Goal: Transaction & Acquisition: Purchase product/service

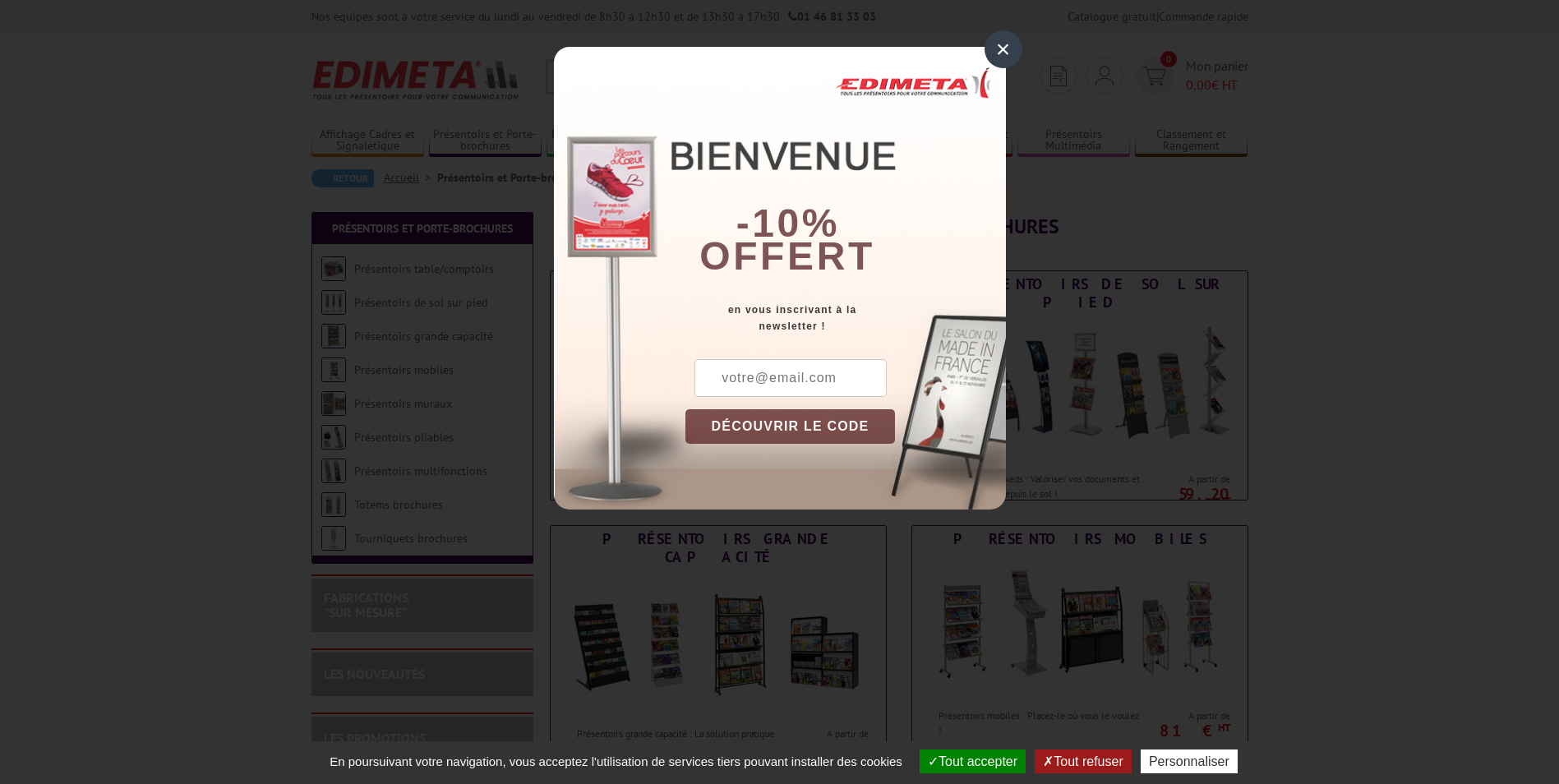
click at [1004, 50] on div "×" at bounding box center [1004, 50] width 38 height 38
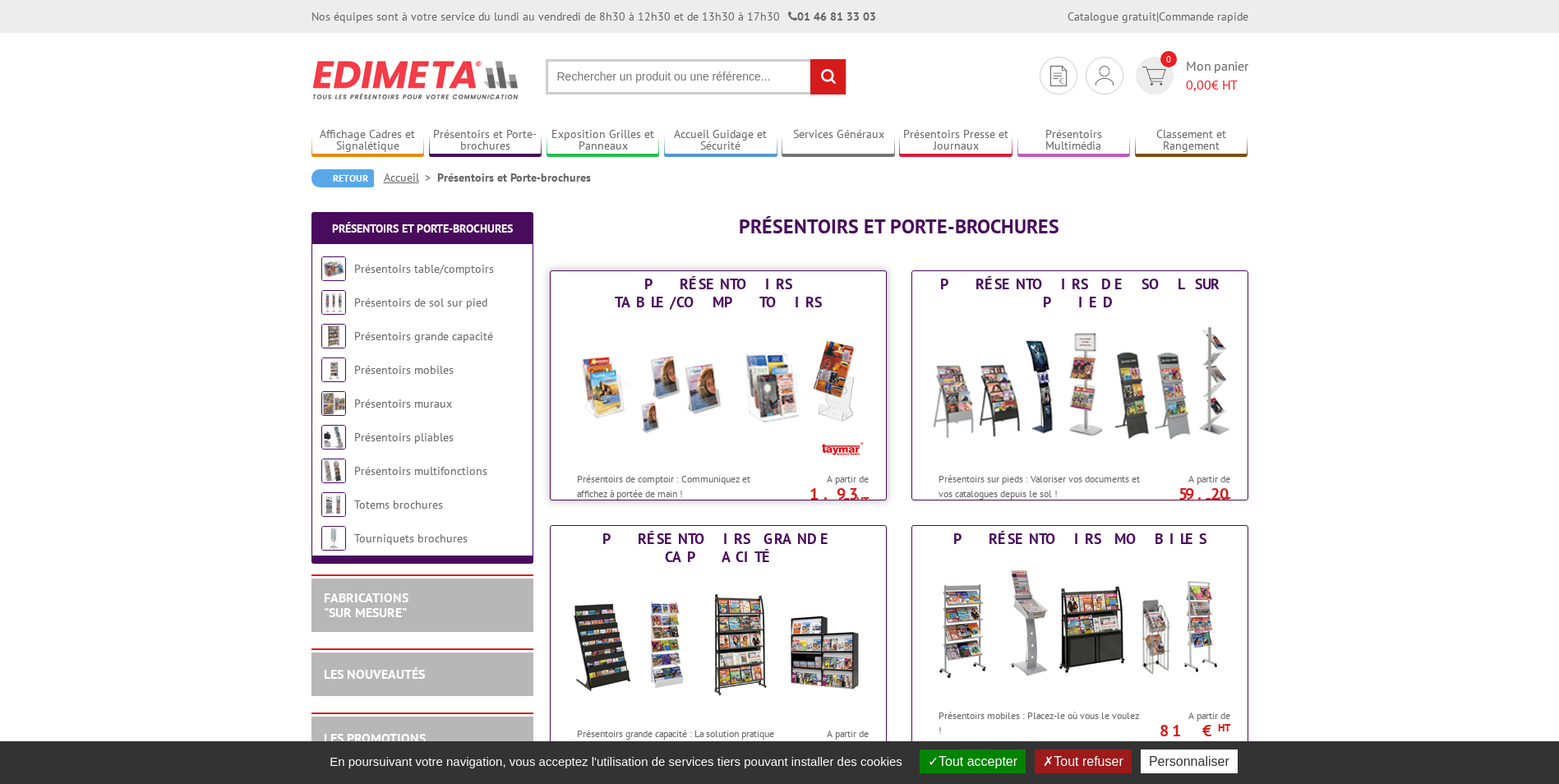
click at [715, 429] on img at bounding box center [718, 390] width 304 height 148
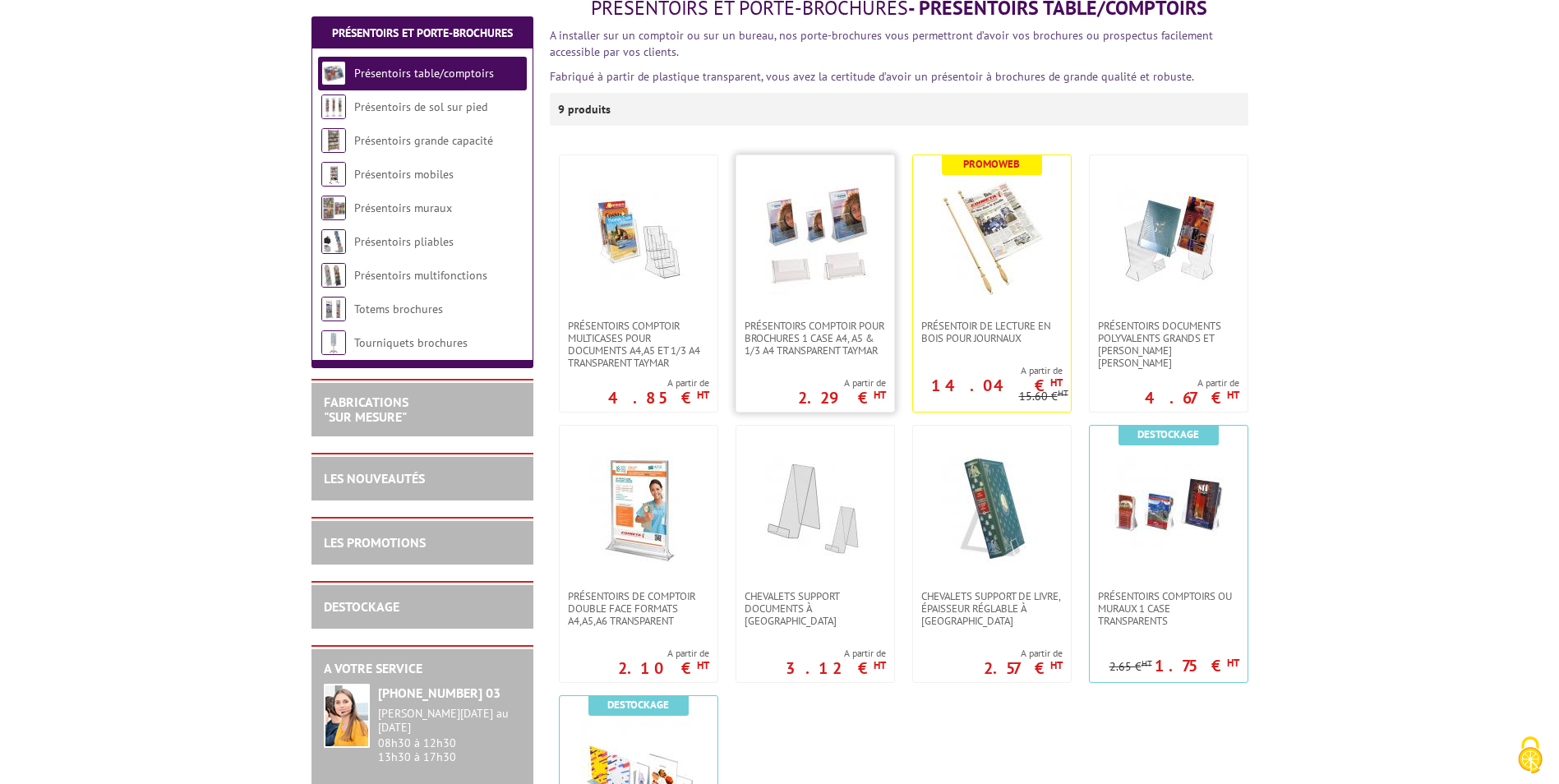
scroll to position [247, 0]
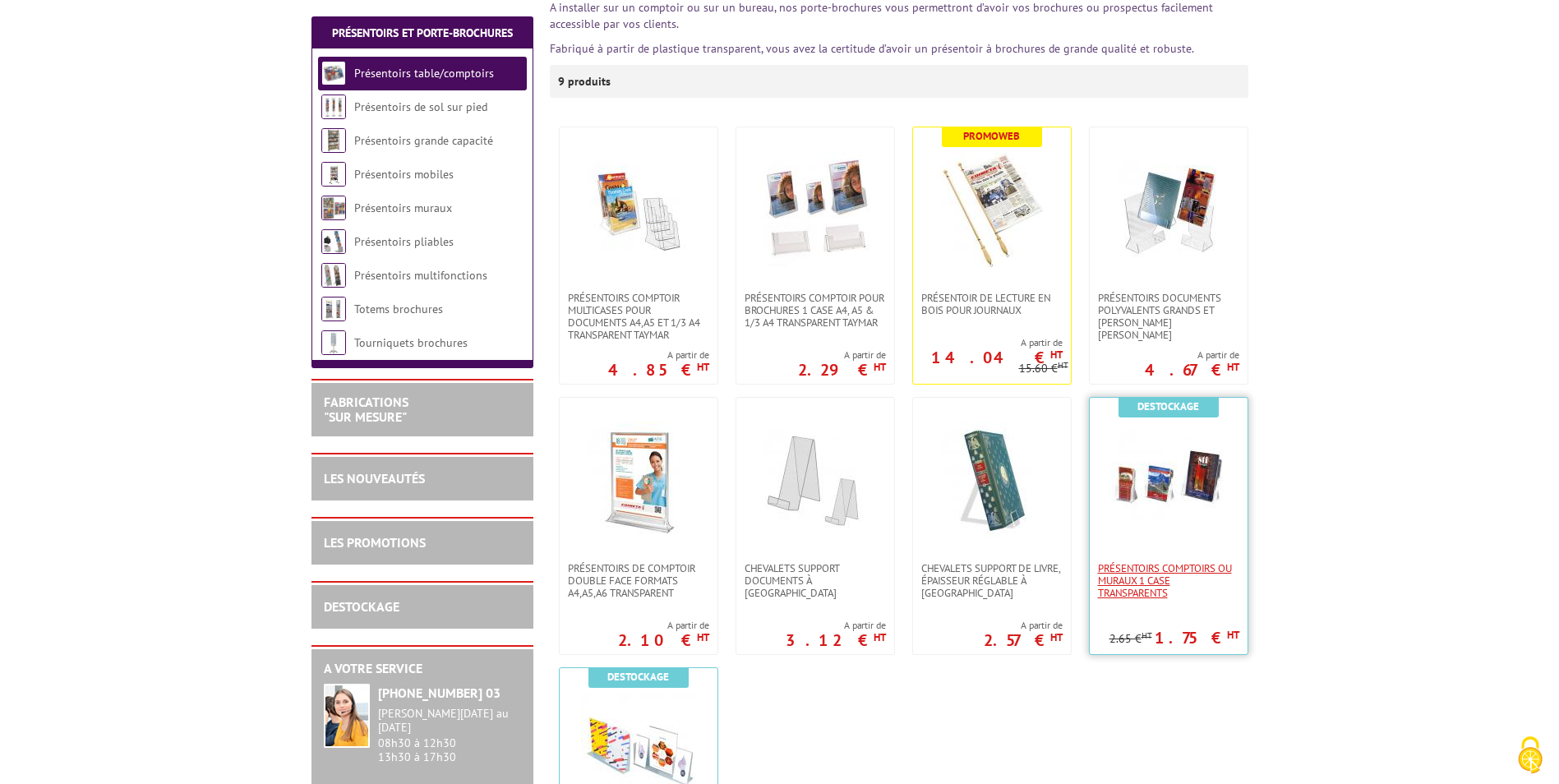
click at [1162, 569] on span "Présentoirs comptoirs ou muraux 1 case Transparents" at bounding box center [1168, 581] width 141 height 37
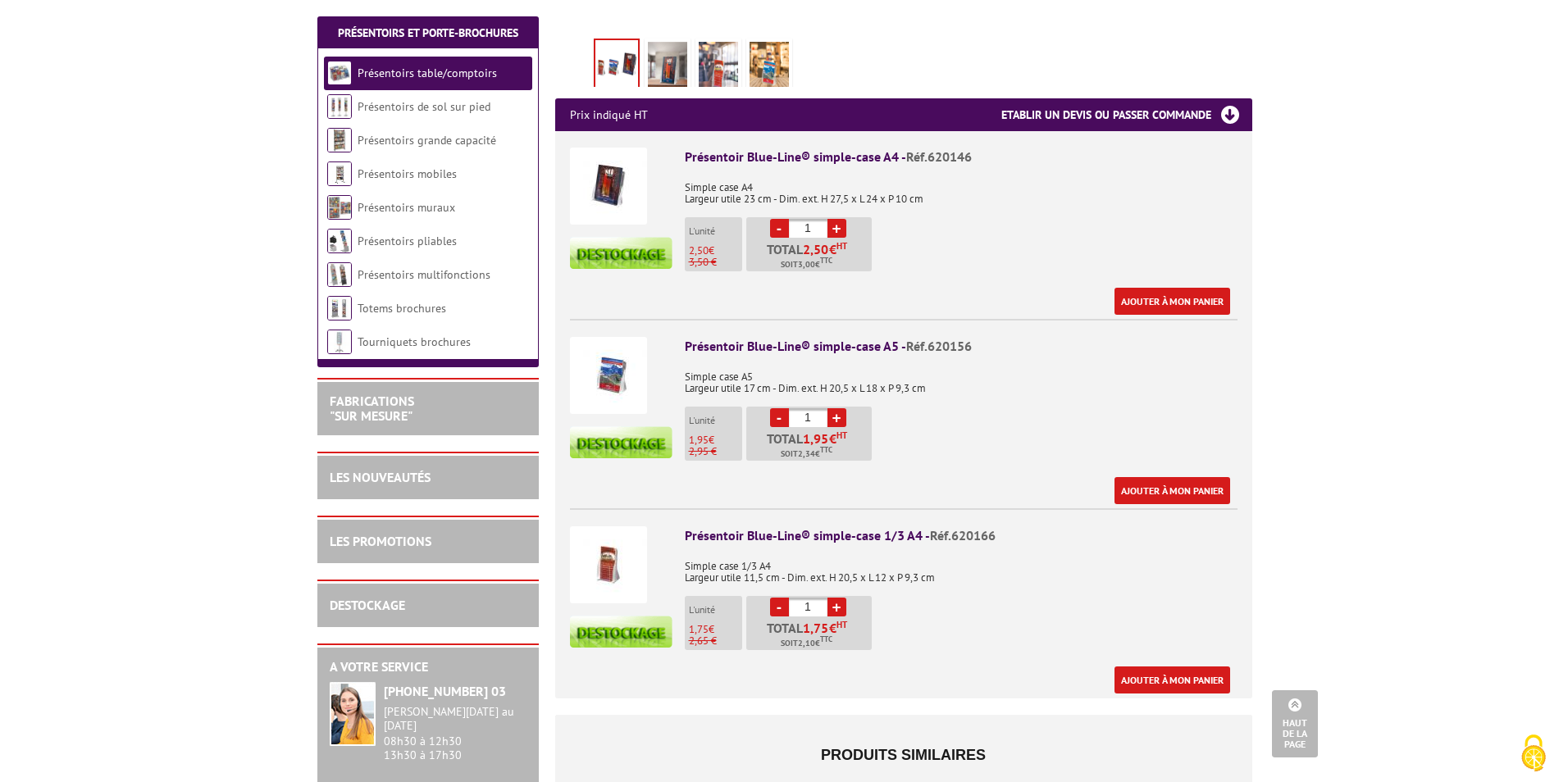
scroll to position [574, 0]
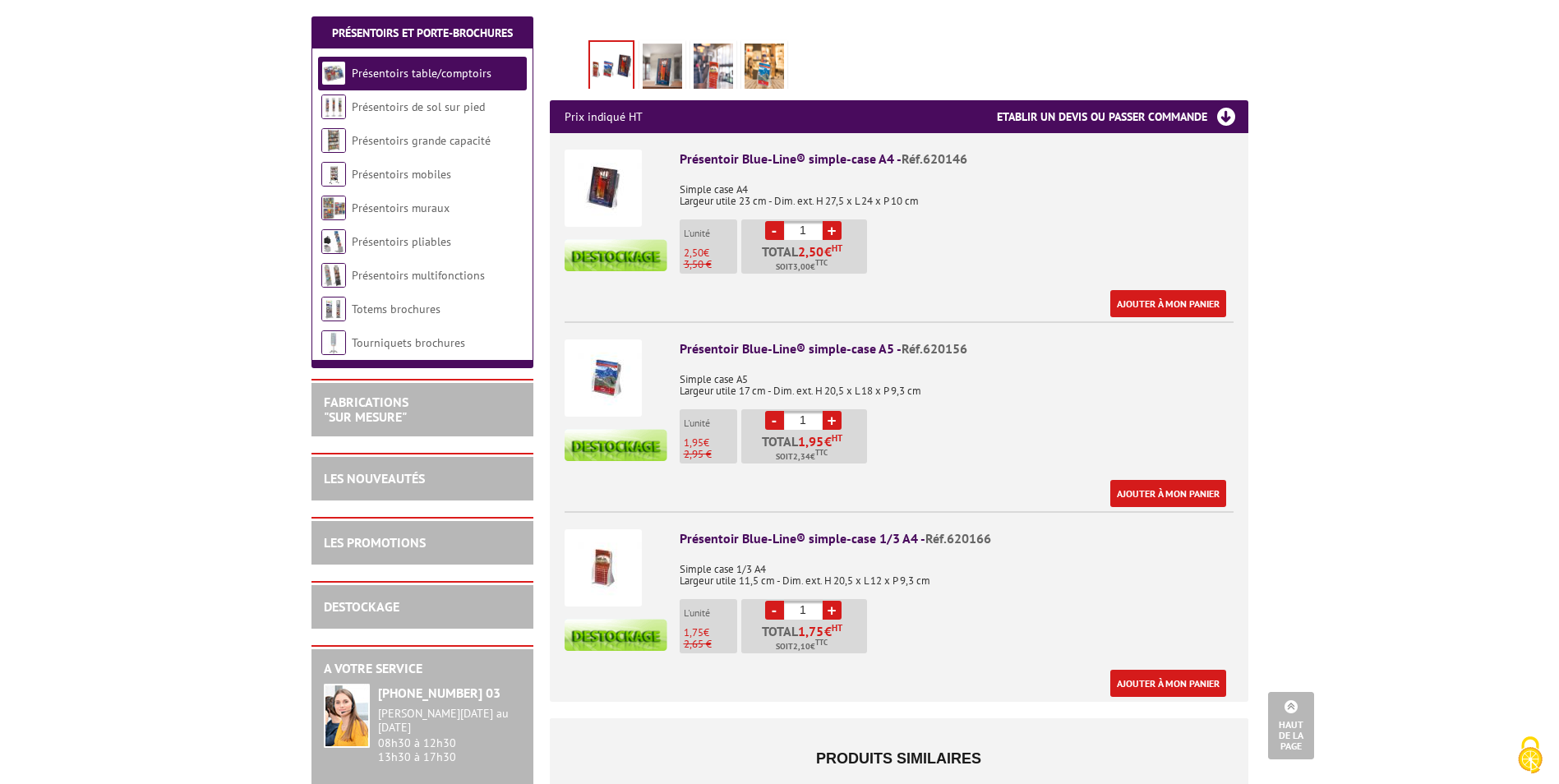
click at [825, 411] on link "+" at bounding box center [832, 420] width 19 height 19
click at [836, 411] on link "+" at bounding box center [832, 420] width 19 height 19
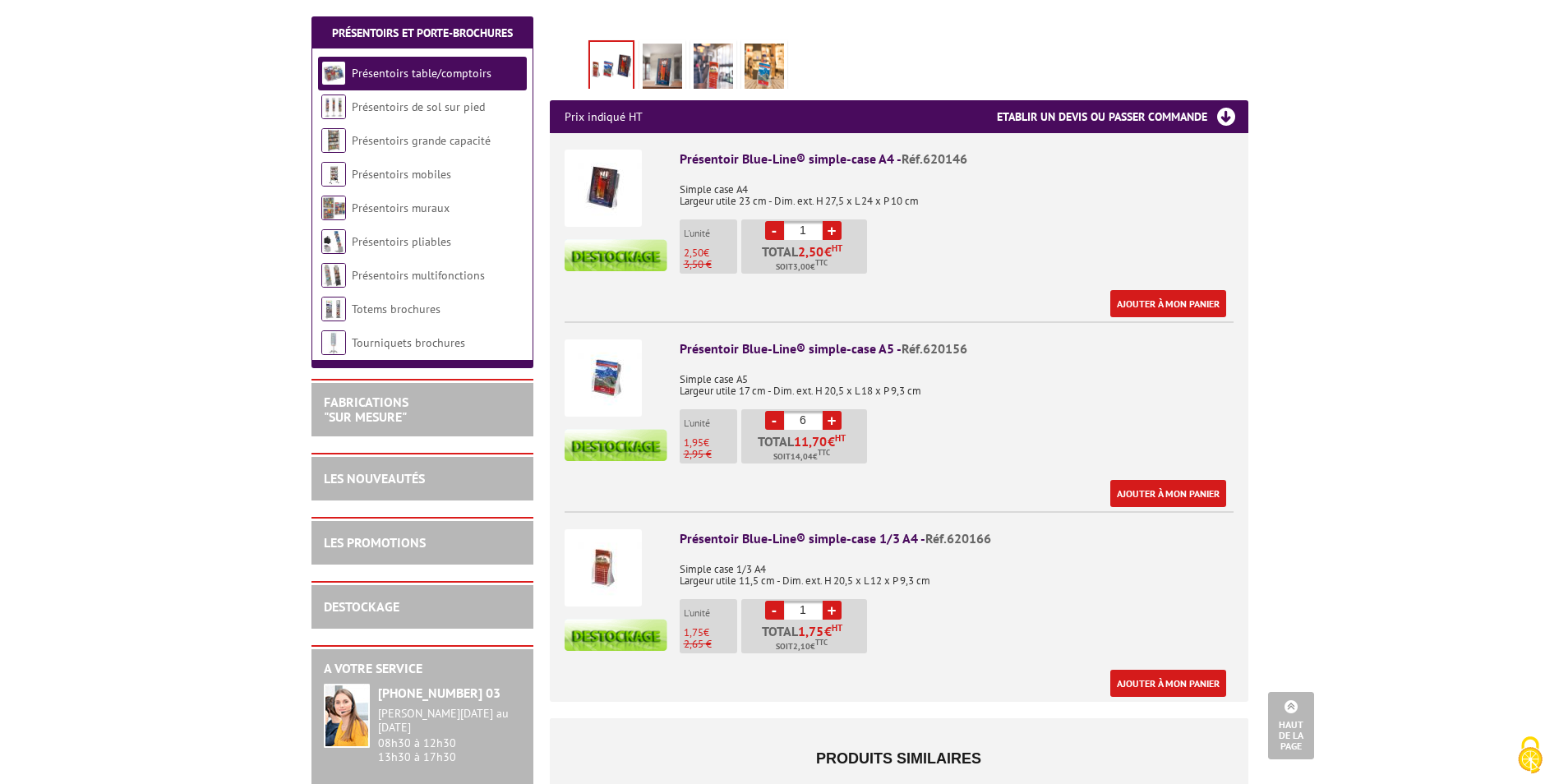
click at [836, 411] on link "+" at bounding box center [832, 420] width 19 height 19
type input "10"
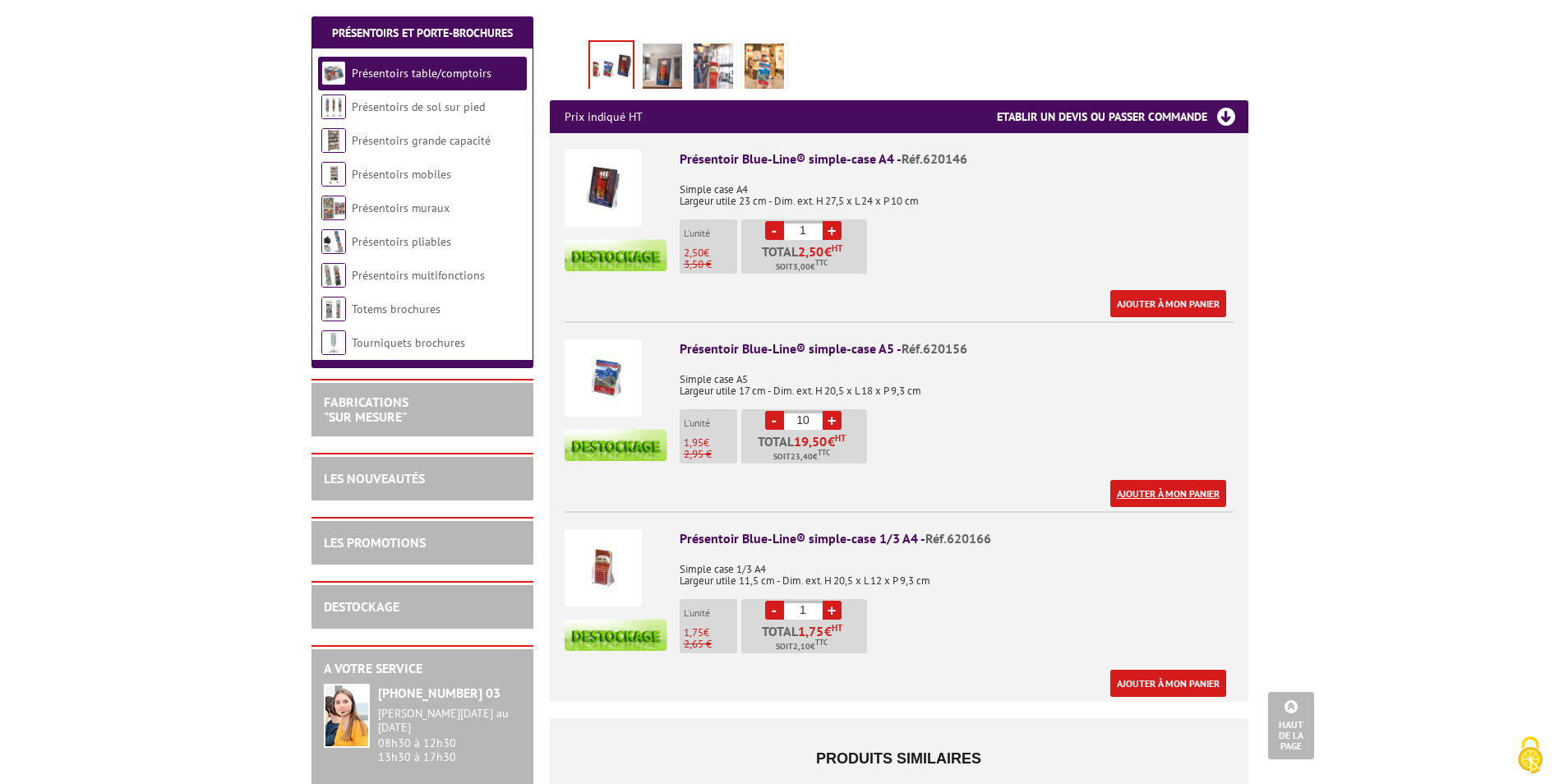
click at [1167, 480] on link "Ajouter à mon panier" at bounding box center [1168, 493] width 116 height 27
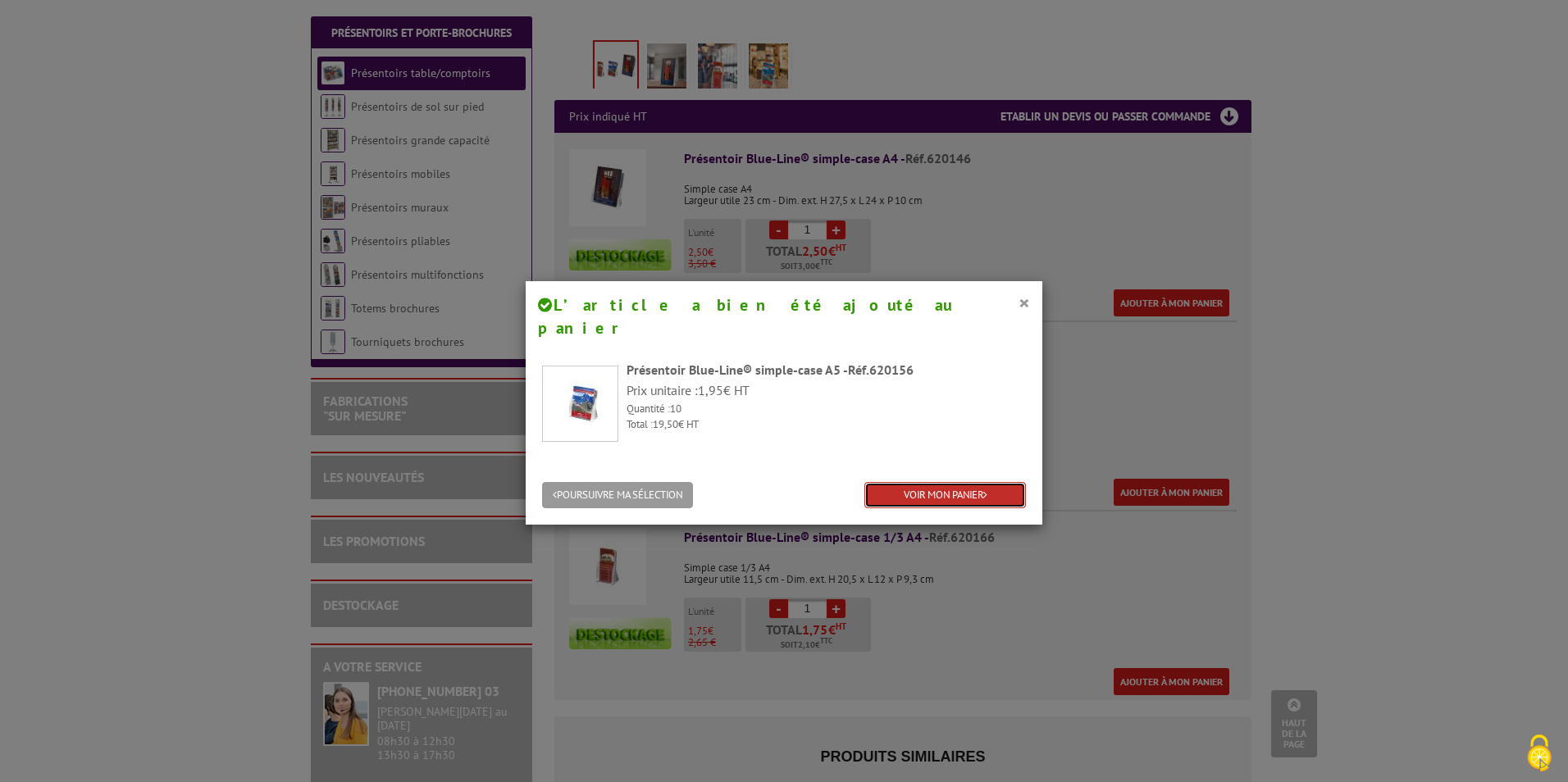
click at [932, 482] on link "VOIR MON PANIER" at bounding box center [945, 496] width 162 height 27
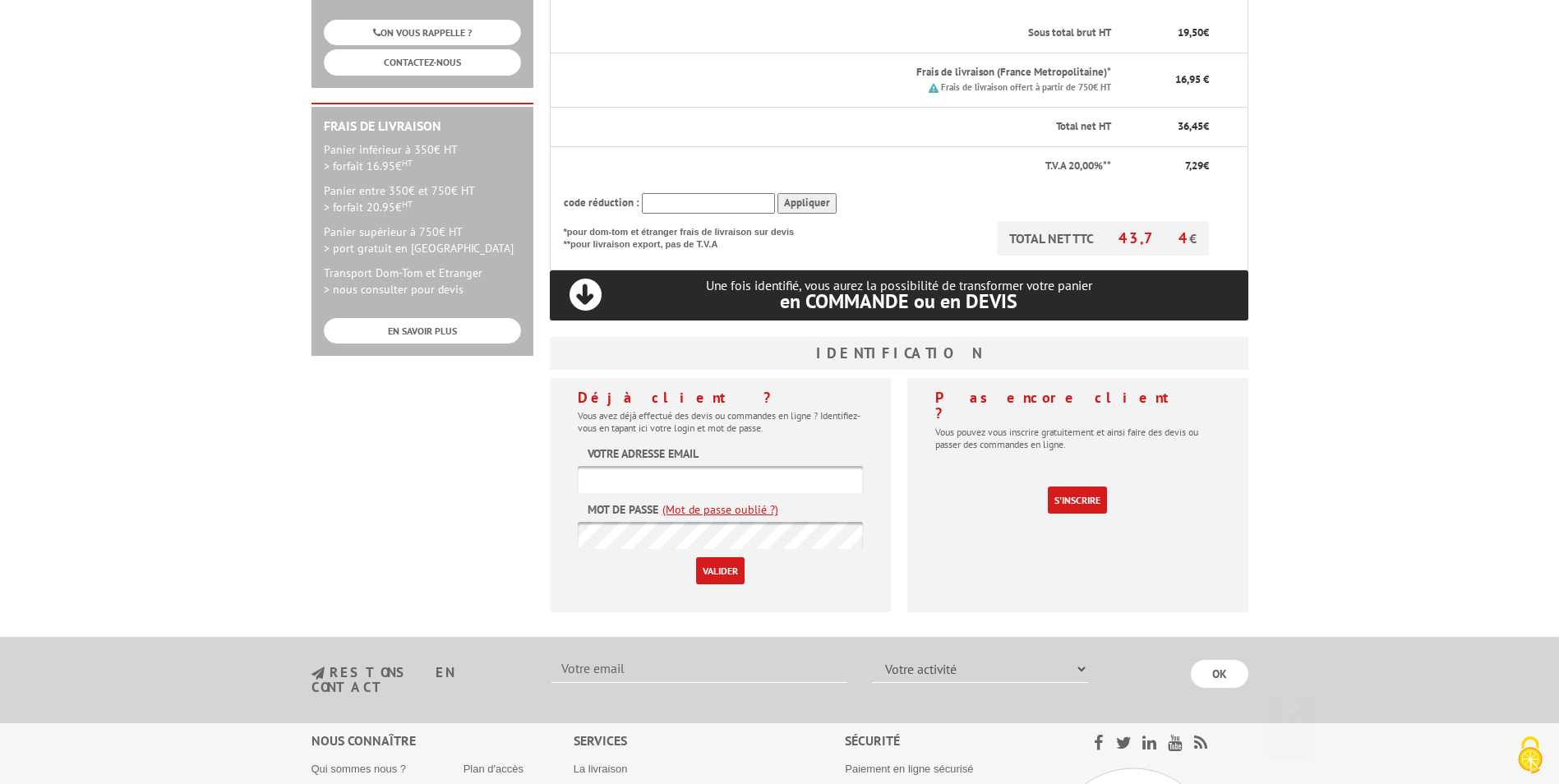
scroll to position [493, 0]
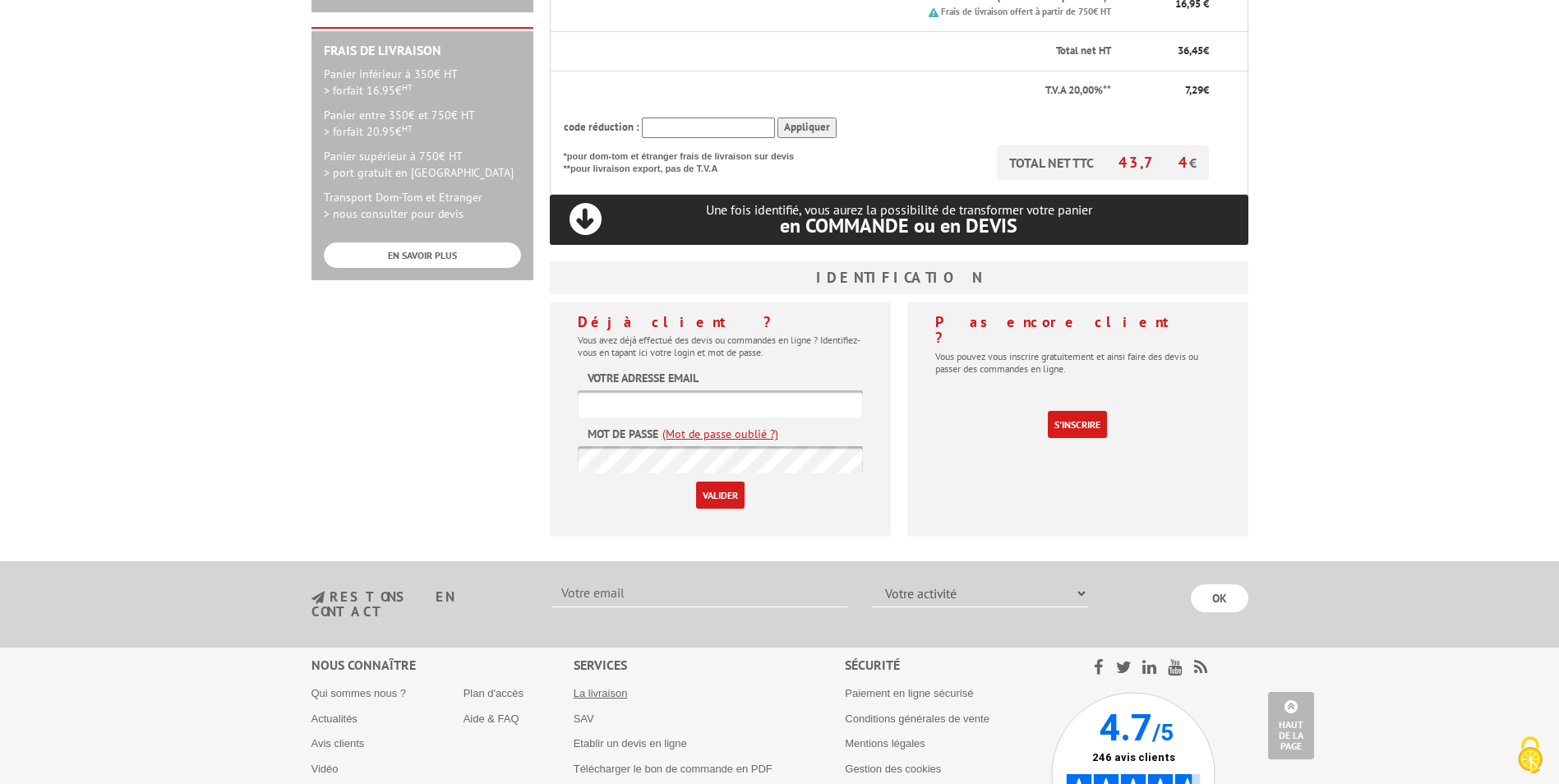
click at [599, 687] on link "La livraison" at bounding box center [600, 693] width 54 height 13
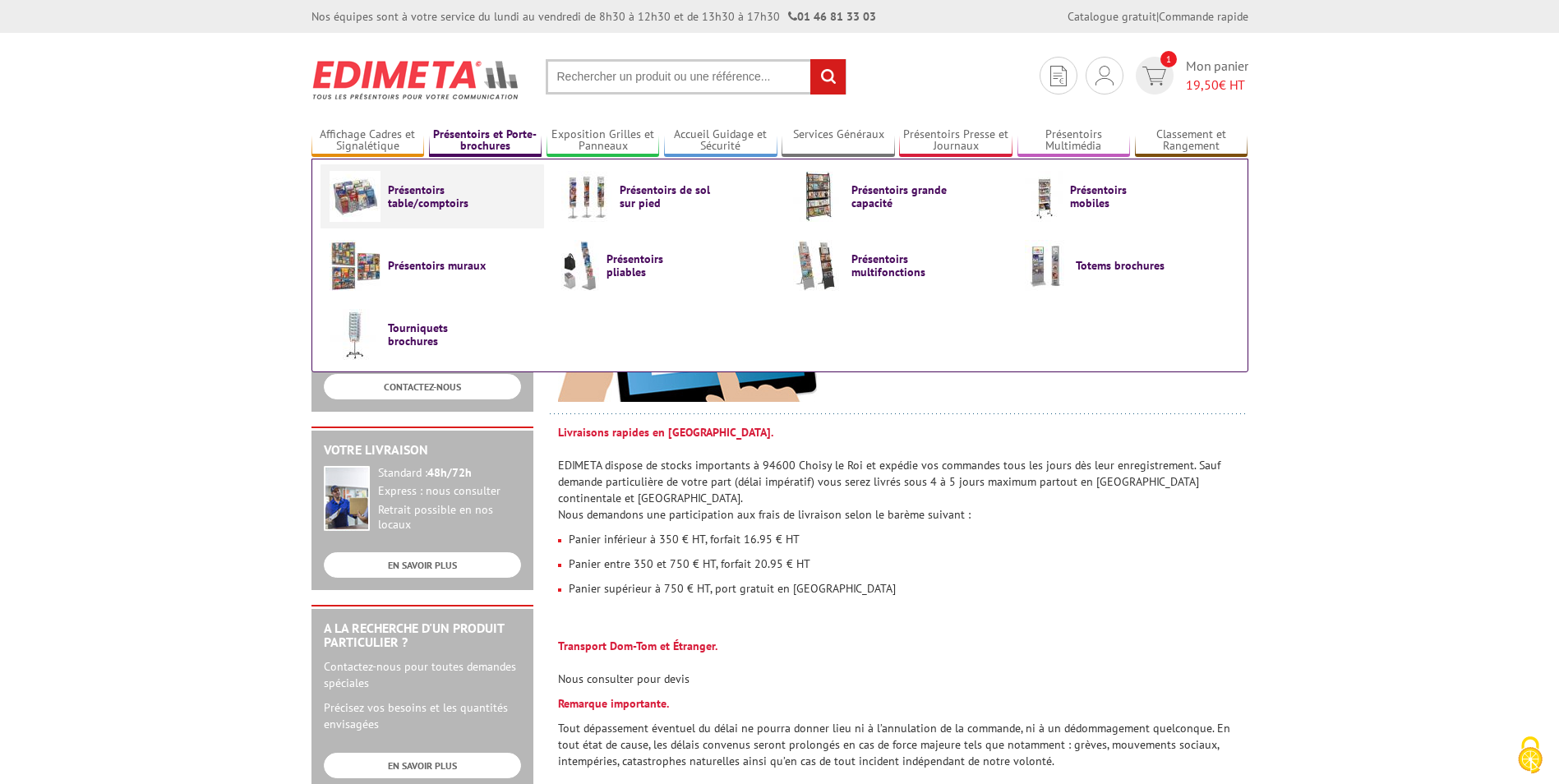
click at [436, 194] on span "Présentoirs table/comptoirs" at bounding box center [437, 196] width 99 height 26
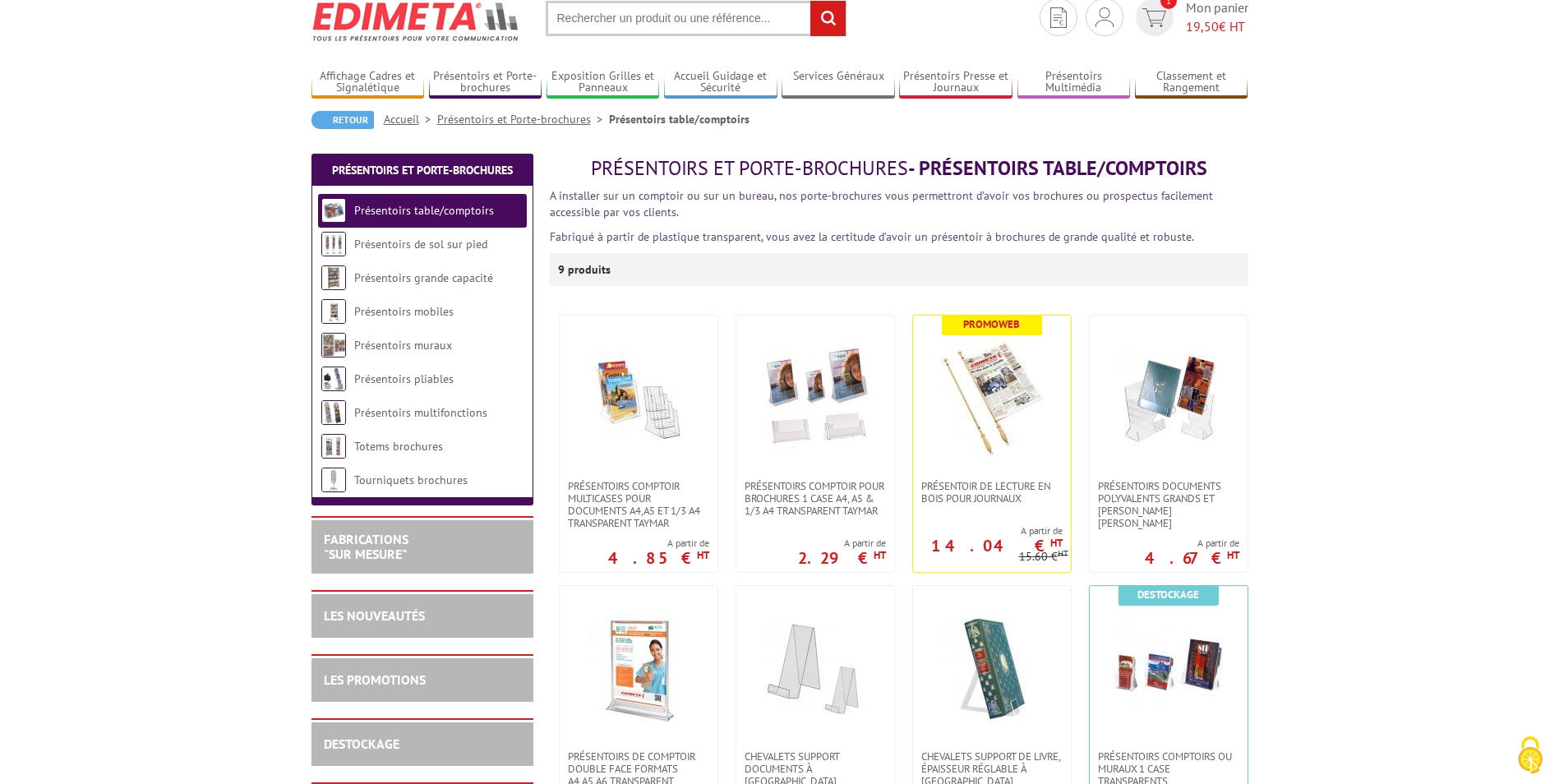
scroll to position [82, 0]
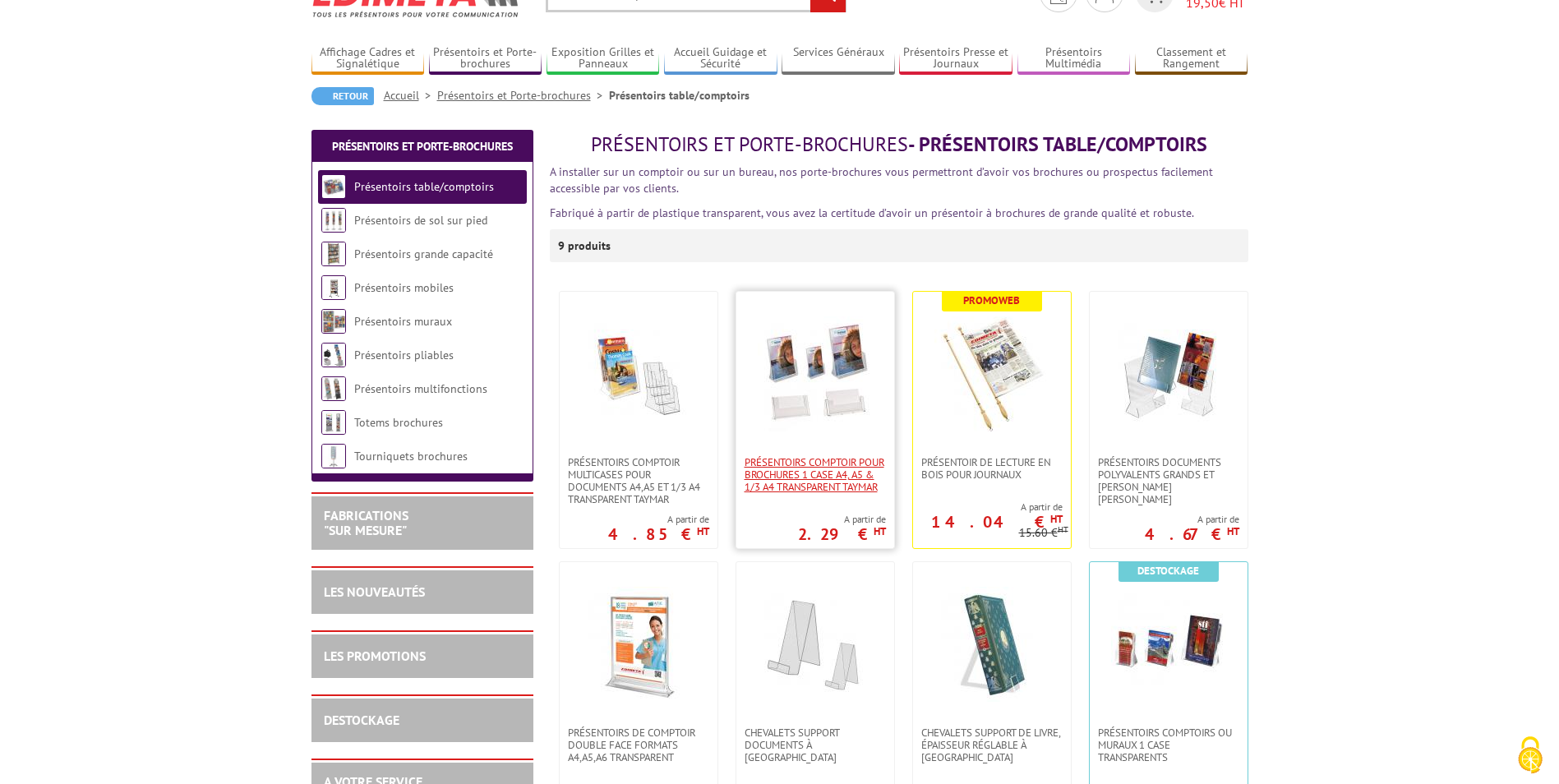
click at [812, 487] on span "PRÉSENTOIRS COMPTOIR POUR BROCHURES 1 CASE A4, A5 & 1/3 A4 TRANSPARENT taymar" at bounding box center [815, 474] width 141 height 37
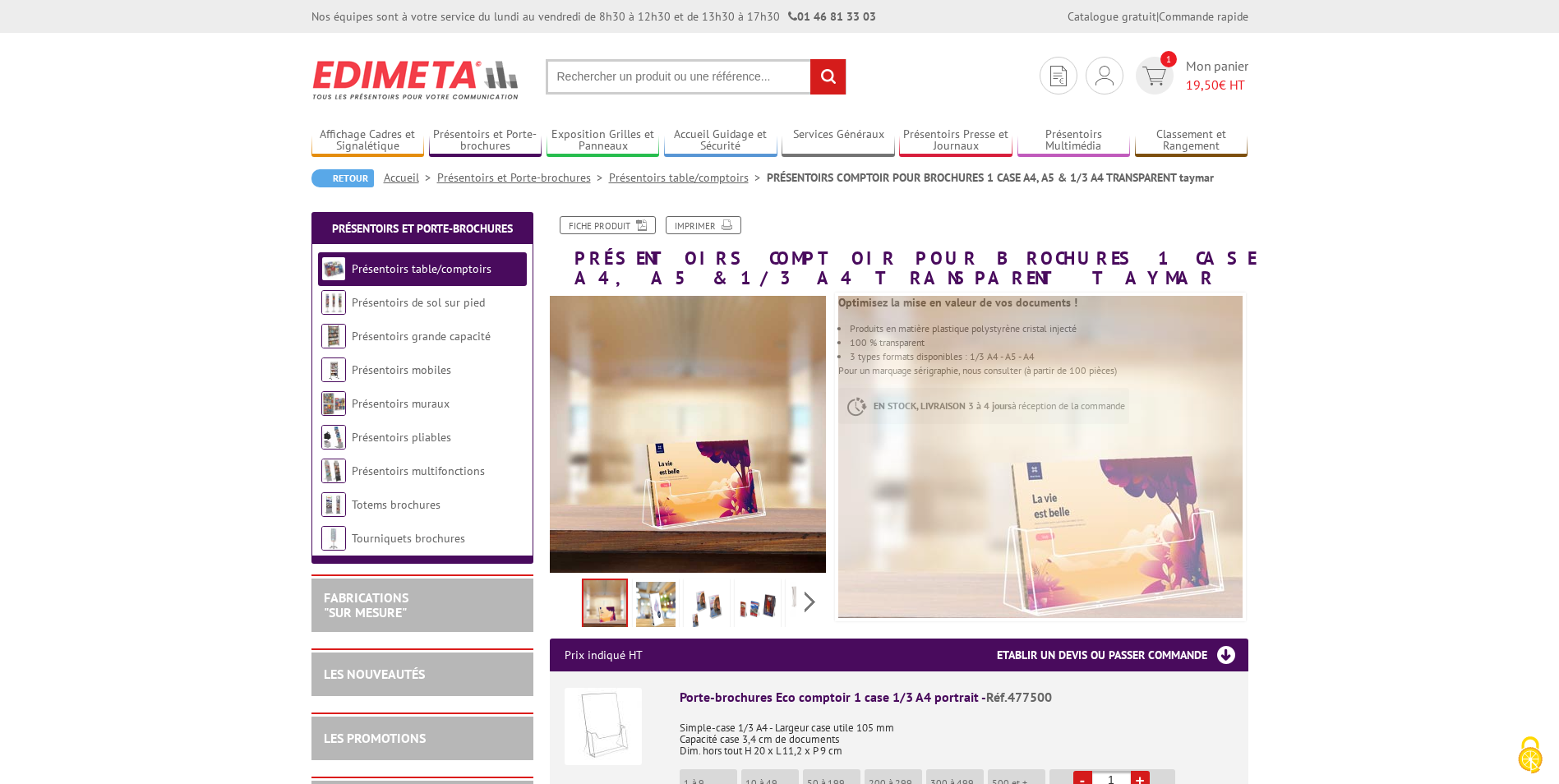
click at [663, 79] on input "text" at bounding box center [696, 77] width 301 height 35
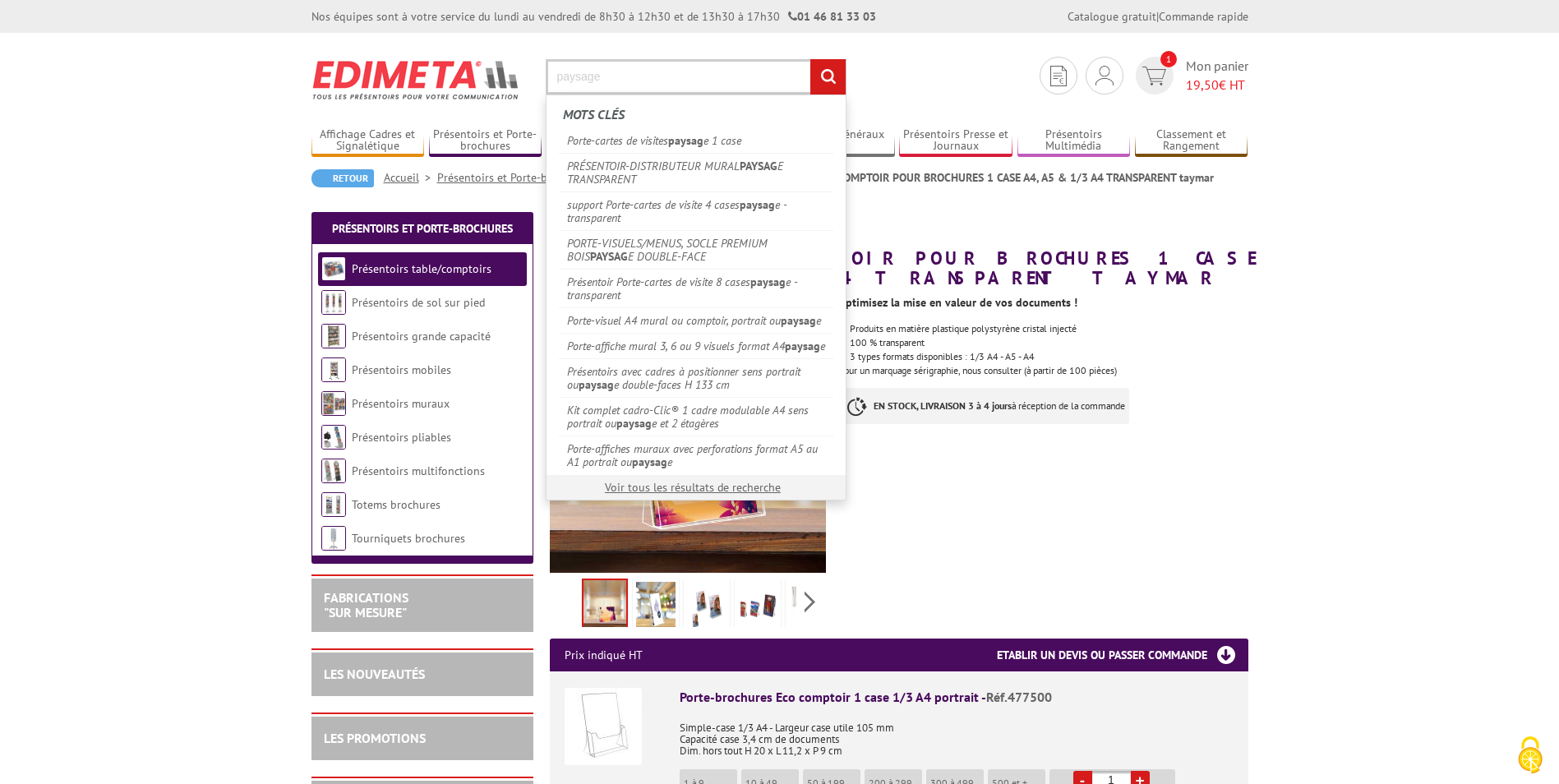
type input "paysage"
click at [810, 59] on input "rechercher" at bounding box center [827, 77] width 35 height 35
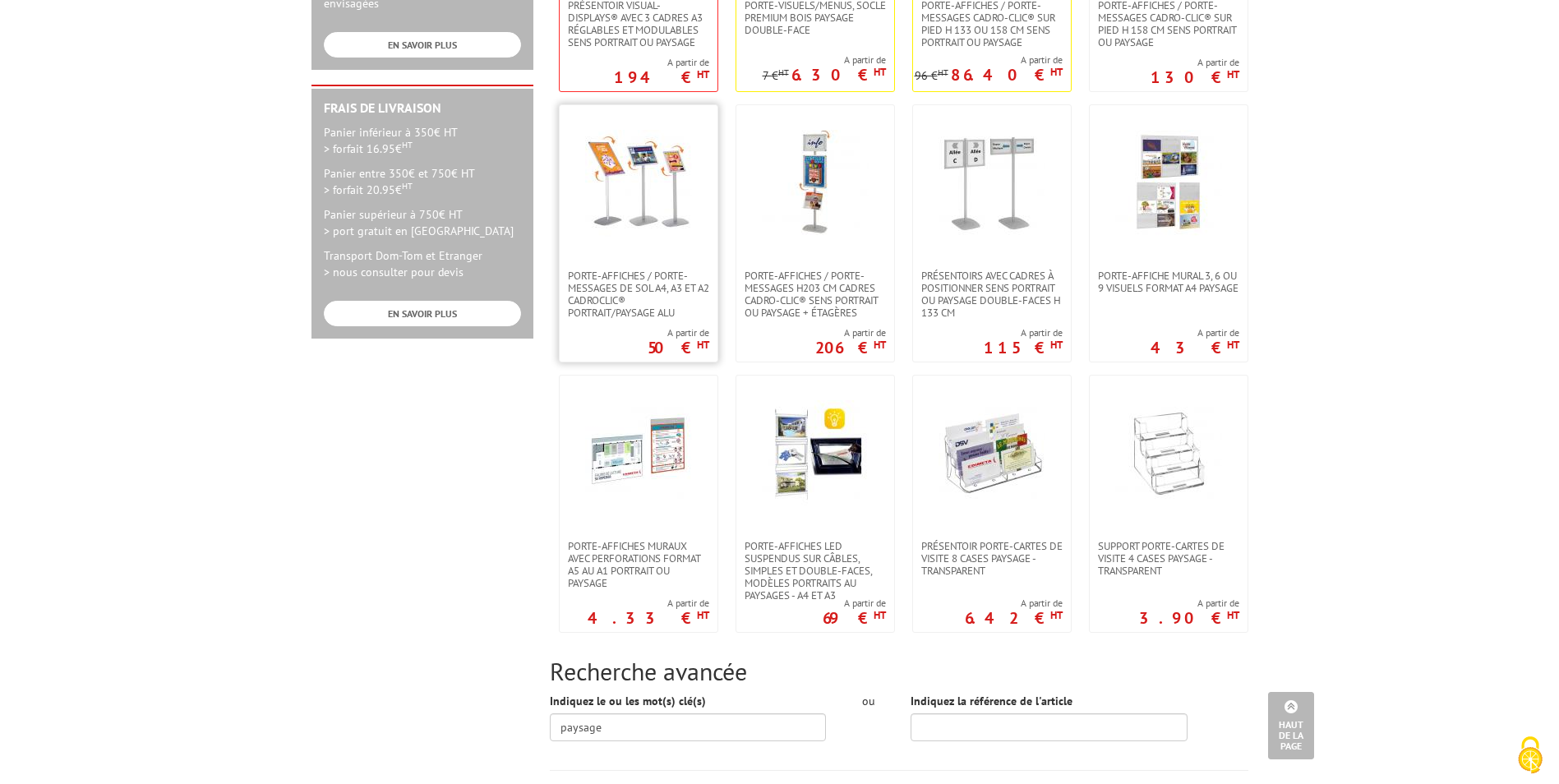
scroll to position [822, 0]
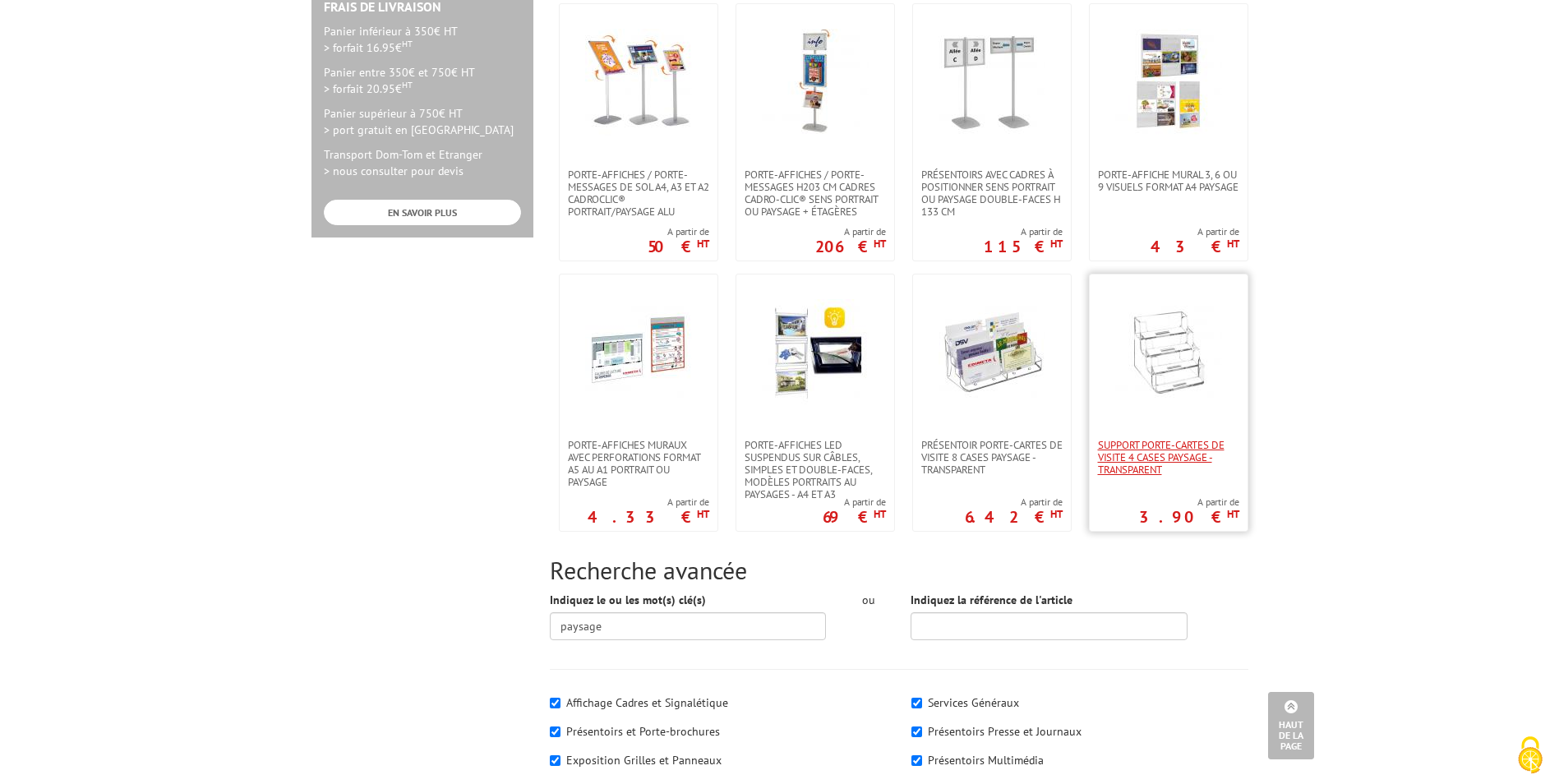
click at [1176, 447] on span "support Porte-cartes de visite 4 cases paysage - transparent" at bounding box center [1168, 457] width 141 height 37
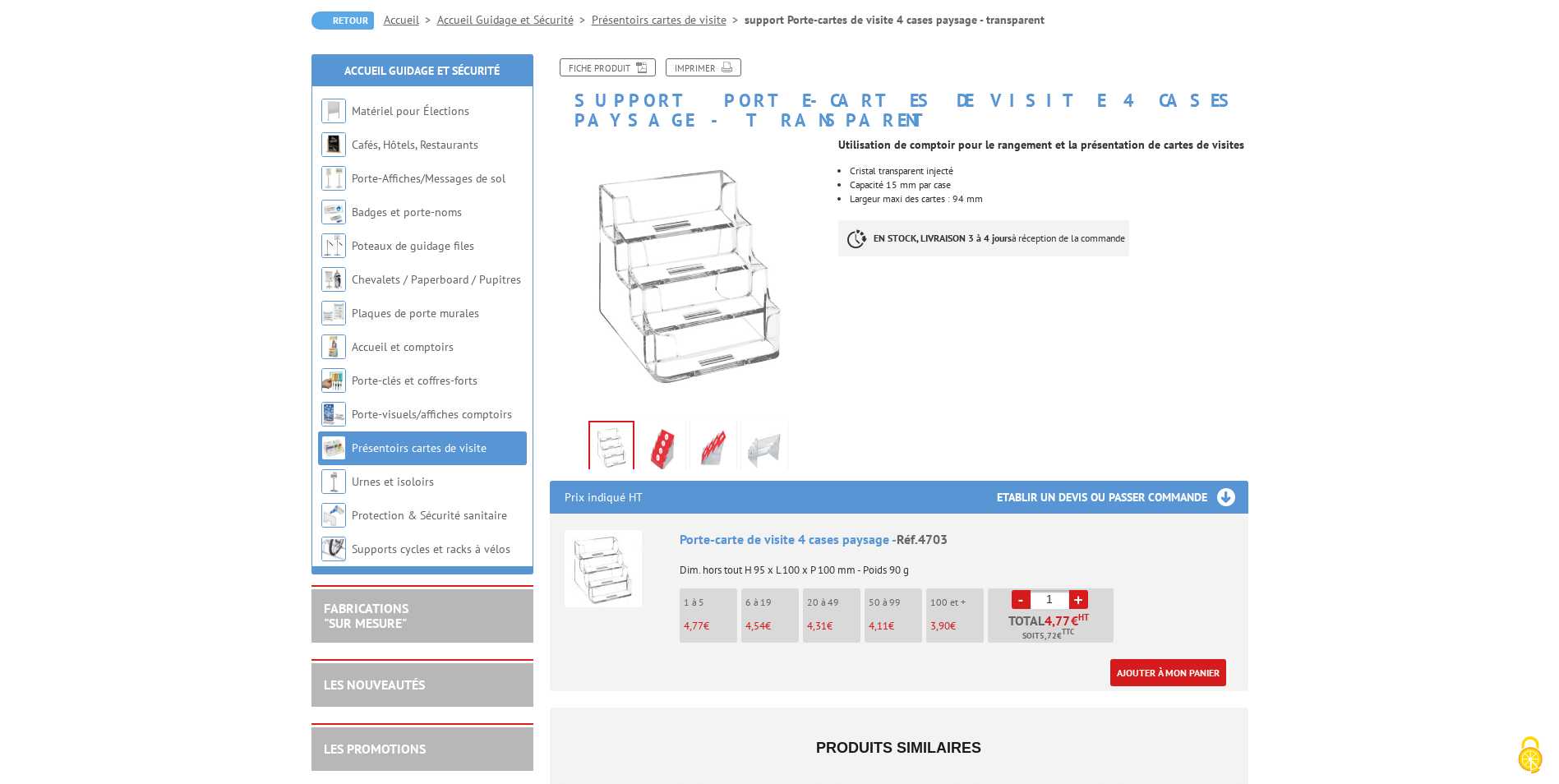
scroll to position [165, 0]
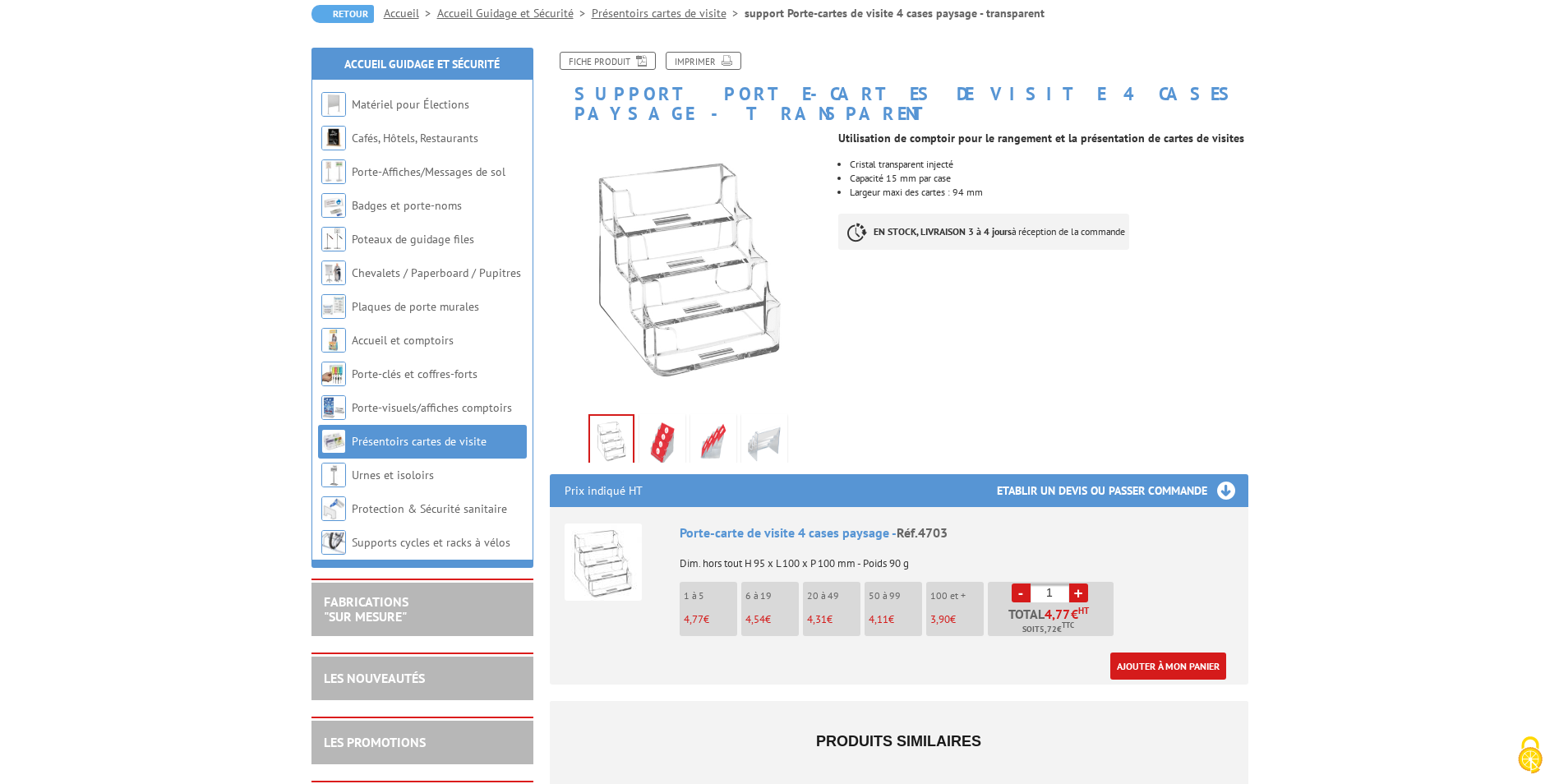
click at [654, 432] on img at bounding box center [662, 443] width 40 height 51
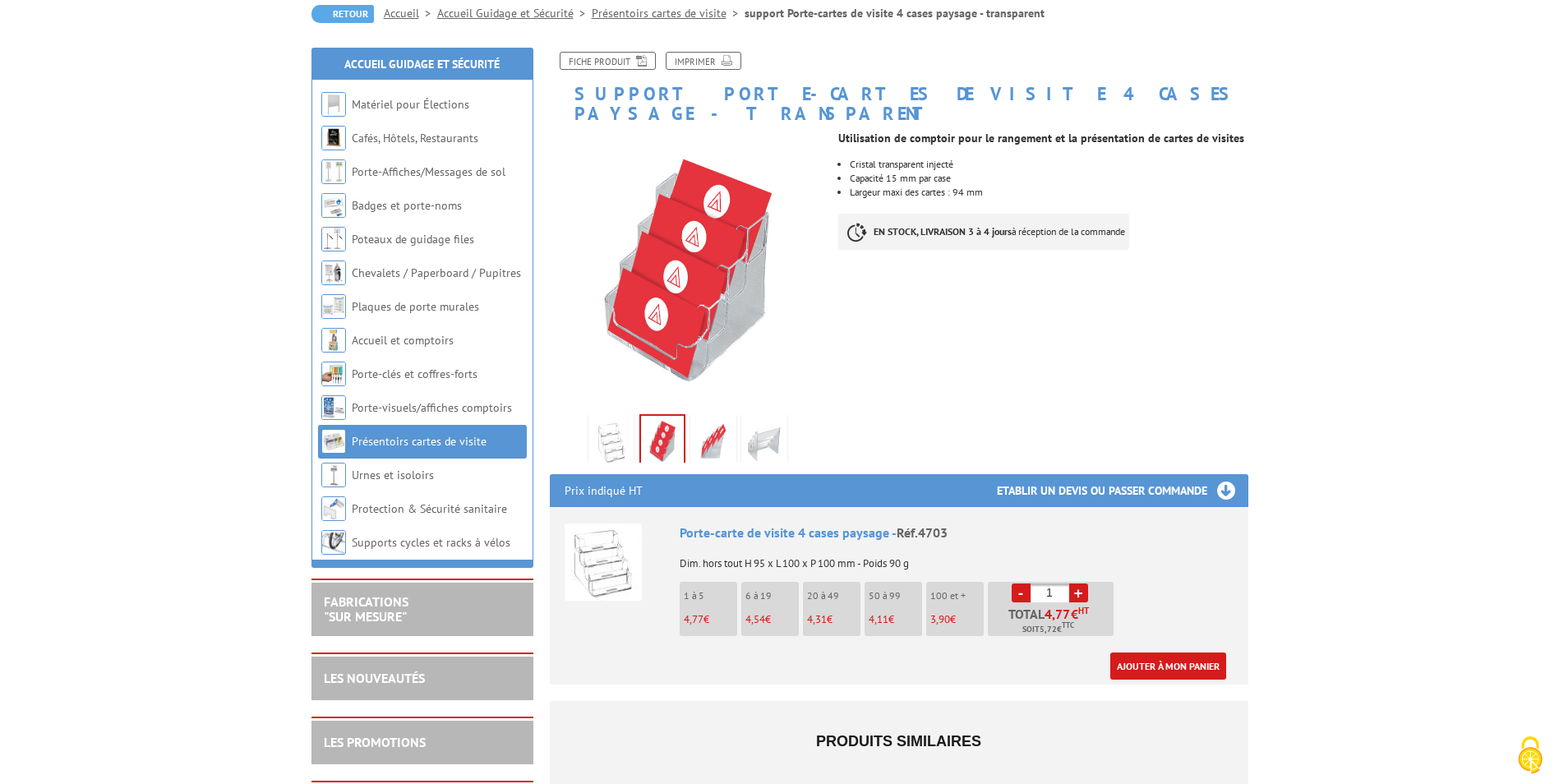
click at [709, 428] on img at bounding box center [714, 443] width 40 height 51
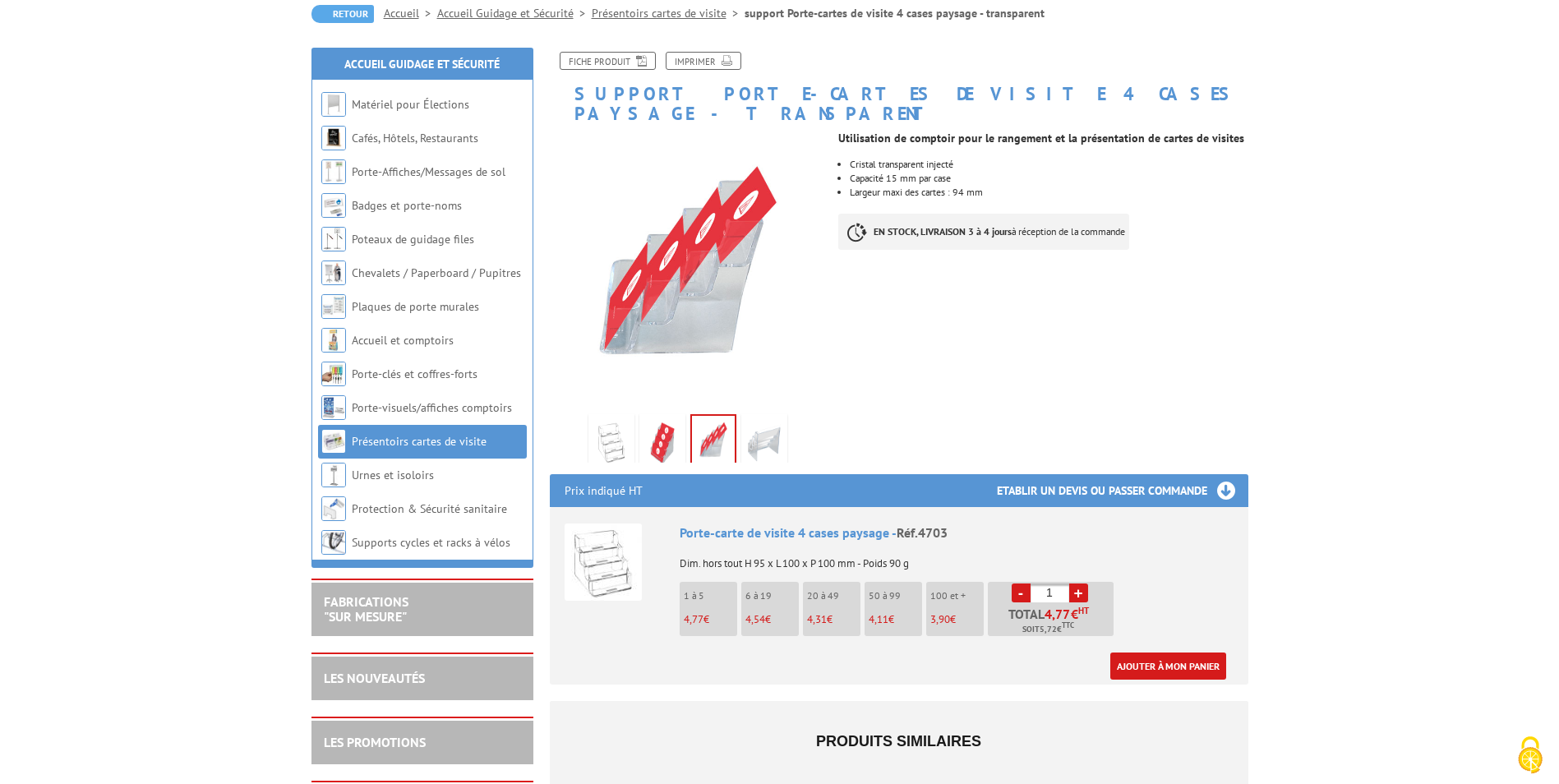
click at [758, 418] on img at bounding box center [764, 443] width 40 height 51
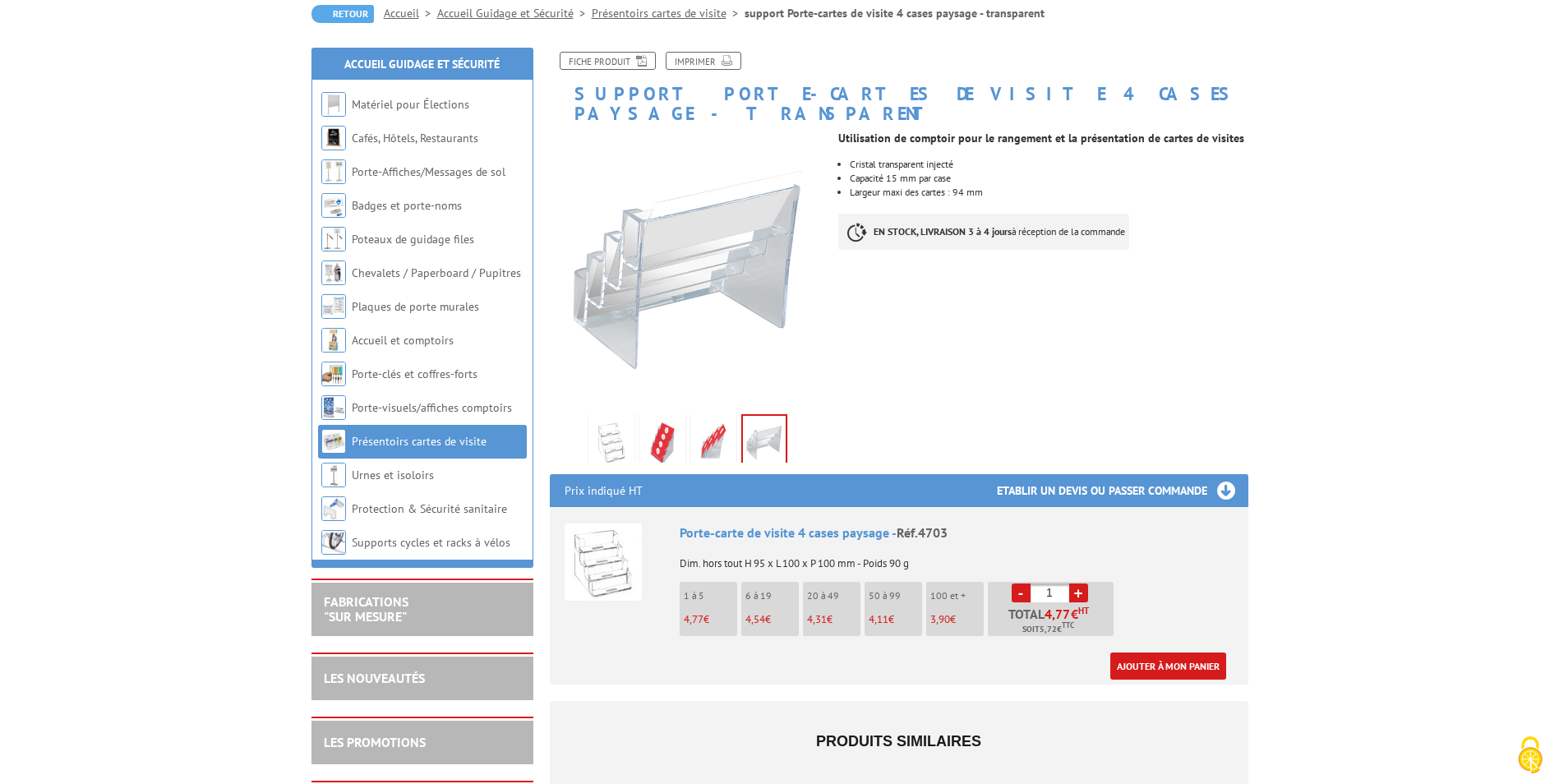
click at [705, 425] on img at bounding box center [714, 443] width 40 height 51
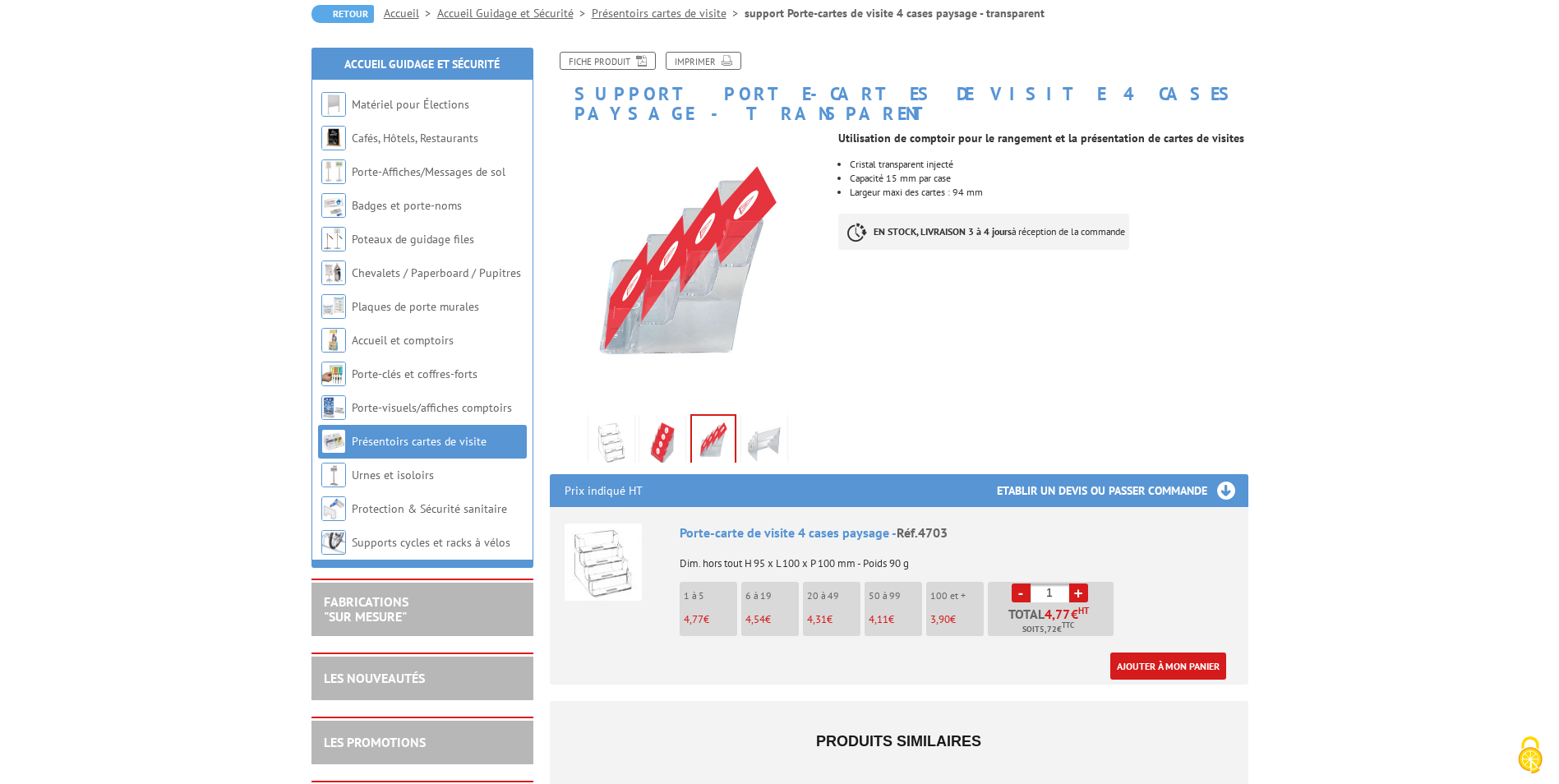
click at [638, 433] on li at bounding box center [662, 437] width 51 height 51
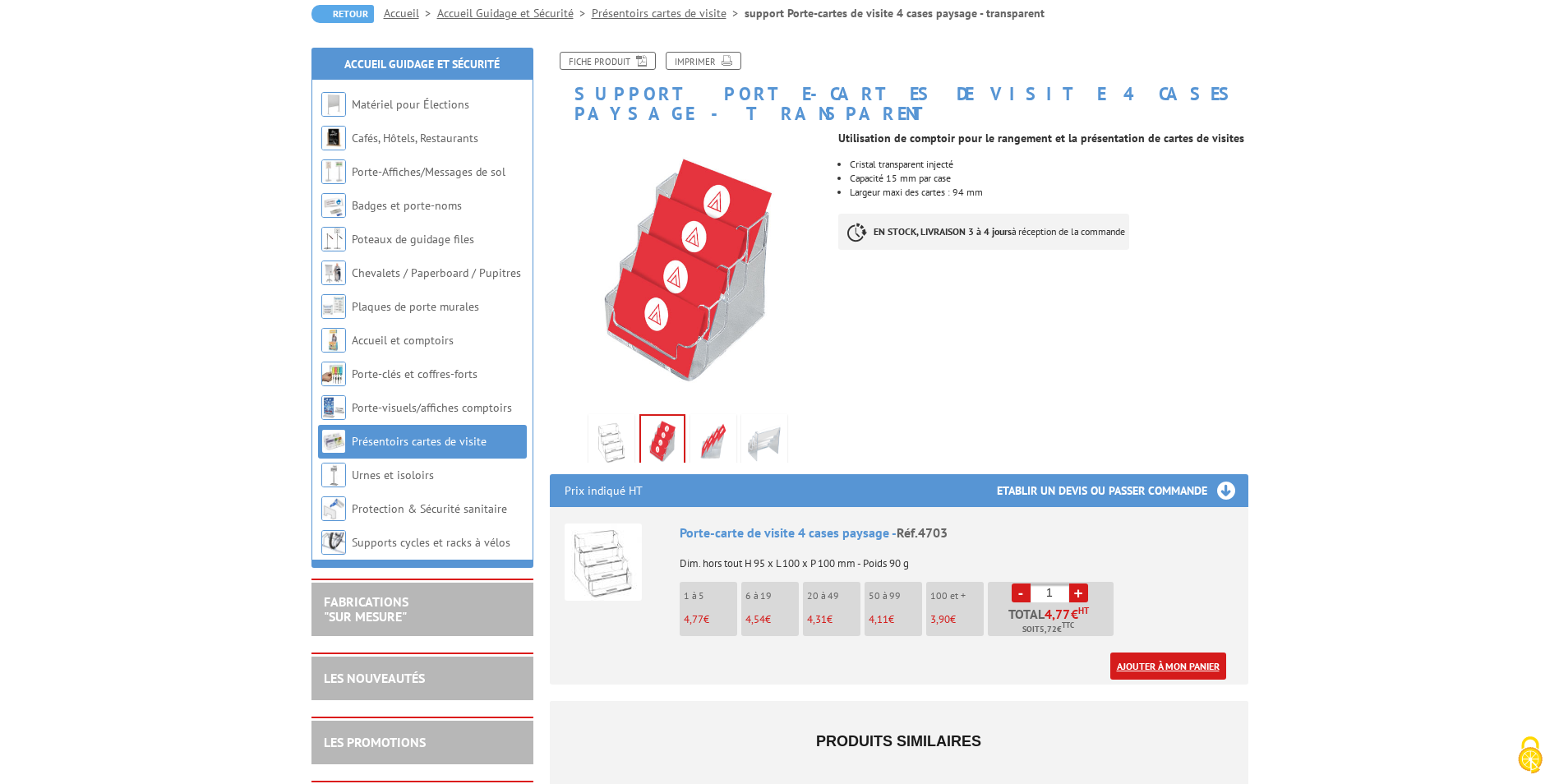
click at [1171, 653] on link "Ajouter à mon panier" at bounding box center [1168, 666] width 116 height 27
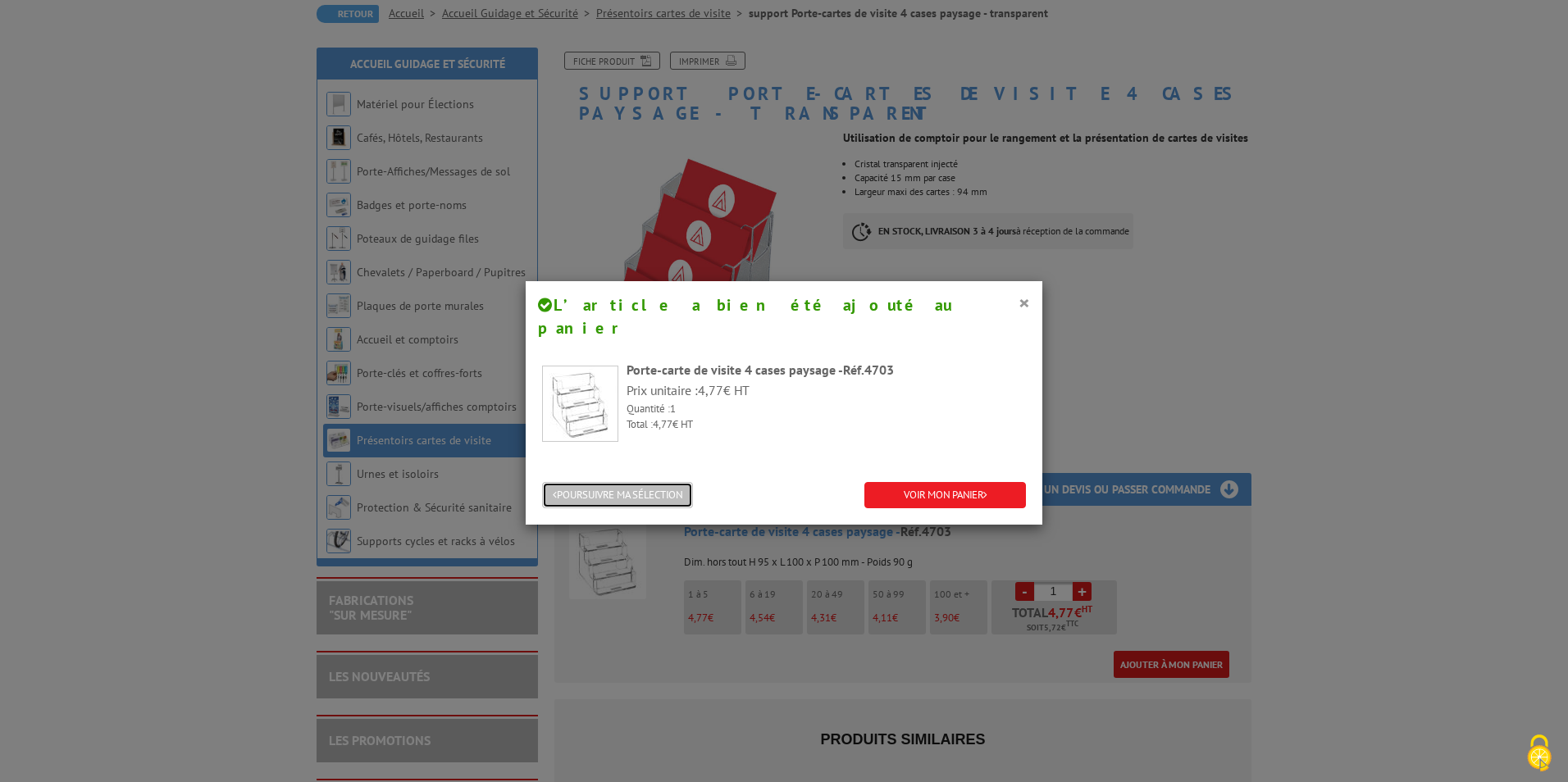
click at [618, 482] on button "POURSUIVRE MA SÉLECTION" at bounding box center [618, 496] width 151 height 27
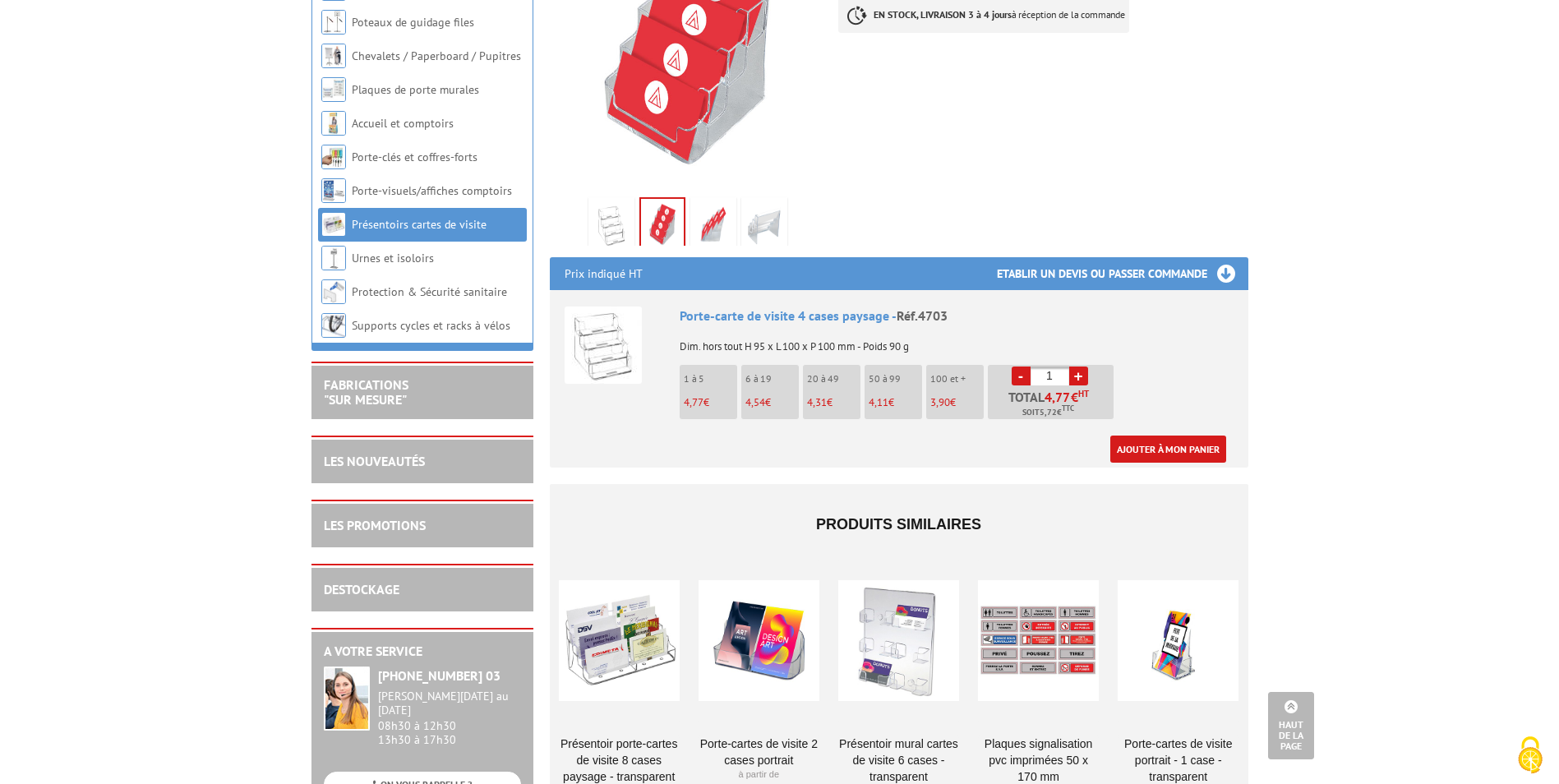
scroll to position [353, 0]
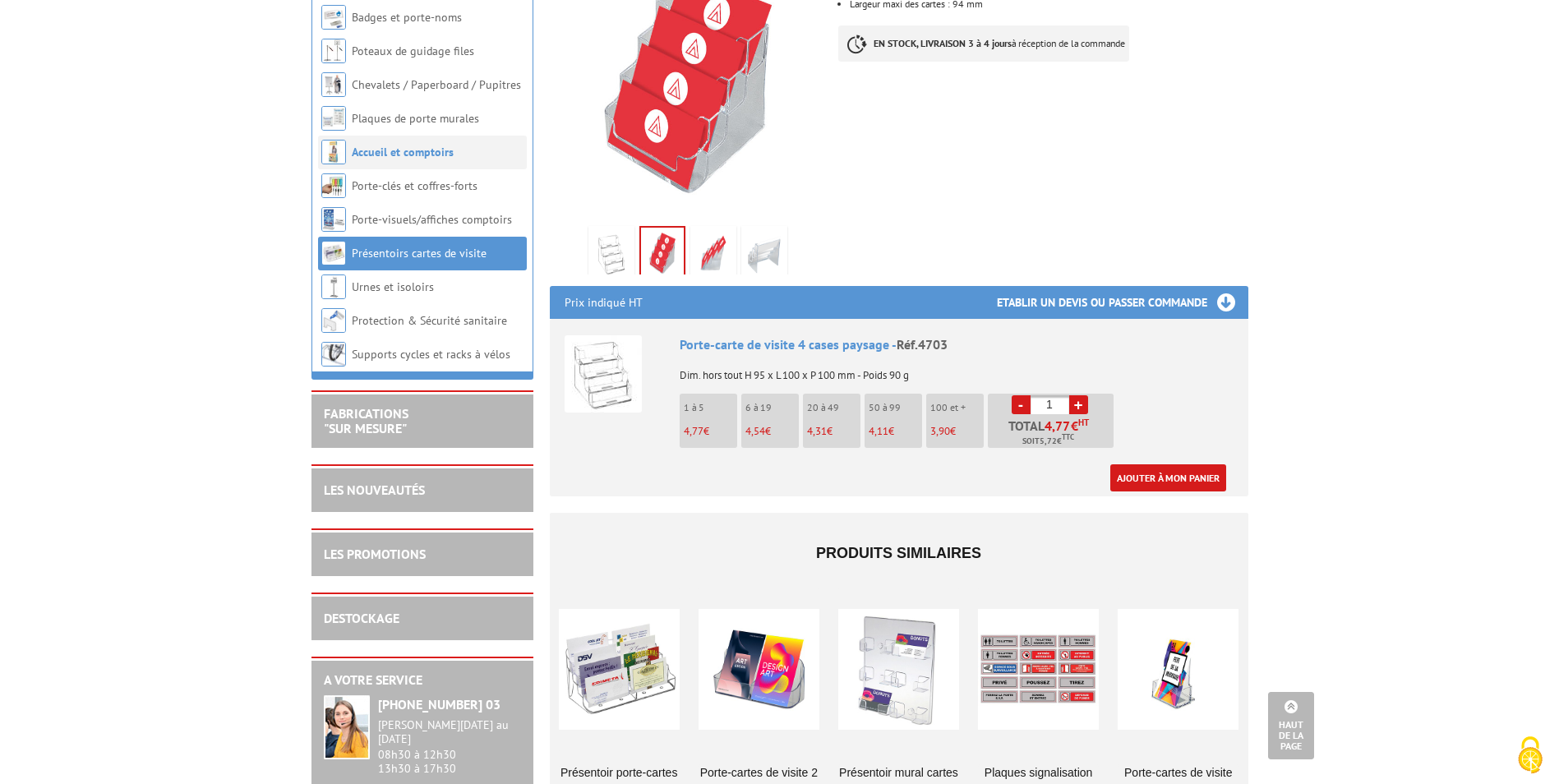
click at [455, 151] on li "Accueil et comptoirs" at bounding box center [422, 152] width 209 height 33
click at [427, 184] on link "Porte-clés et coffres-forts" at bounding box center [416, 185] width 128 height 14
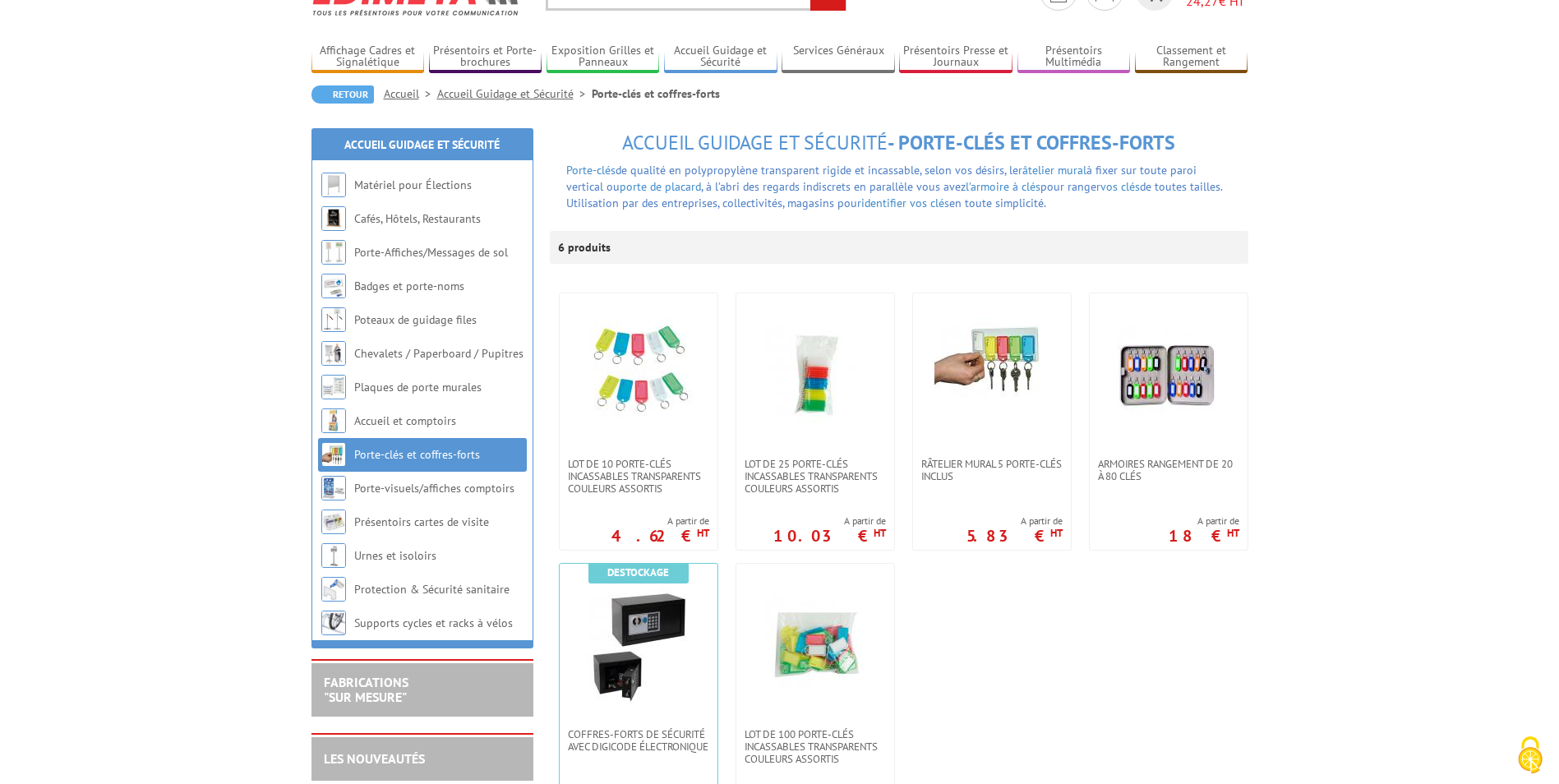
scroll to position [165, 0]
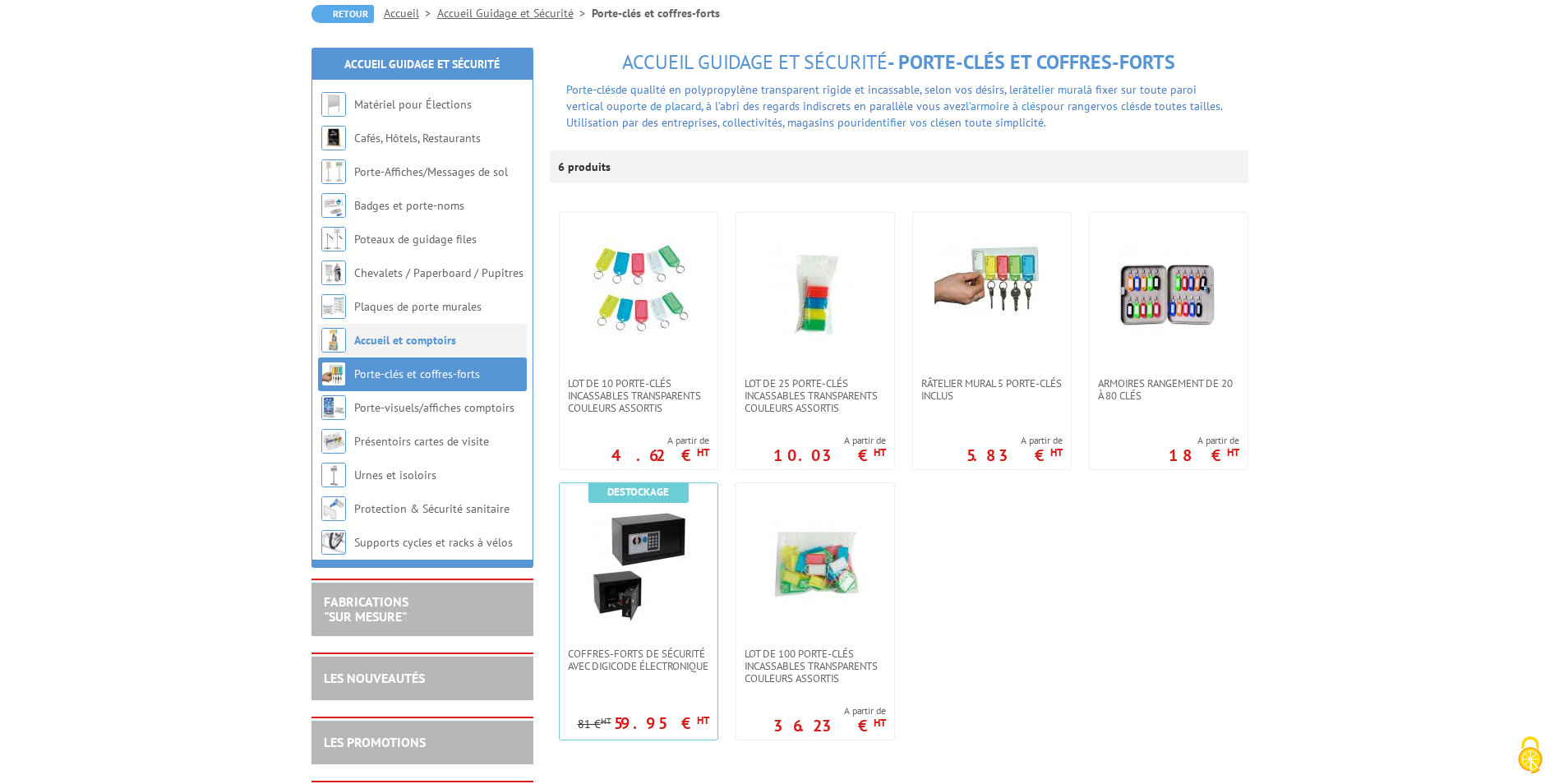
click at [424, 339] on link "Accueil et comptoirs" at bounding box center [405, 340] width 102 height 14
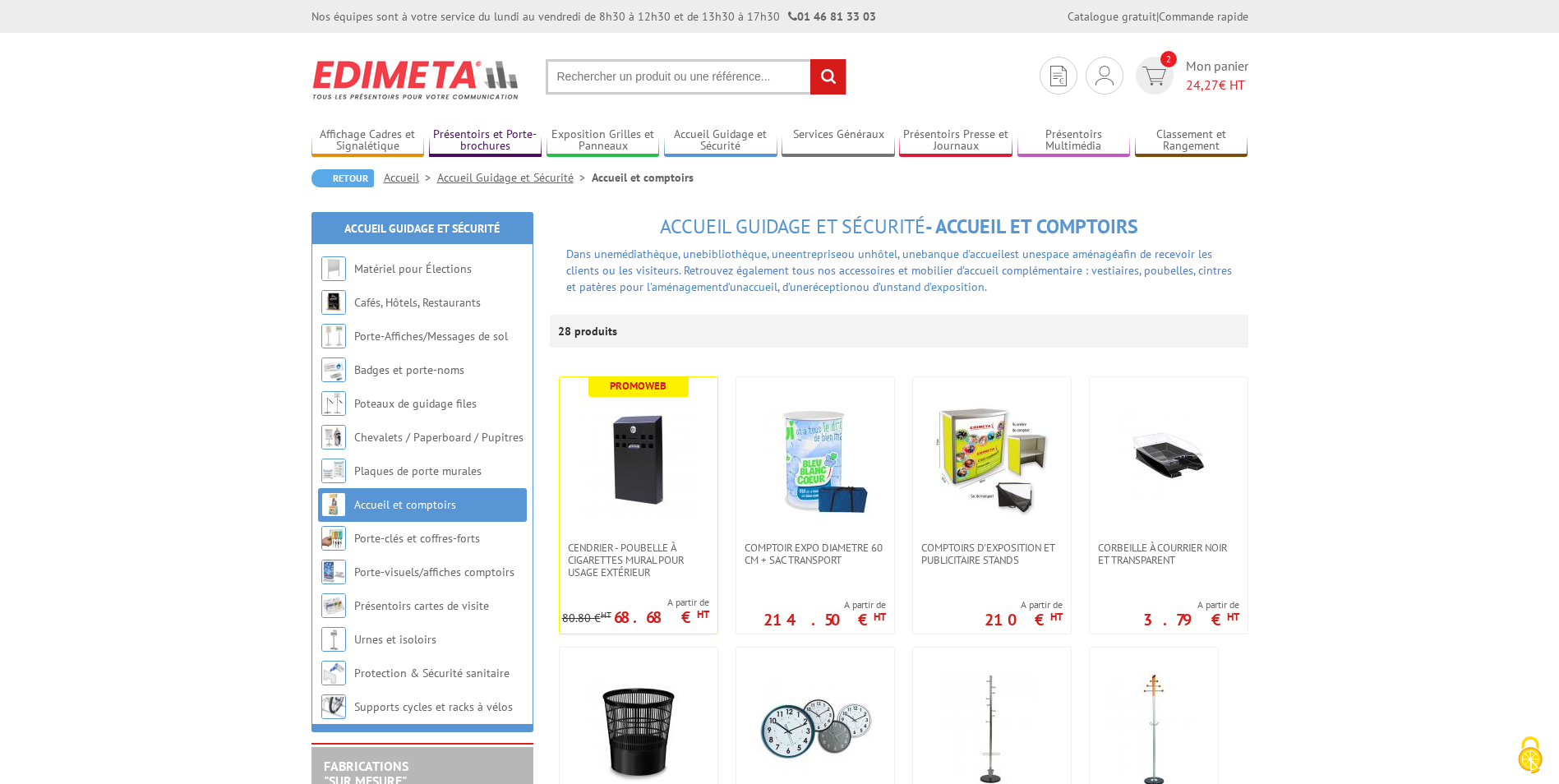
click at [492, 137] on link "Présentoirs et Porte-brochures" at bounding box center [486, 141] width 113 height 27
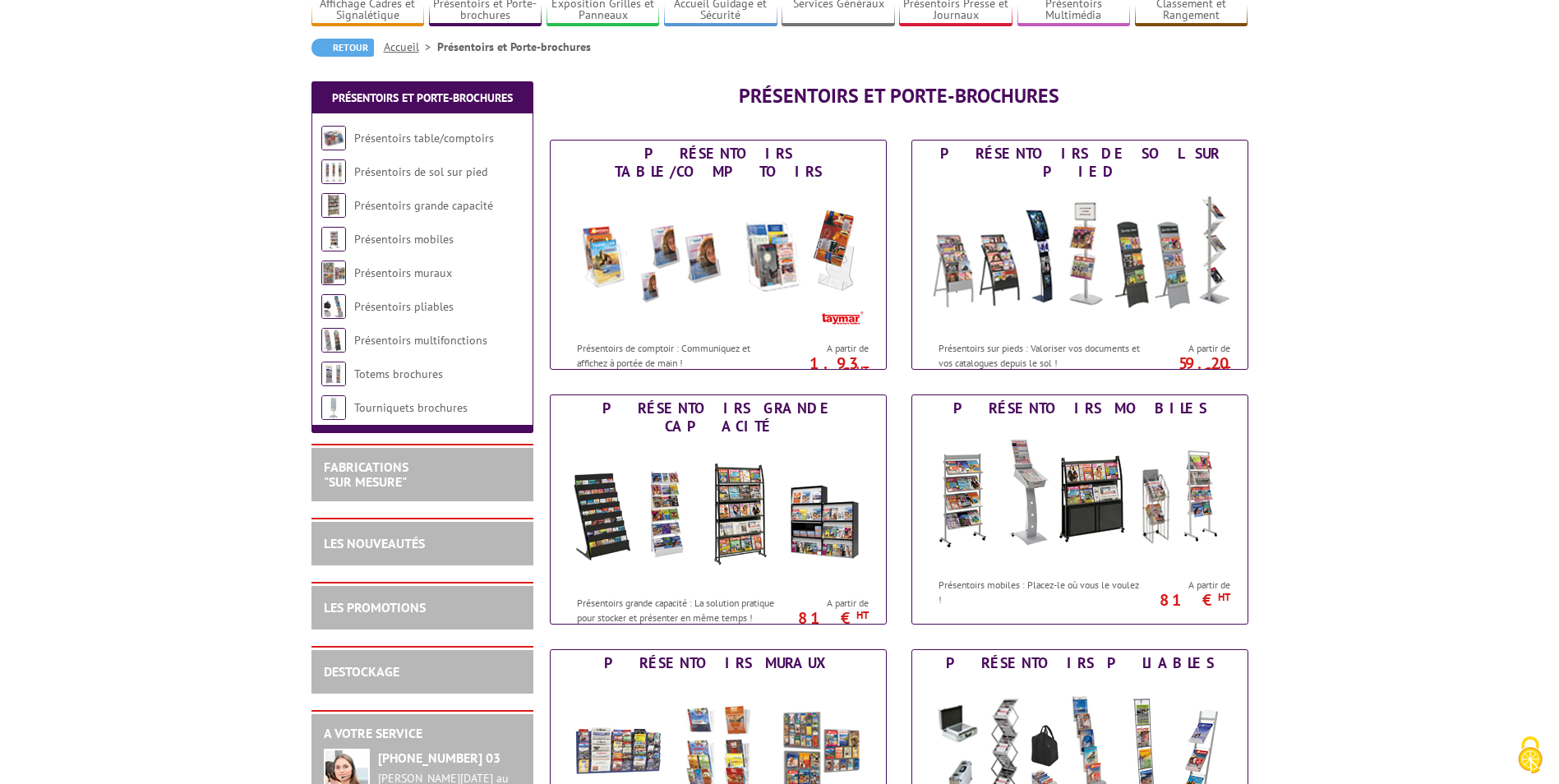
scroll to position [247, 0]
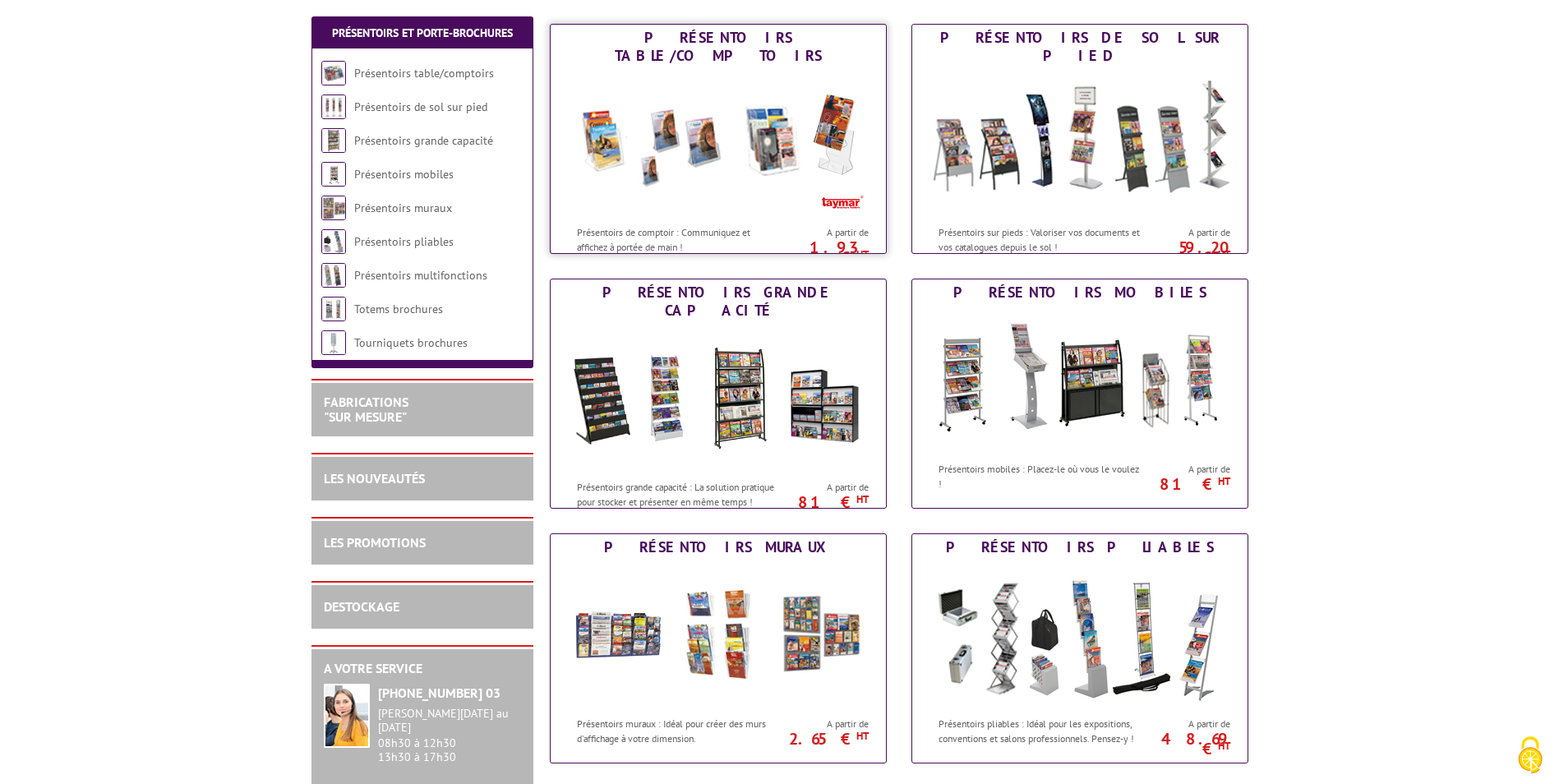
click at [702, 185] on img at bounding box center [718, 143] width 304 height 148
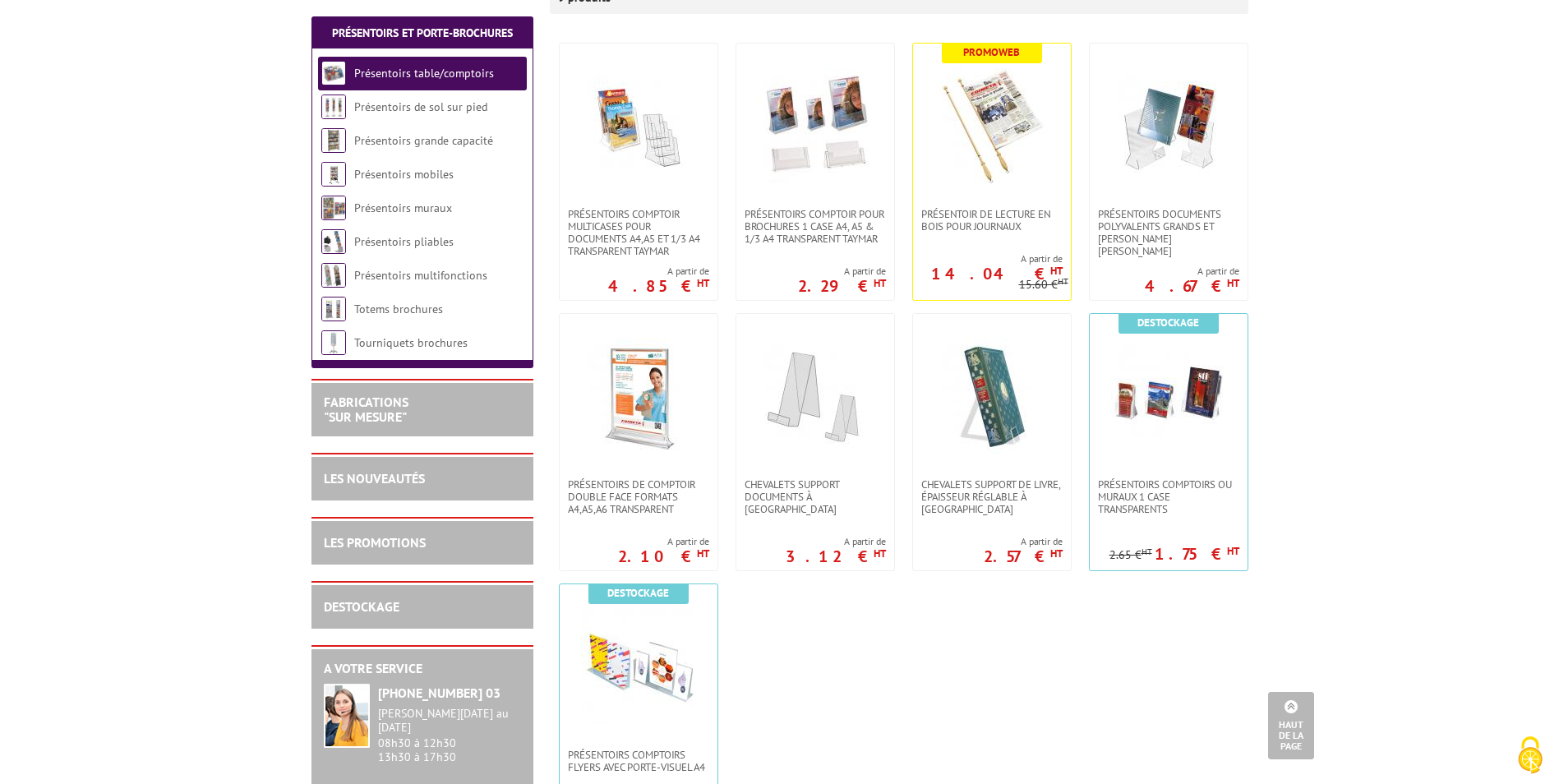
scroll to position [329, 0]
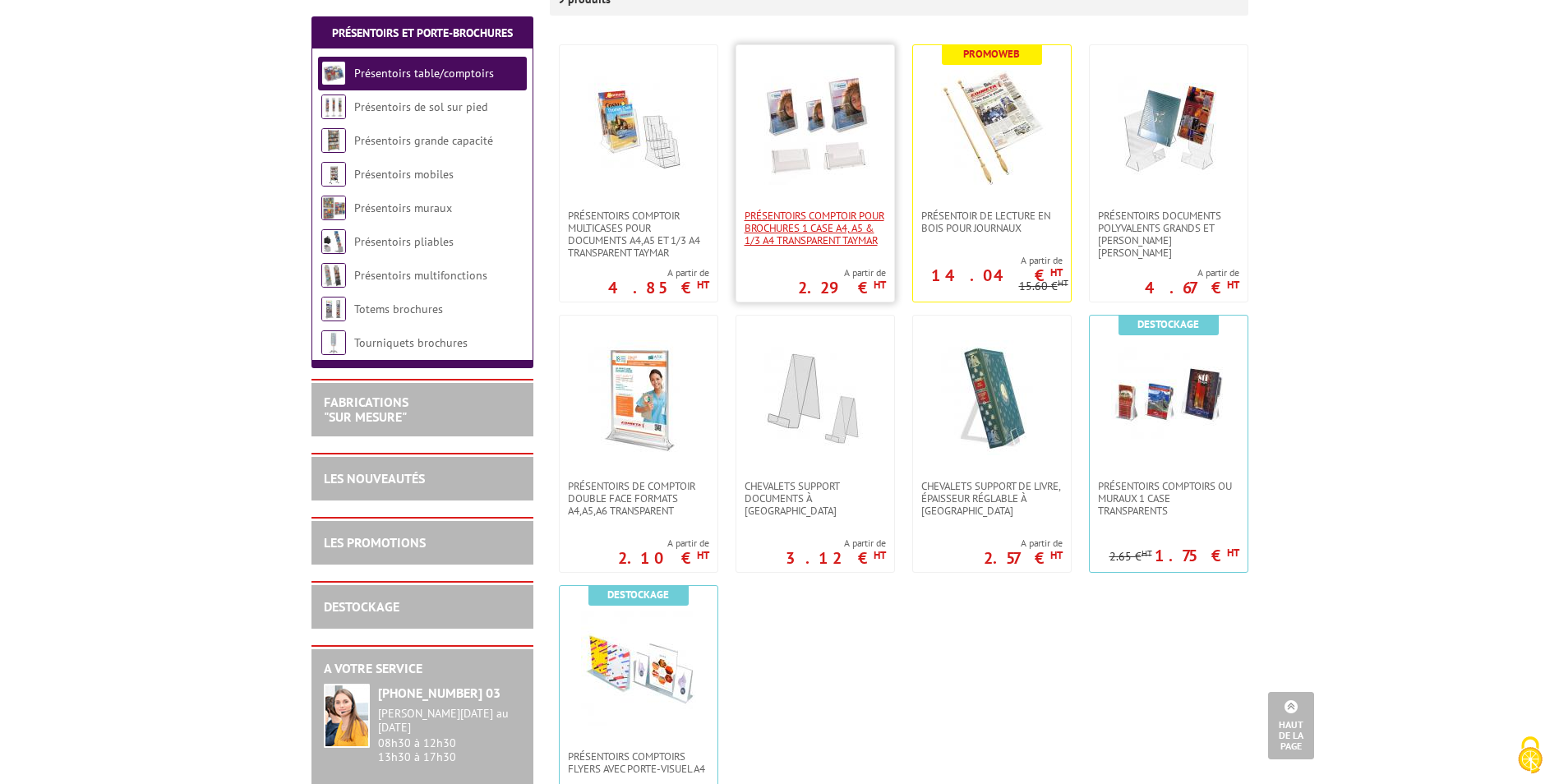
click at [837, 242] on span "PRÉSENTOIRS COMPTOIR POUR BROCHURES 1 CASE A4, A5 & 1/3 A4 TRANSPARENT taymar" at bounding box center [815, 228] width 141 height 37
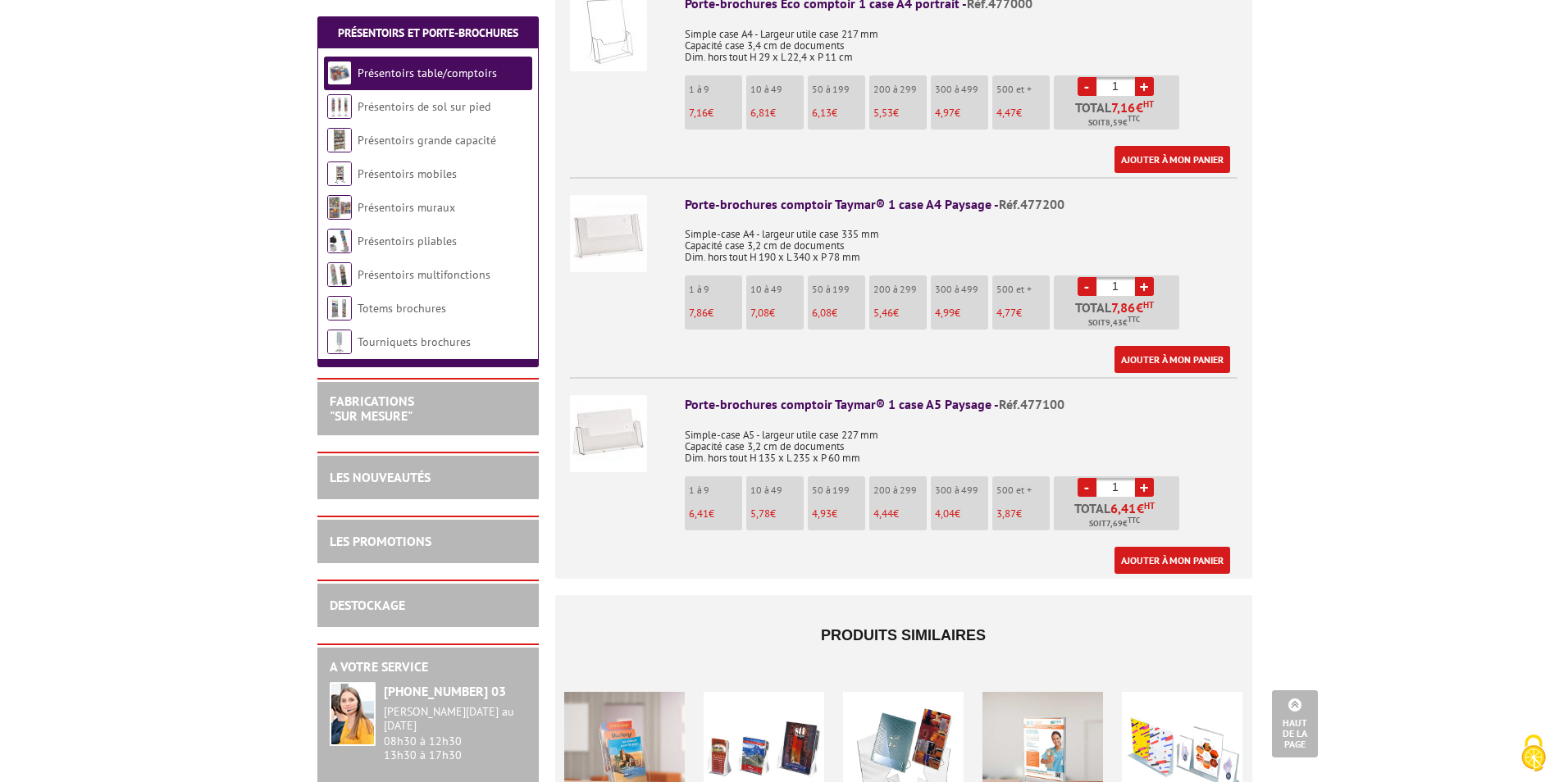
scroll to position [1066, 0]
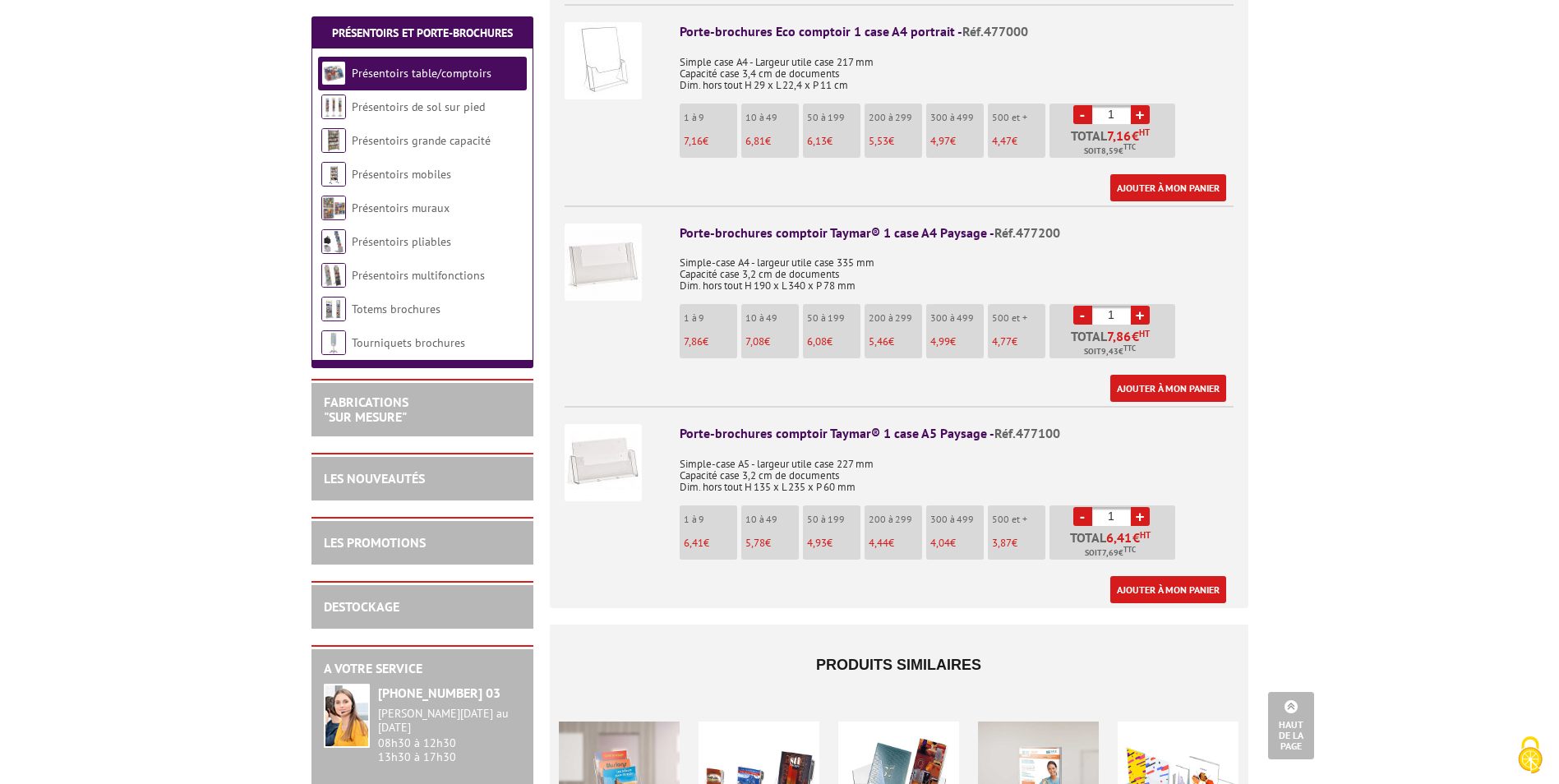
click at [767, 230] on div "Porte-brochures comptoir Taymar® 1 case A4 Paysage - Réf.477200" at bounding box center [956, 232] width 554 height 19
click at [621, 257] on img at bounding box center [603, 262] width 77 height 77
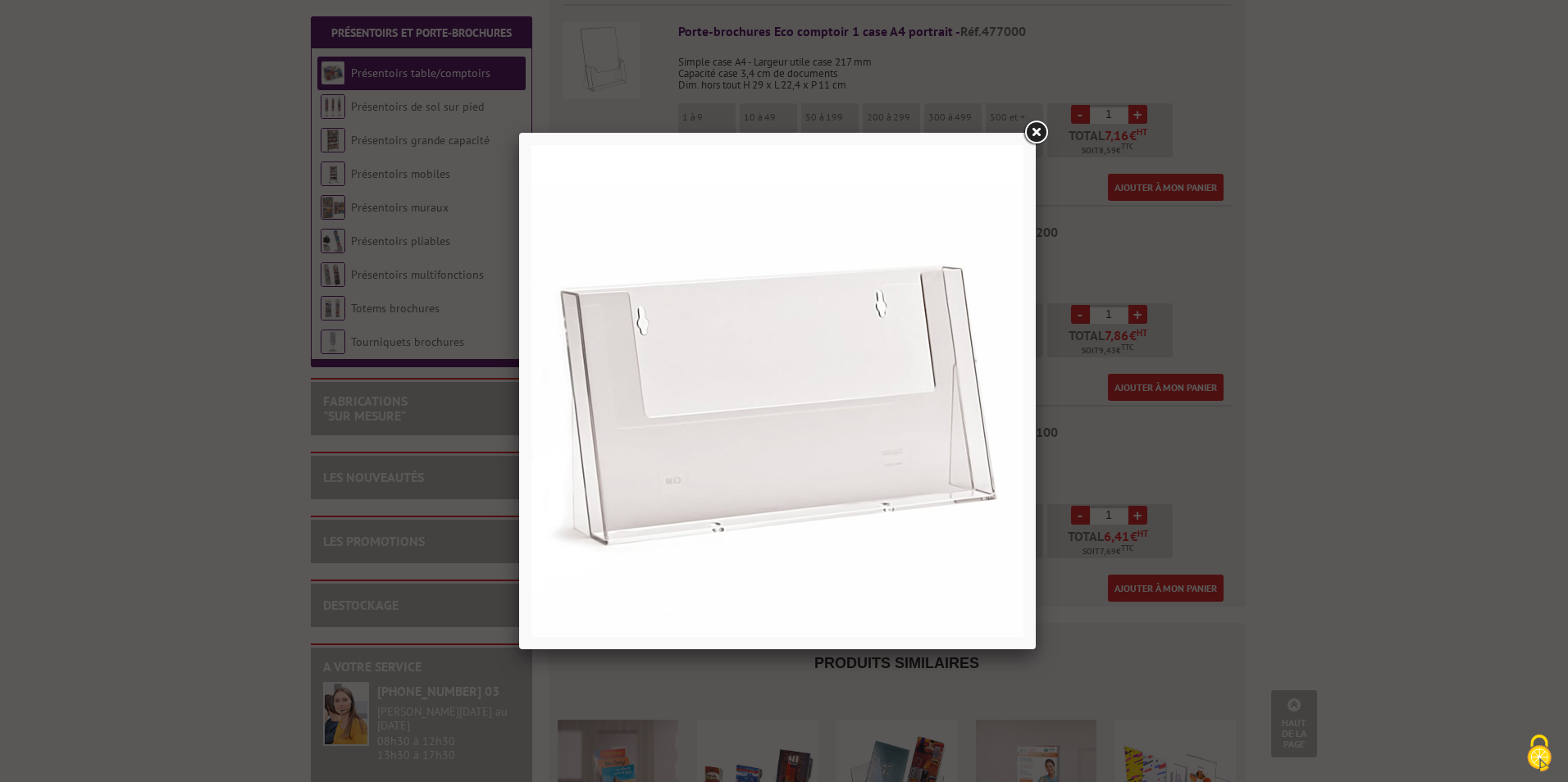
click at [1032, 136] on link at bounding box center [1035, 132] width 30 height 30
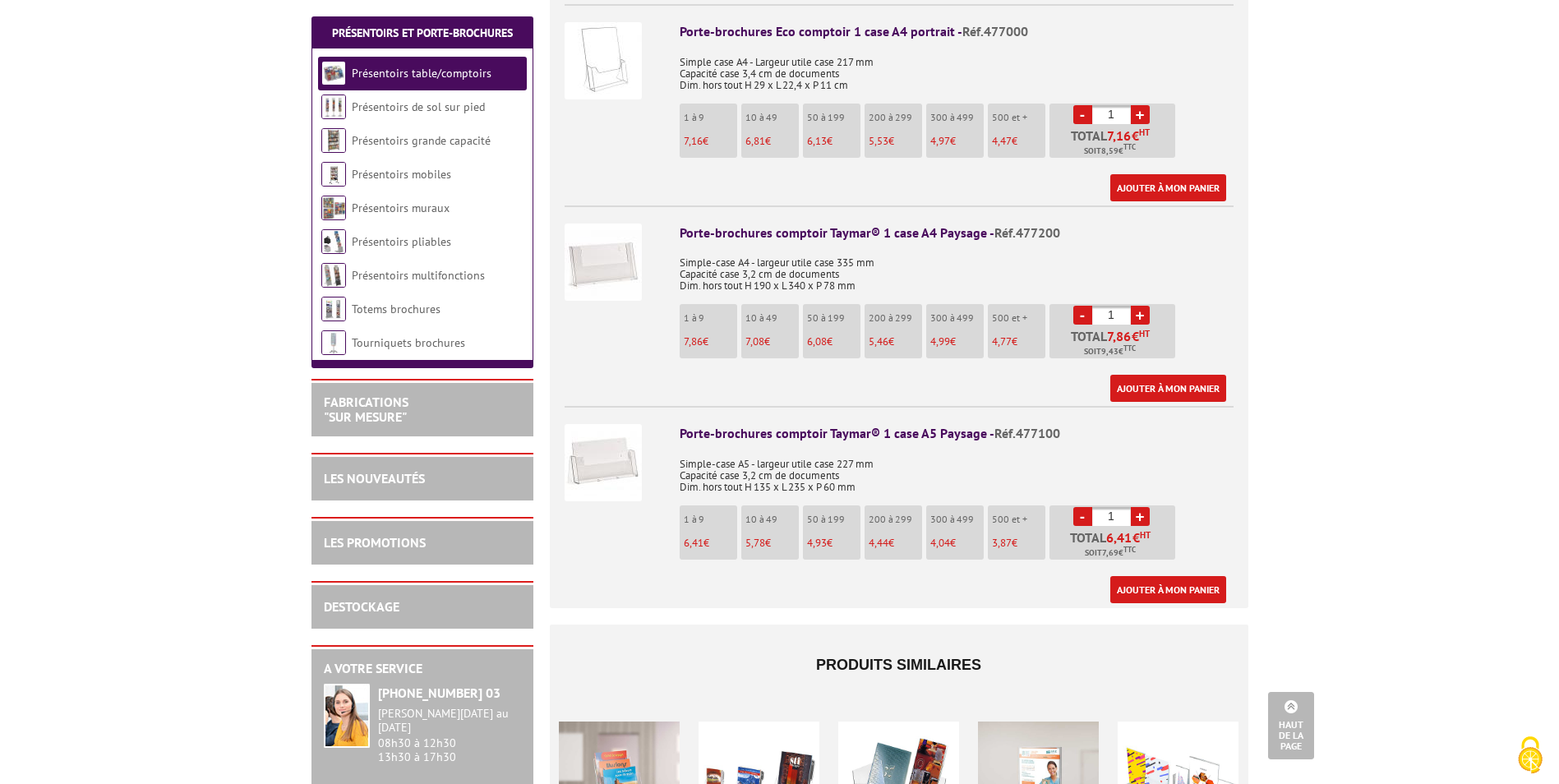
click at [1137, 313] on link "+" at bounding box center [1140, 315] width 19 height 19
click at [1139, 314] on link "+" at bounding box center [1140, 315] width 19 height 19
click at [1080, 317] on link "-" at bounding box center [1082, 315] width 19 height 19
click at [1146, 315] on link "+" at bounding box center [1140, 315] width 19 height 19
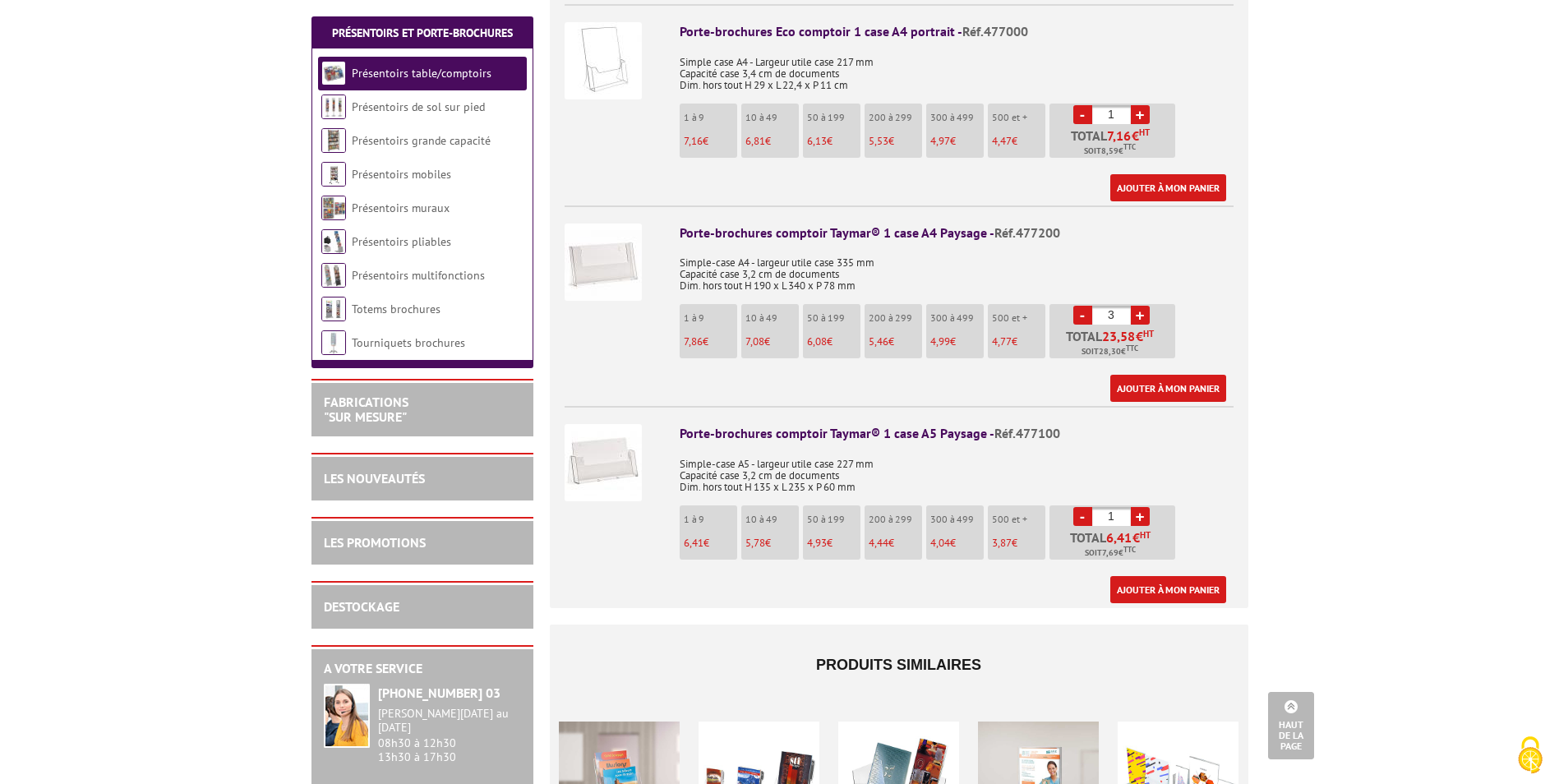
type input "4"
click at [1178, 392] on link "Ajouter à mon panier" at bounding box center [1168, 388] width 116 height 27
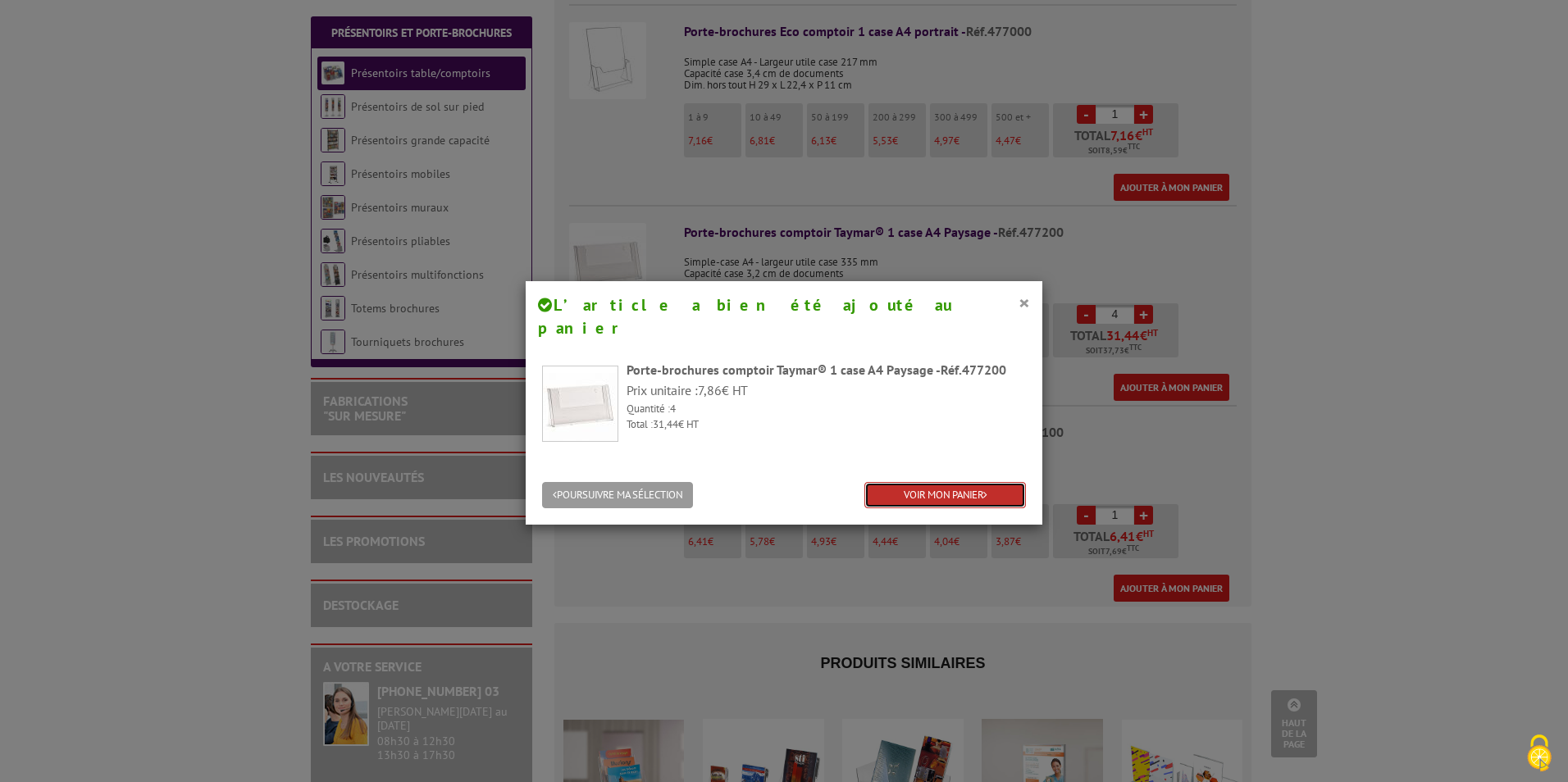
click at [956, 482] on link "VOIR MON PANIER" at bounding box center [945, 496] width 162 height 27
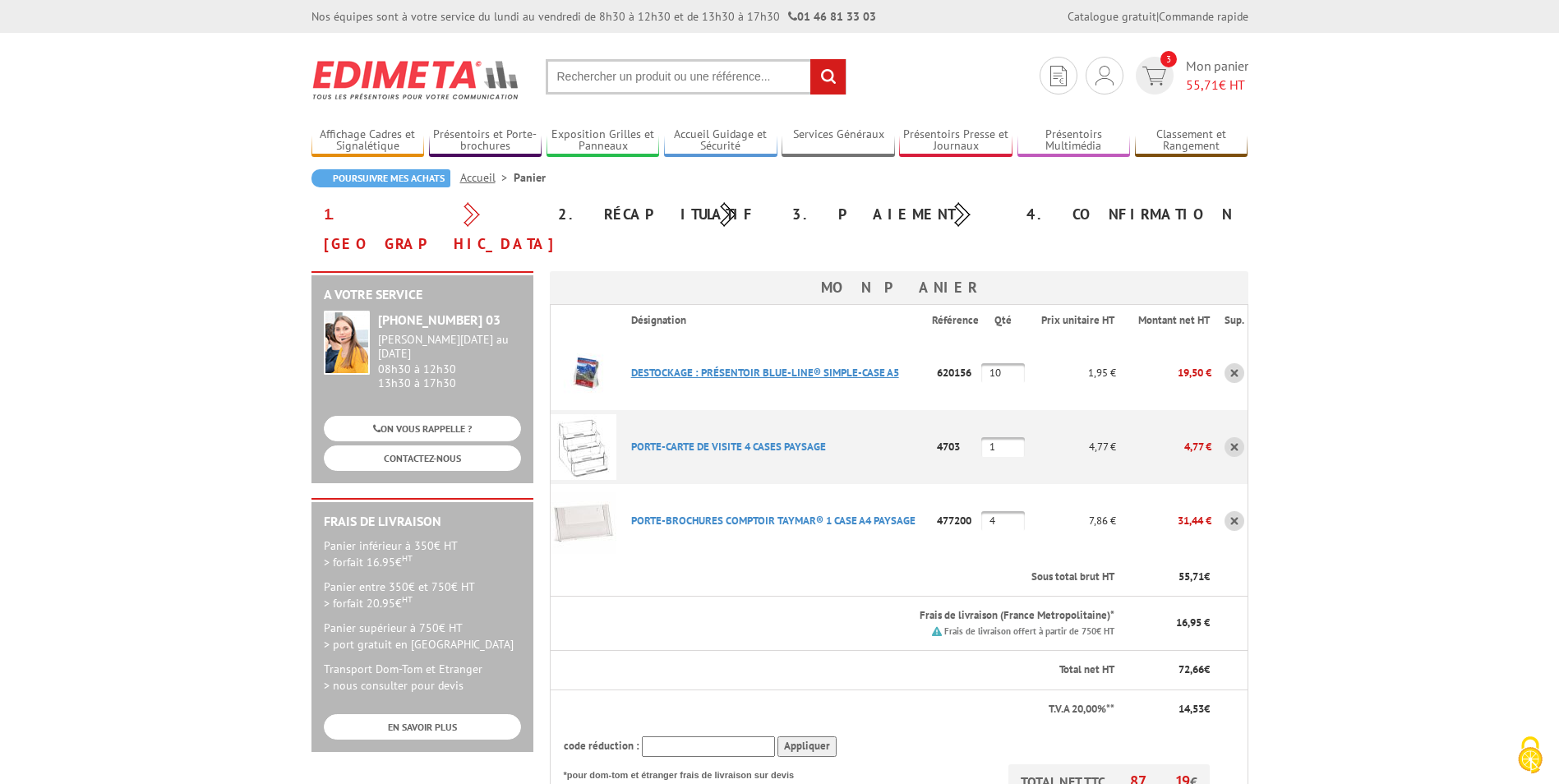
click at [669, 365] on link "DESTOCKAGE : PRéSENTOIR BLUE-LINE® SIMPLE-CASE A5" at bounding box center [765, 373] width 268 height 14
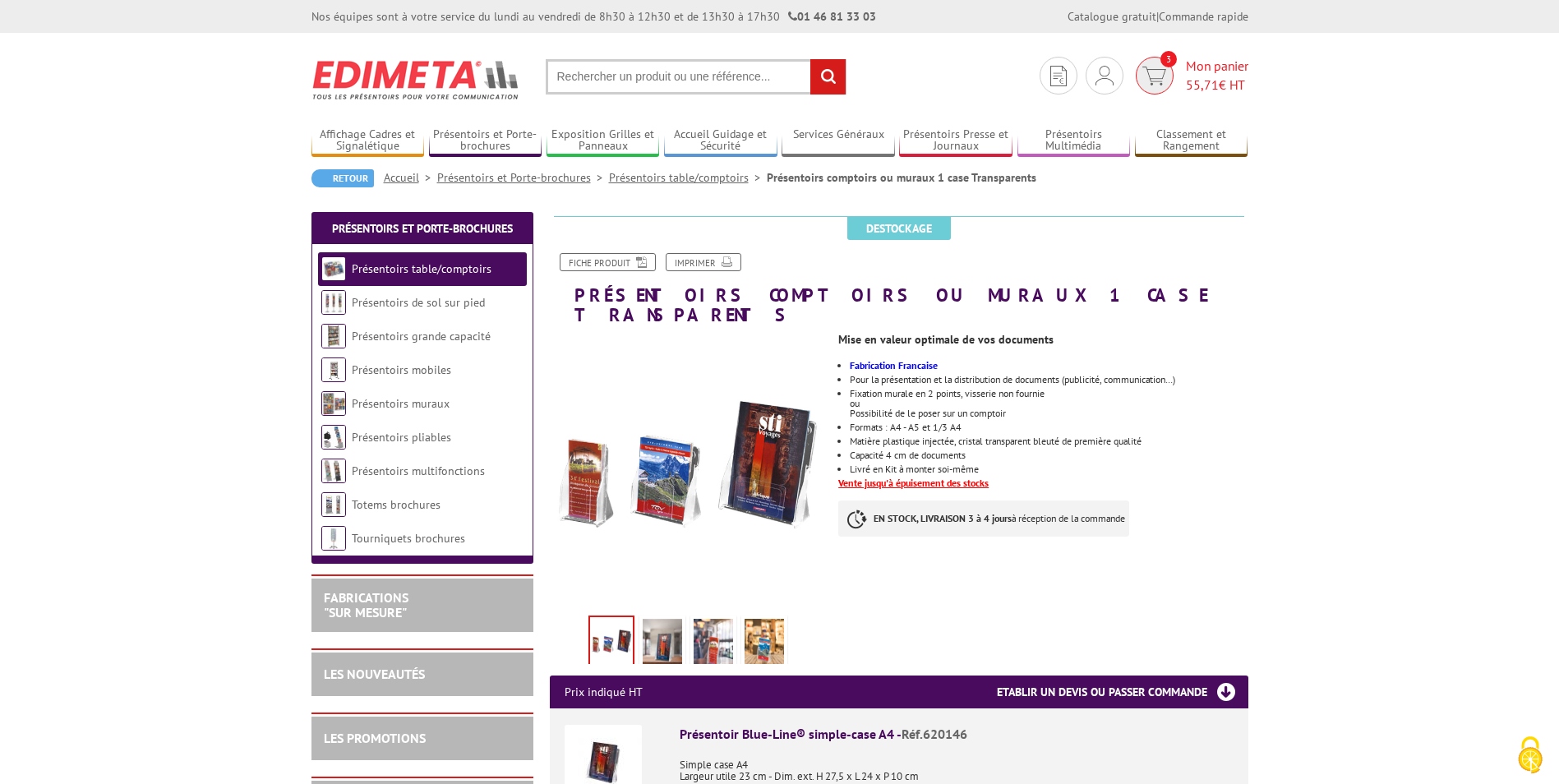
click at [1201, 64] on span "Mon panier 55,71 € HT" at bounding box center [1217, 76] width 62 height 38
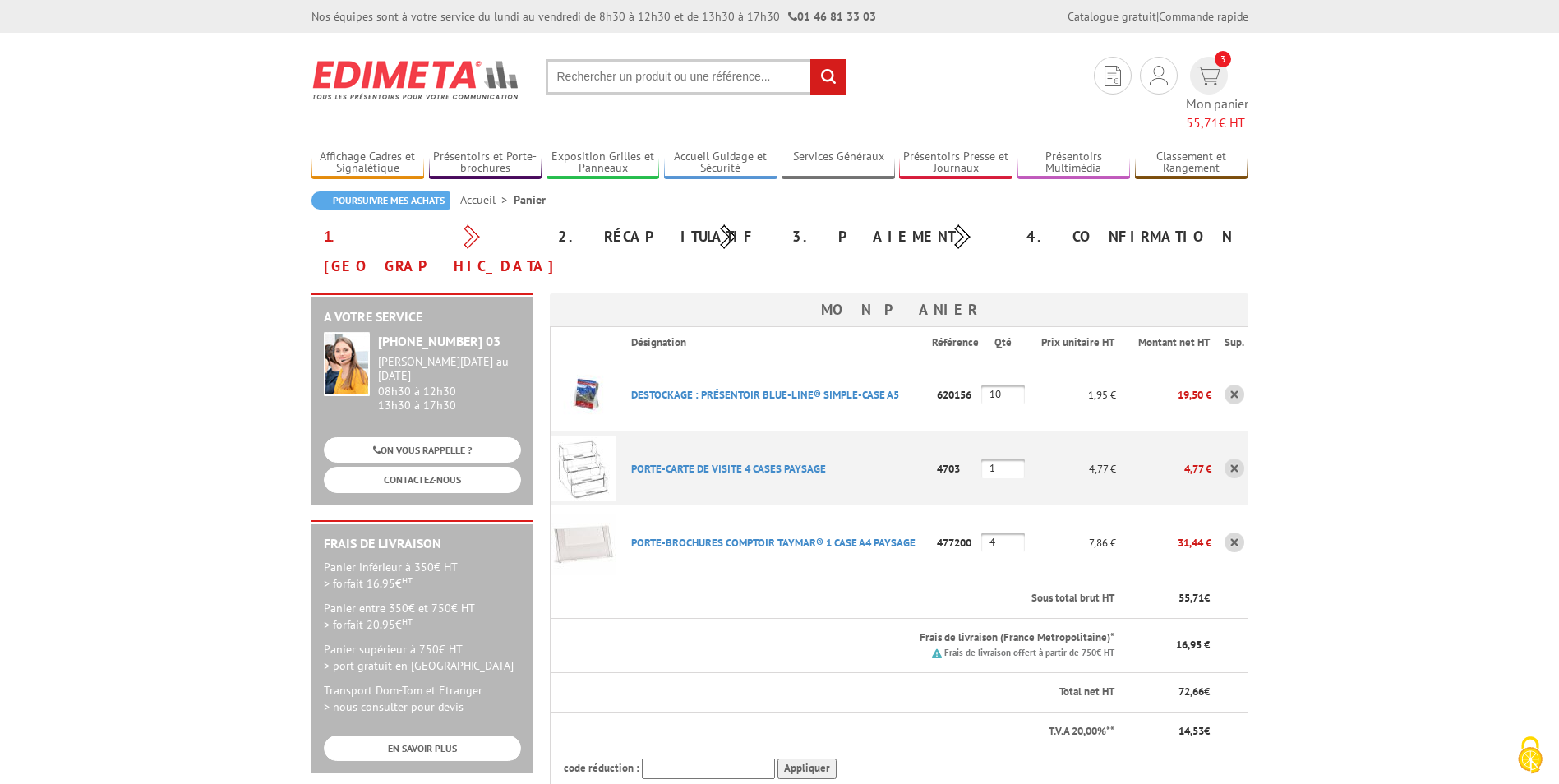
click at [752, 381] on p "DESTOCKAGE : PRéSENTOIR BLUE-LINE® SIMPLE-CASE A5" at bounding box center [775, 395] width 314 height 29
click at [754, 388] on link "DESTOCKAGE : PRéSENTOIR BLUE-LINE® SIMPLE-CASE A5" at bounding box center [765, 395] width 268 height 14
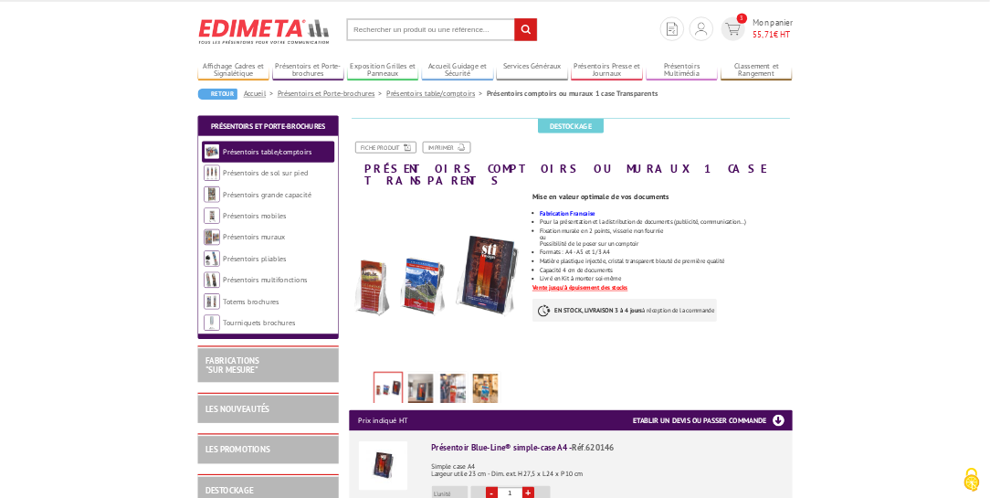
scroll to position [457, 0]
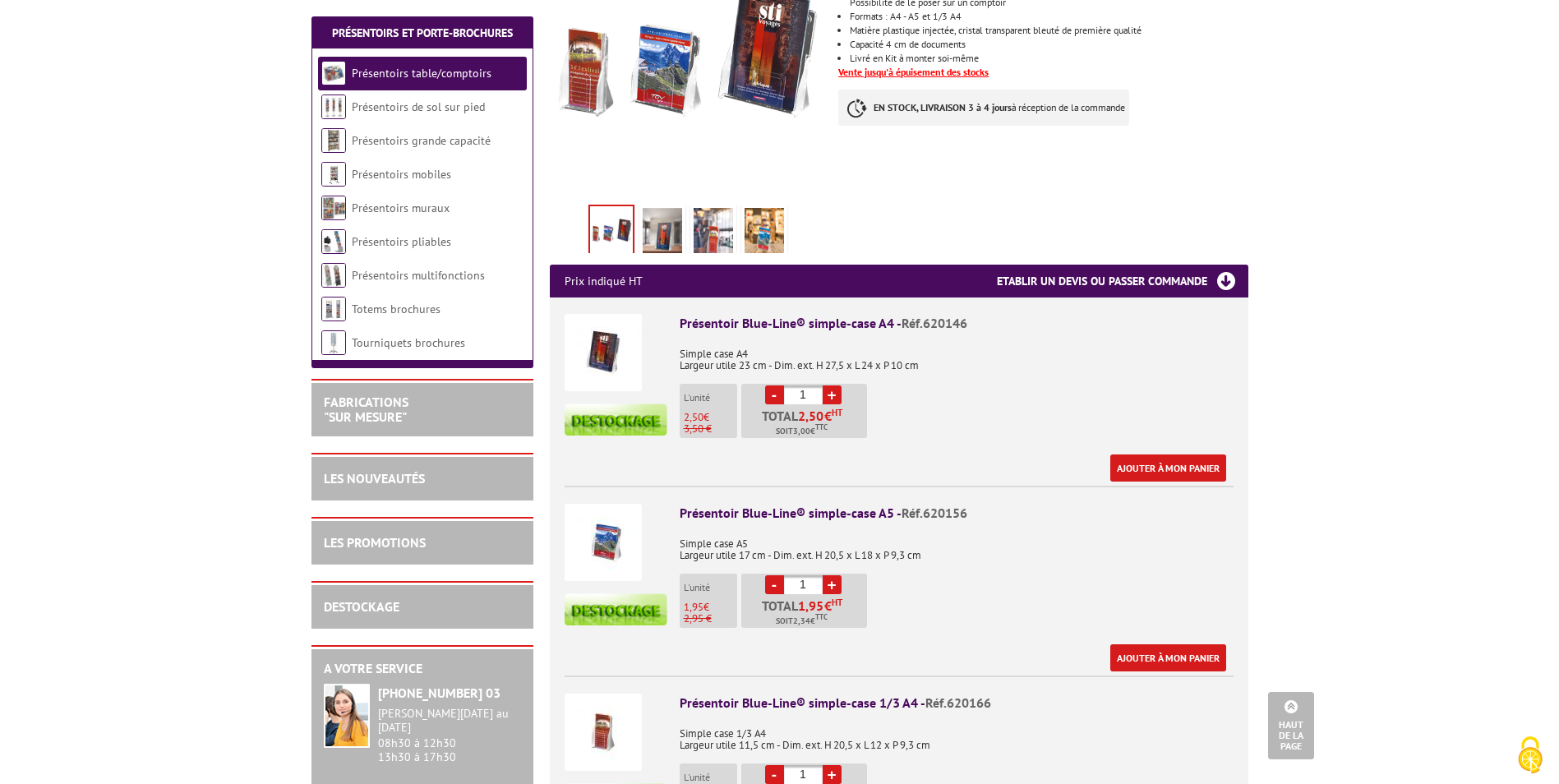
click at [617, 531] on img at bounding box center [603, 543] width 77 height 77
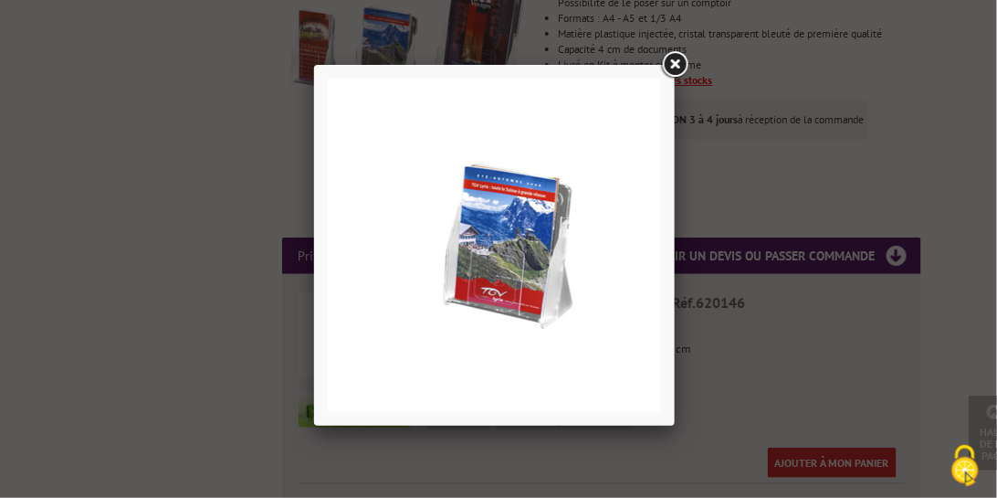
click at [678, 67] on link at bounding box center [674, 64] width 33 height 33
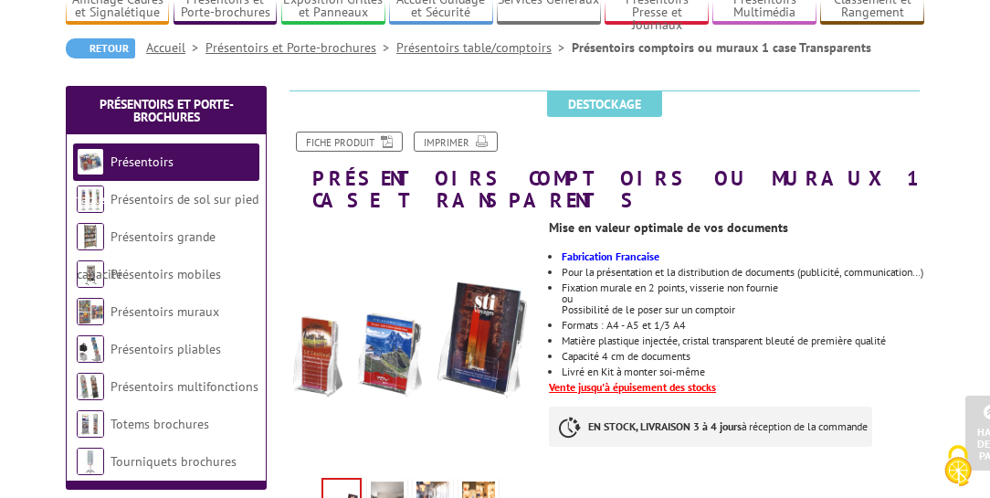
scroll to position [0, 0]
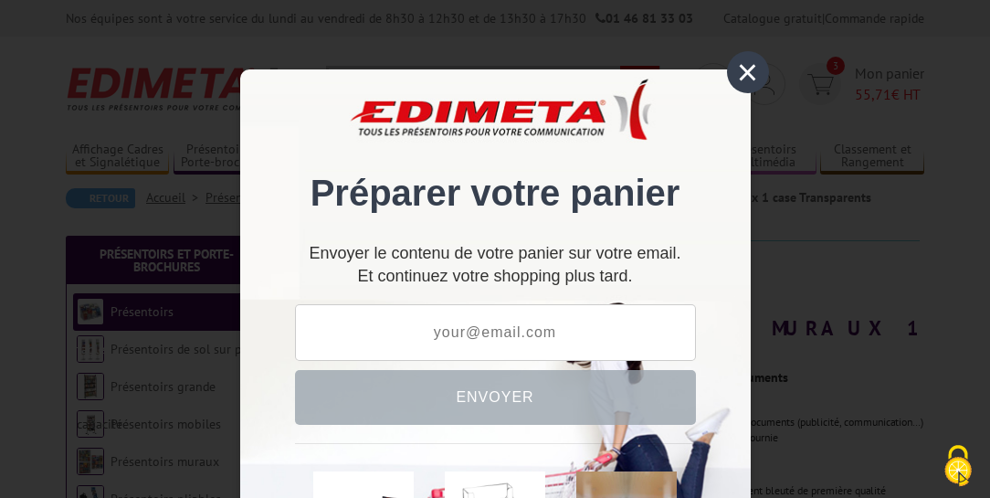
click at [740, 69] on div "×" at bounding box center [748, 72] width 42 height 42
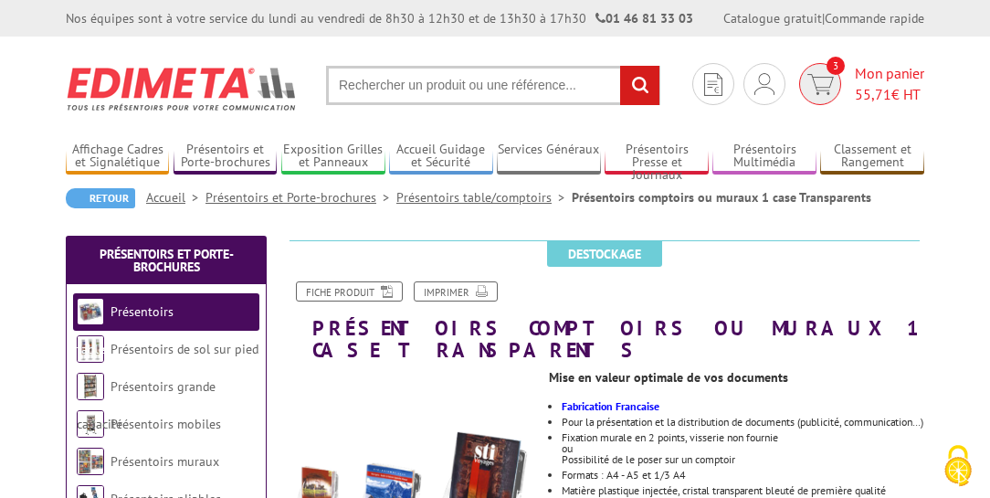
click at [809, 80] on img at bounding box center [820, 84] width 26 height 21
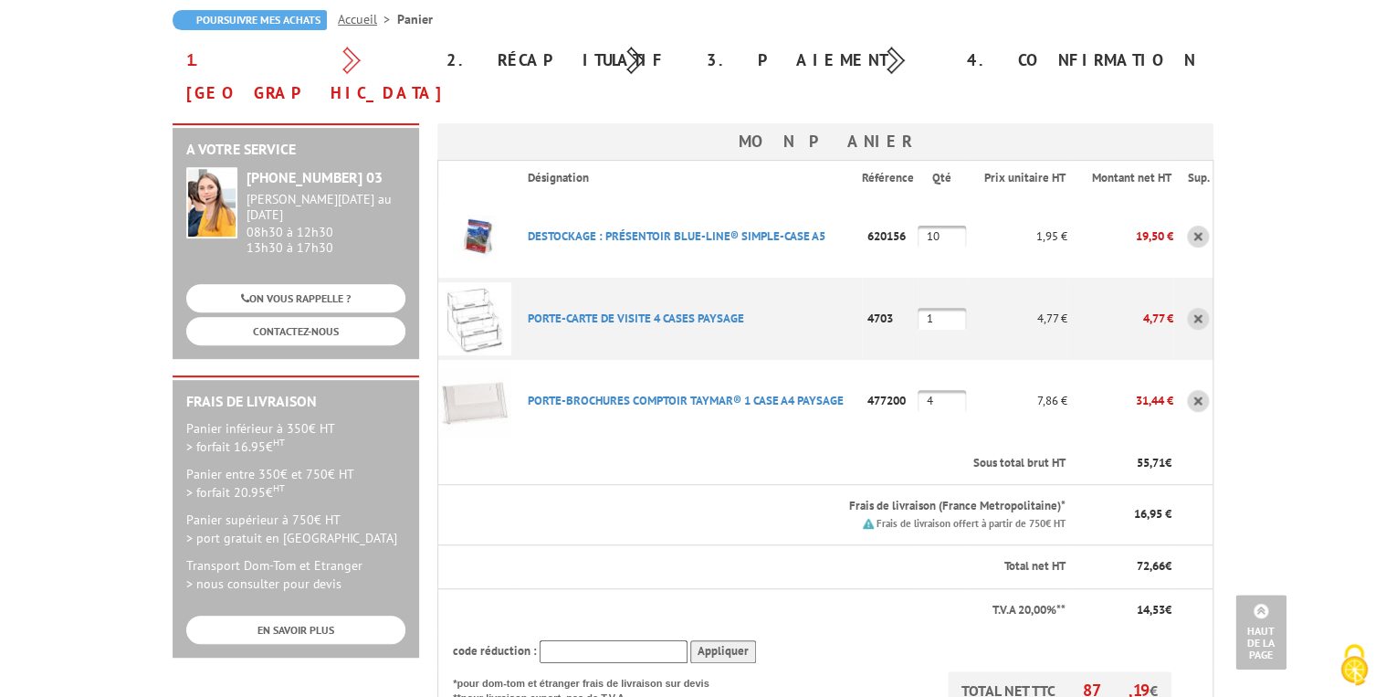
scroll to position [177, 0]
click at [690, 311] on link "PORTE-CARTE DE VISITE 4 CASES PAYSAGE" at bounding box center [636, 319] width 216 height 16
click at [555, 311] on link "PORTE-CARTE DE VISITE 4 CASES PAYSAGE" at bounding box center [636, 319] width 216 height 16
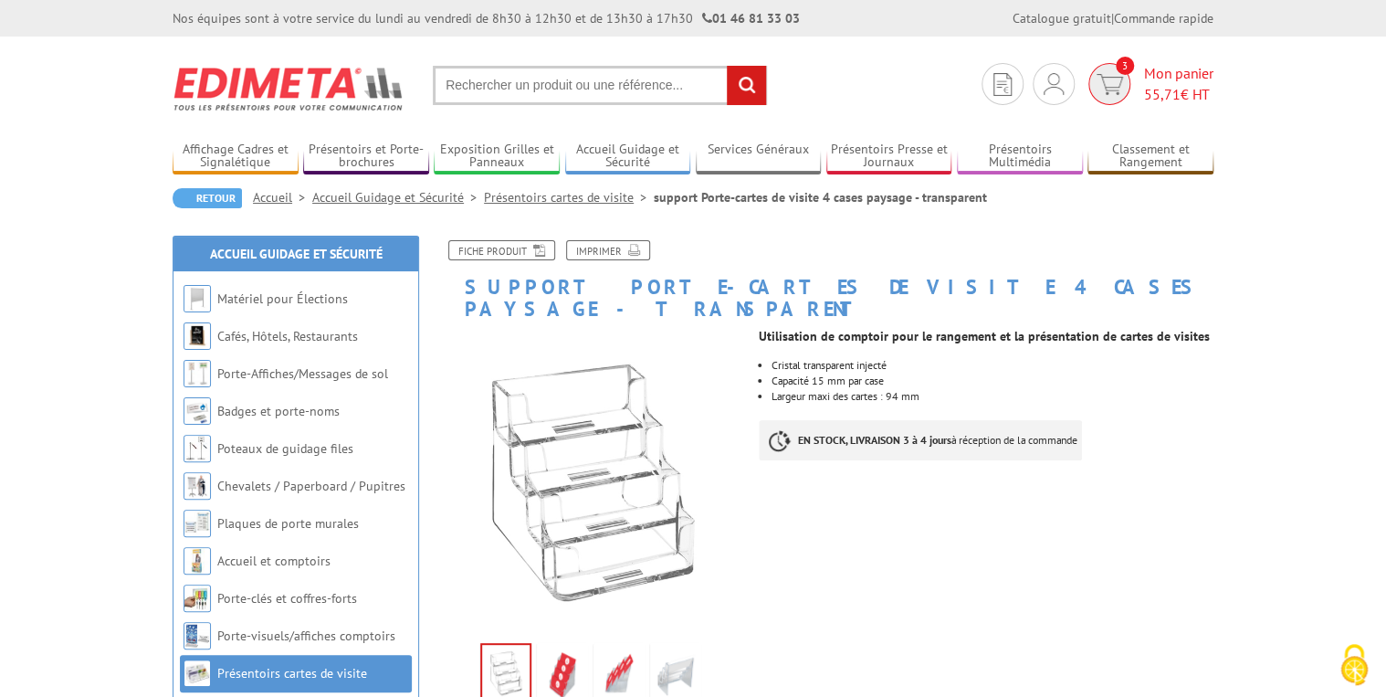
click at [1190, 68] on span "Mon panier 55,71 € HT" at bounding box center [1178, 84] width 69 height 42
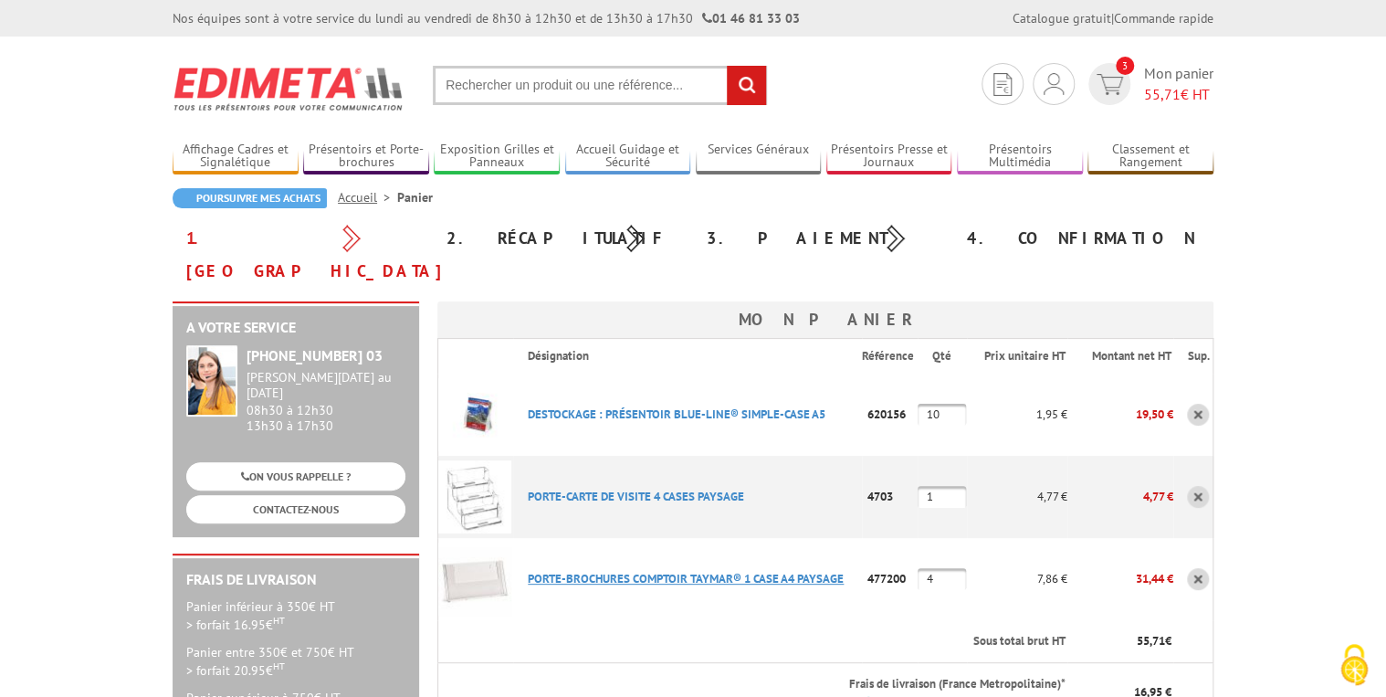
click at [698, 571] on link "PORTE-BROCHURES COMPTOIR TAYMAR® 1 CASE A4 PAYSAGE" at bounding box center [686, 579] width 316 height 16
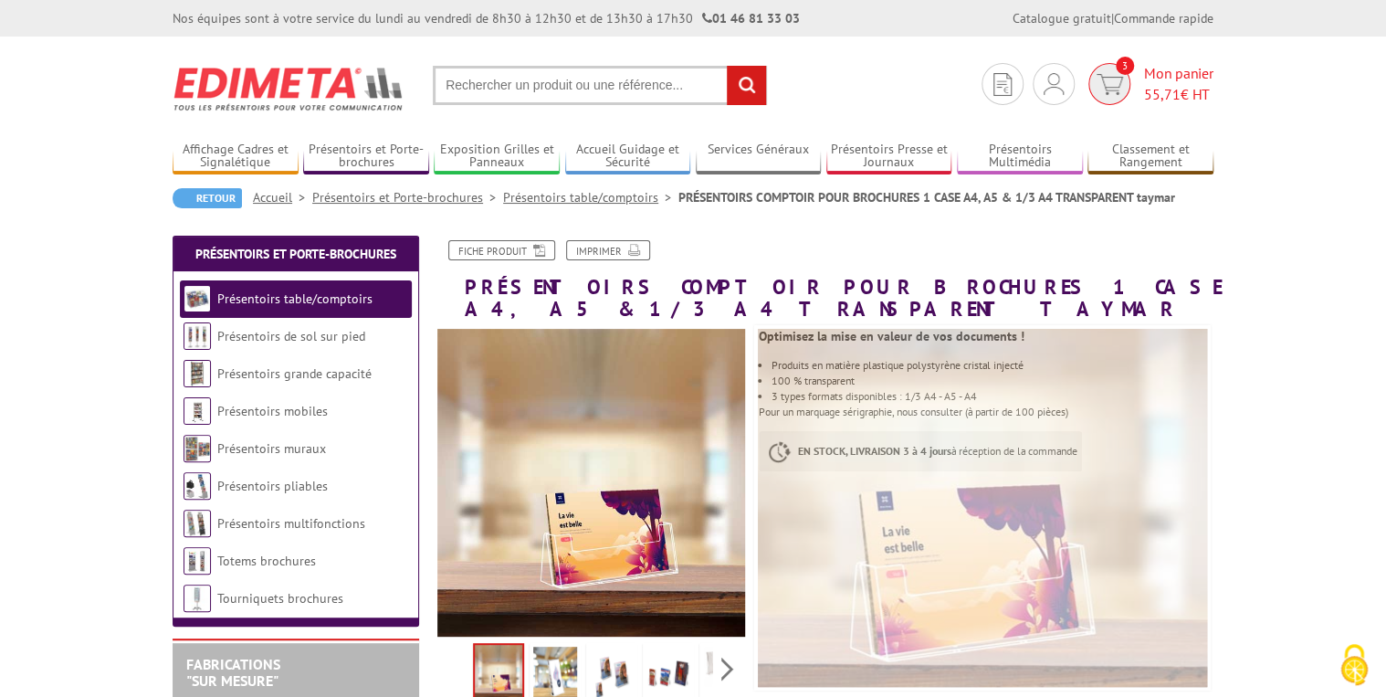
click at [1190, 72] on span "Mon panier 55,71 € HT" at bounding box center [1178, 84] width 69 height 42
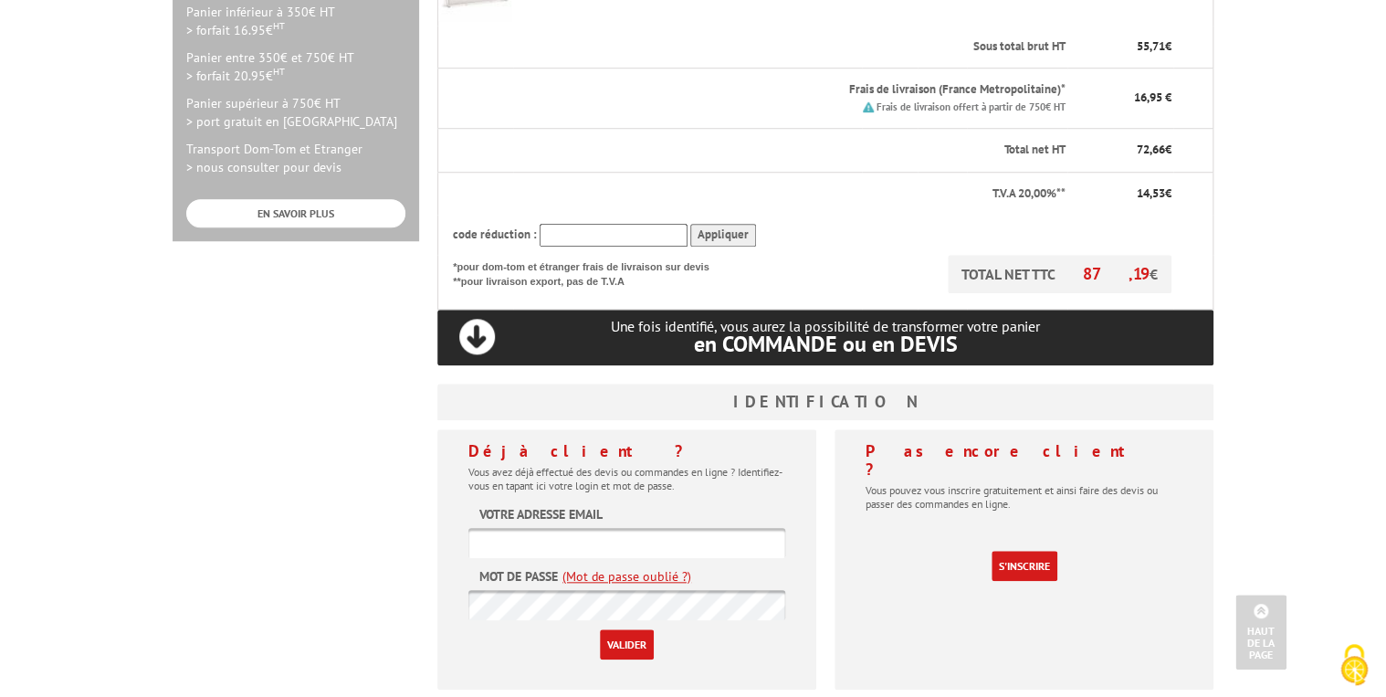
scroll to position [584, 0]
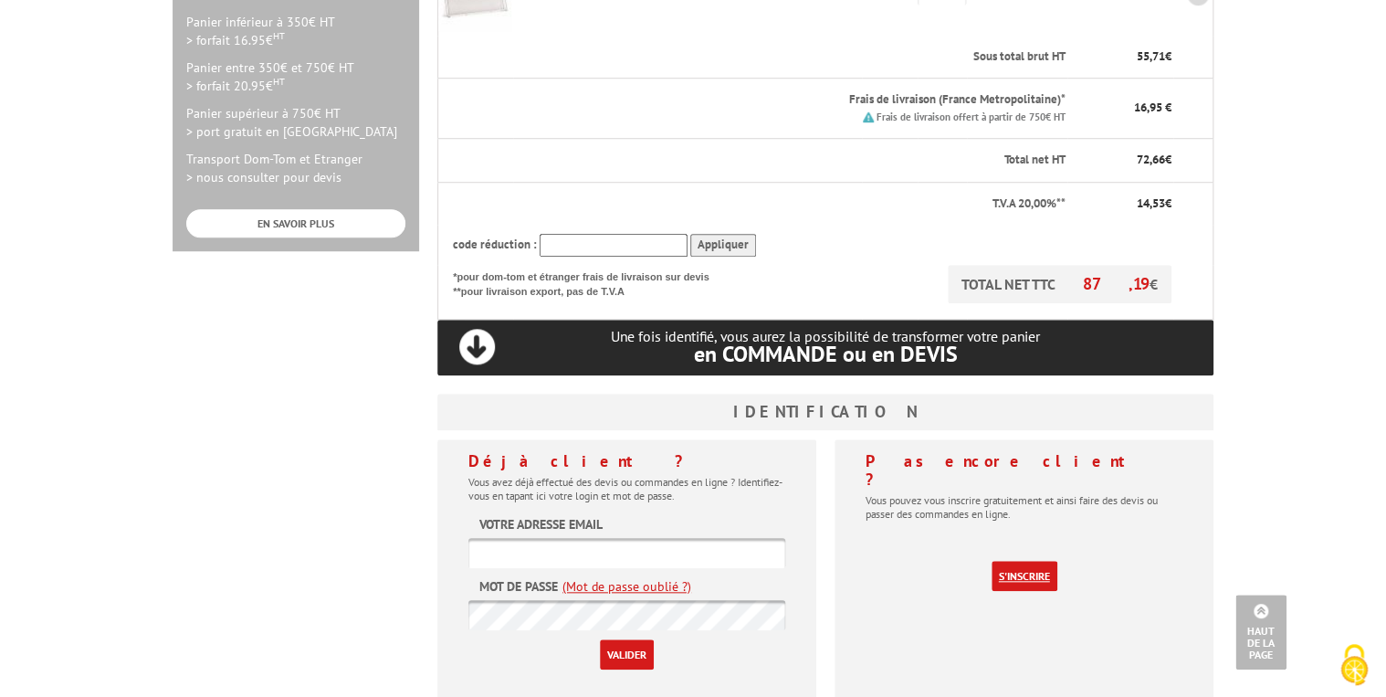
click at [1042, 561] on link "S'inscrire" at bounding box center [1025, 576] width 66 height 30
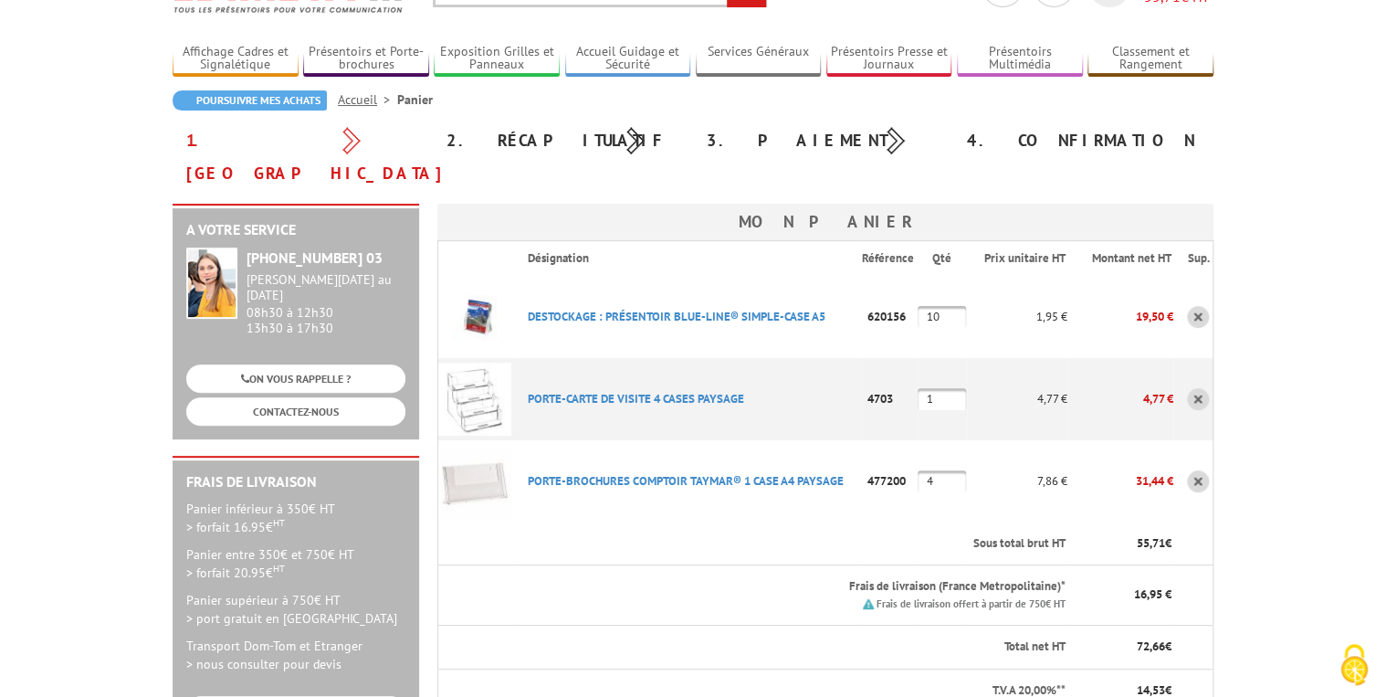
scroll to position [73, 0]
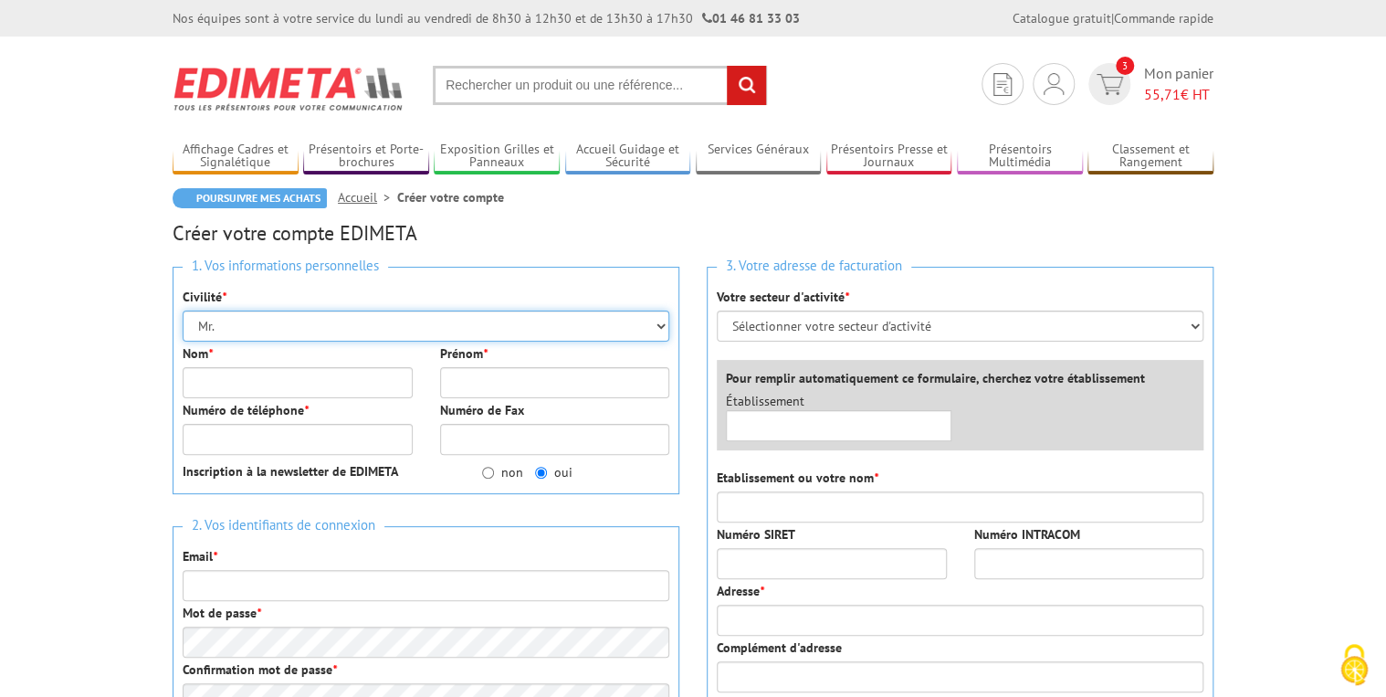
click at [391, 322] on select "Mr. Mme. Mlle." at bounding box center [426, 325] width 487 height 31
click at [394, 325] on select "Mr. Mme. Mlle." at bounding box center [426, 325] width 487 height 31
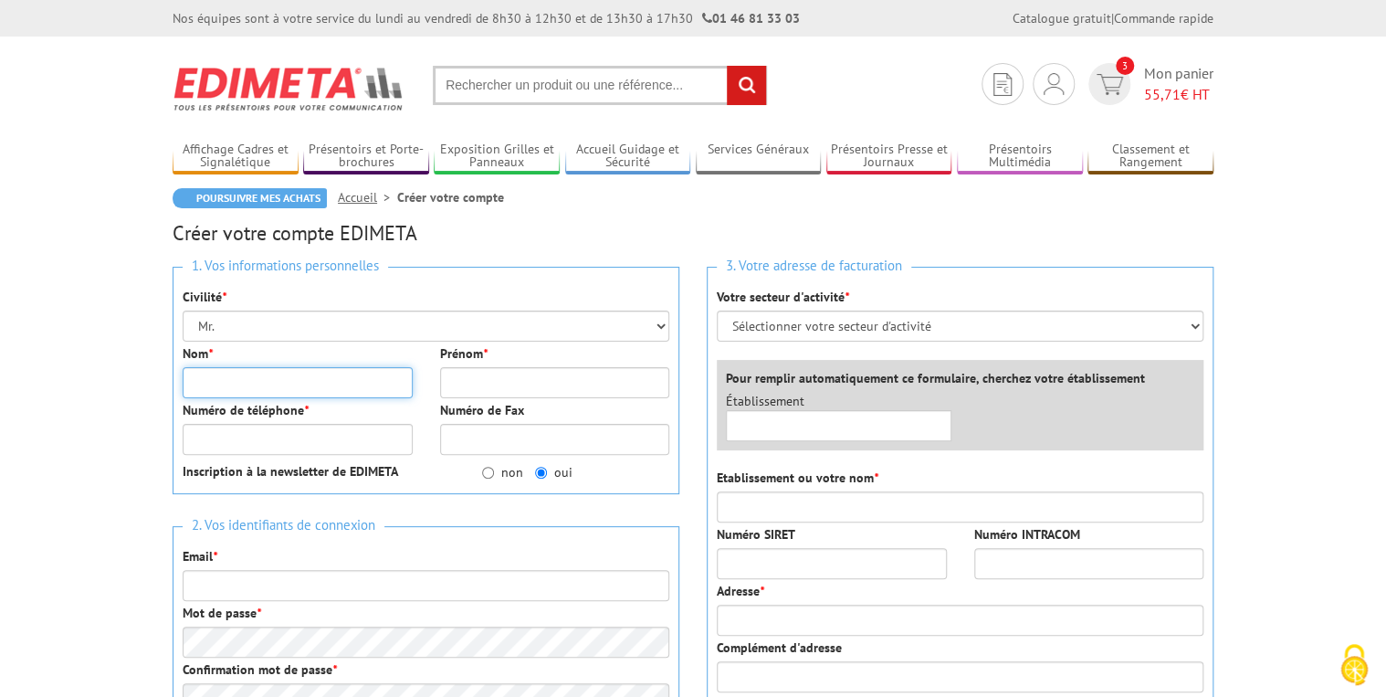
click at [364, 386] on input "Nom *" at bounding box center [298, 382] width 230 height 31
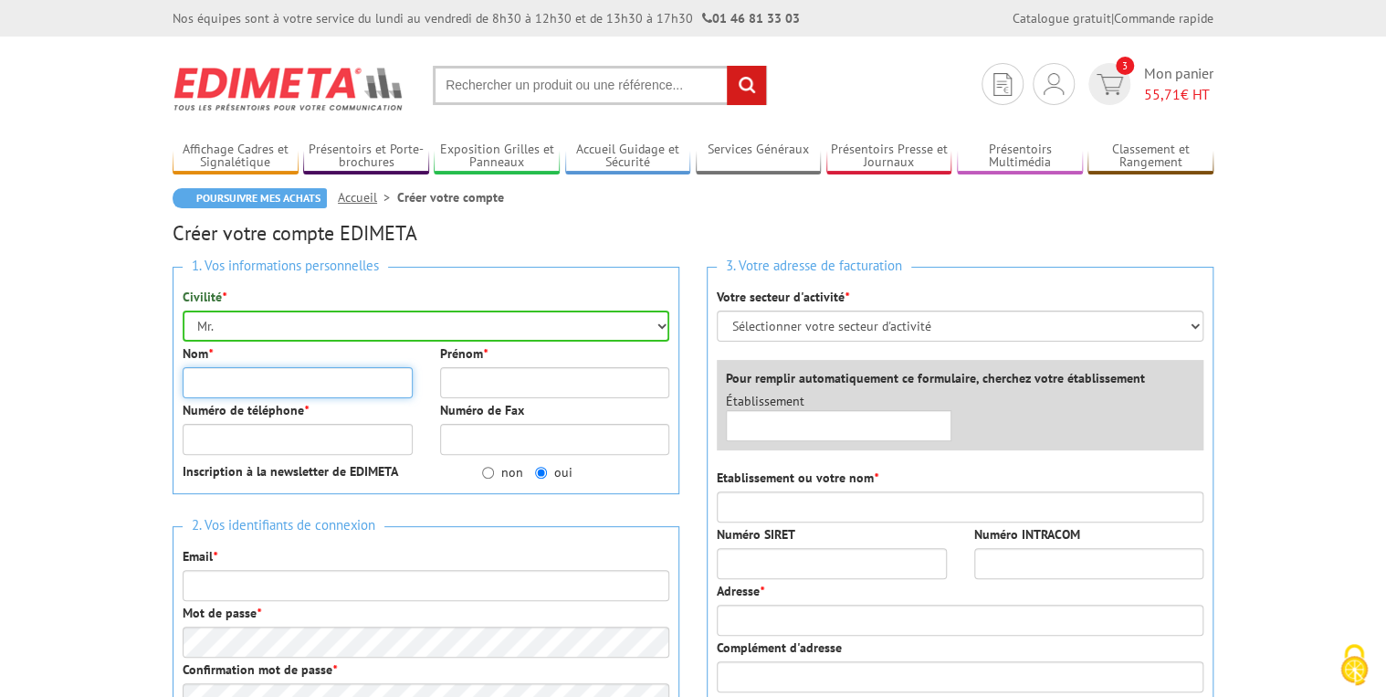
type input "GREGOIRE"
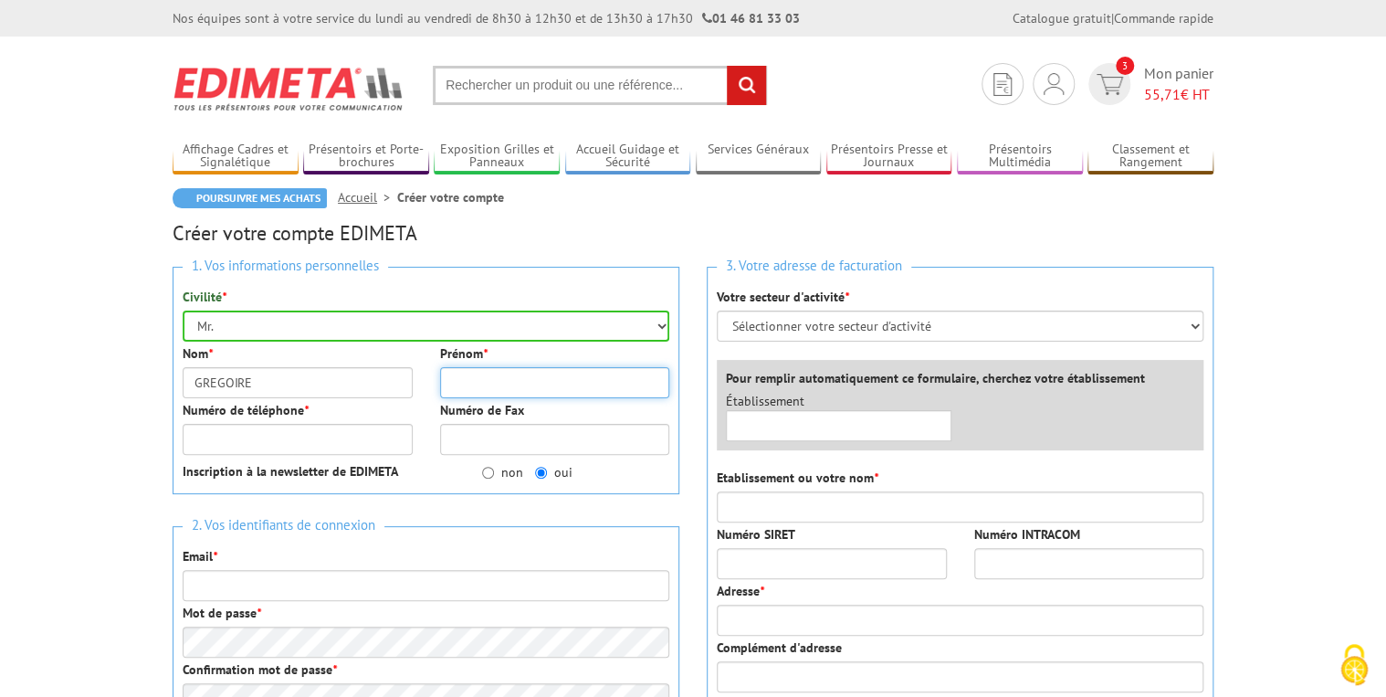
type input "[PERSON_NAME]"
type input "0676318721"
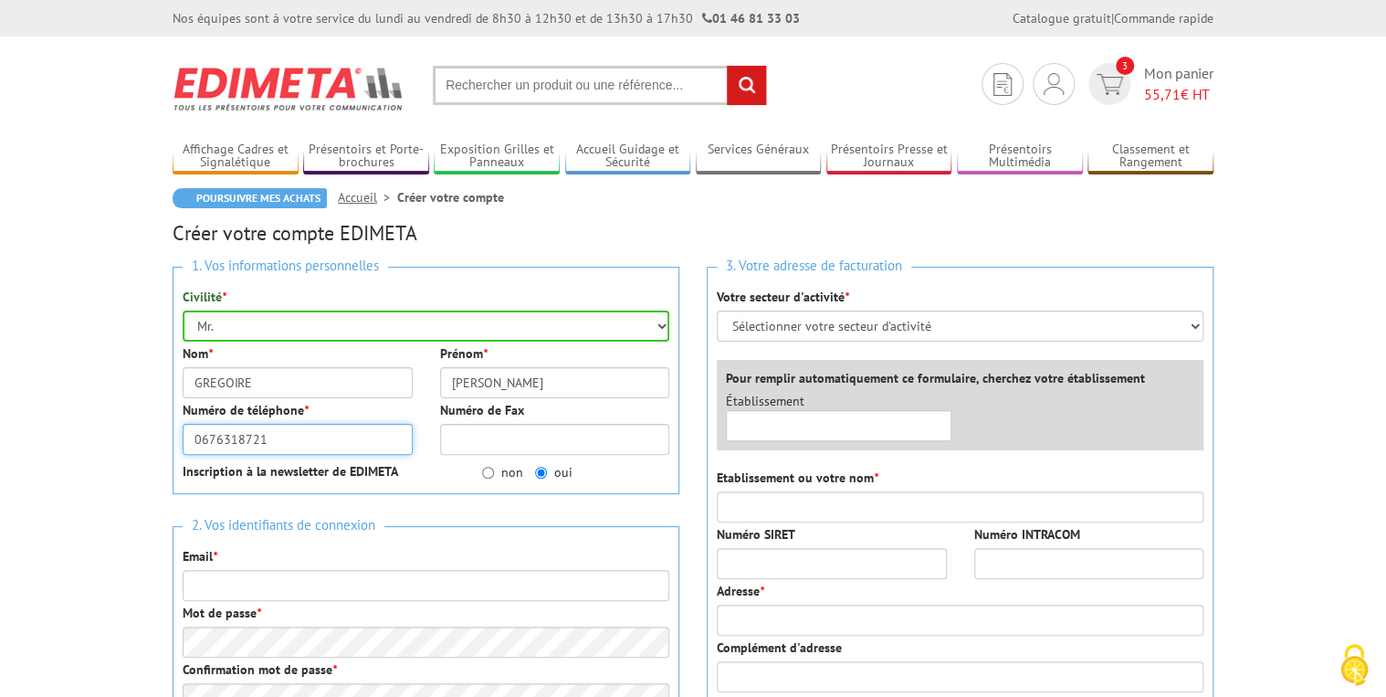
type input "david.gregoire@clayton.fr"
type input "[STREET_ADDRESS][PERSON_NAME]"
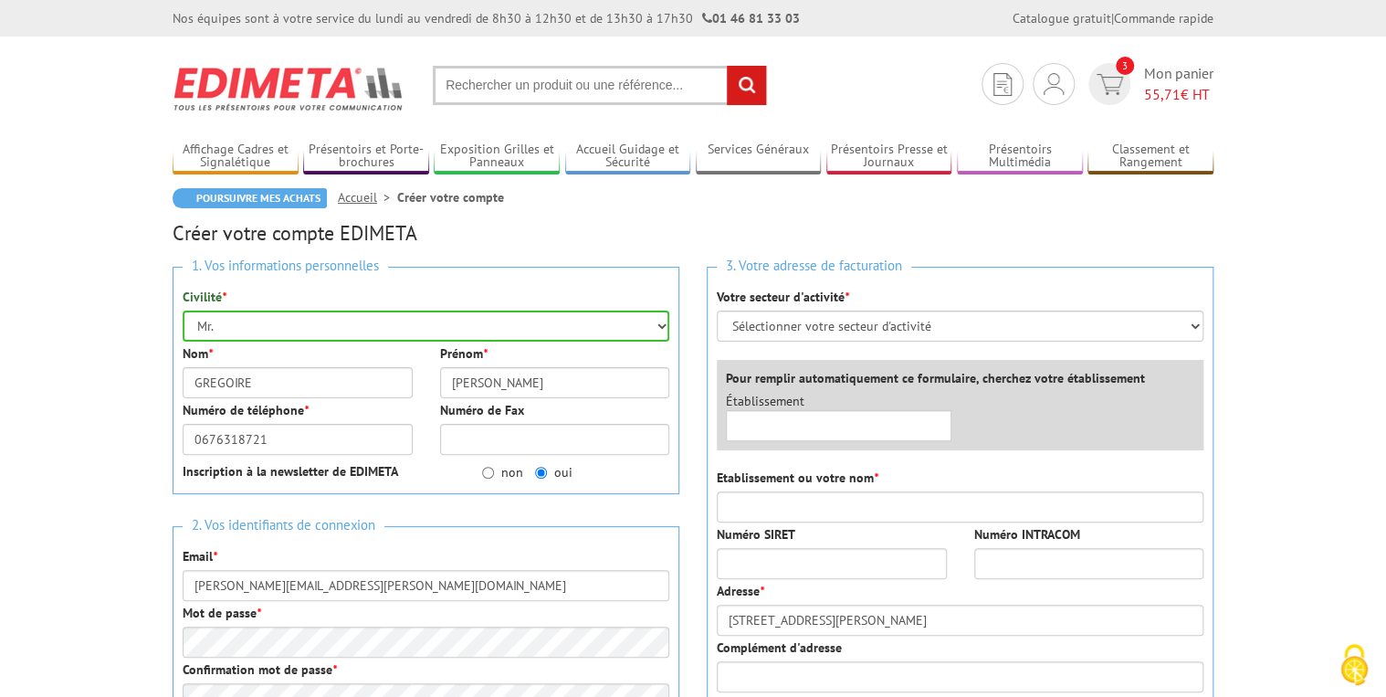
type input "46"
type input "54170"
type input "Colombey les belles"
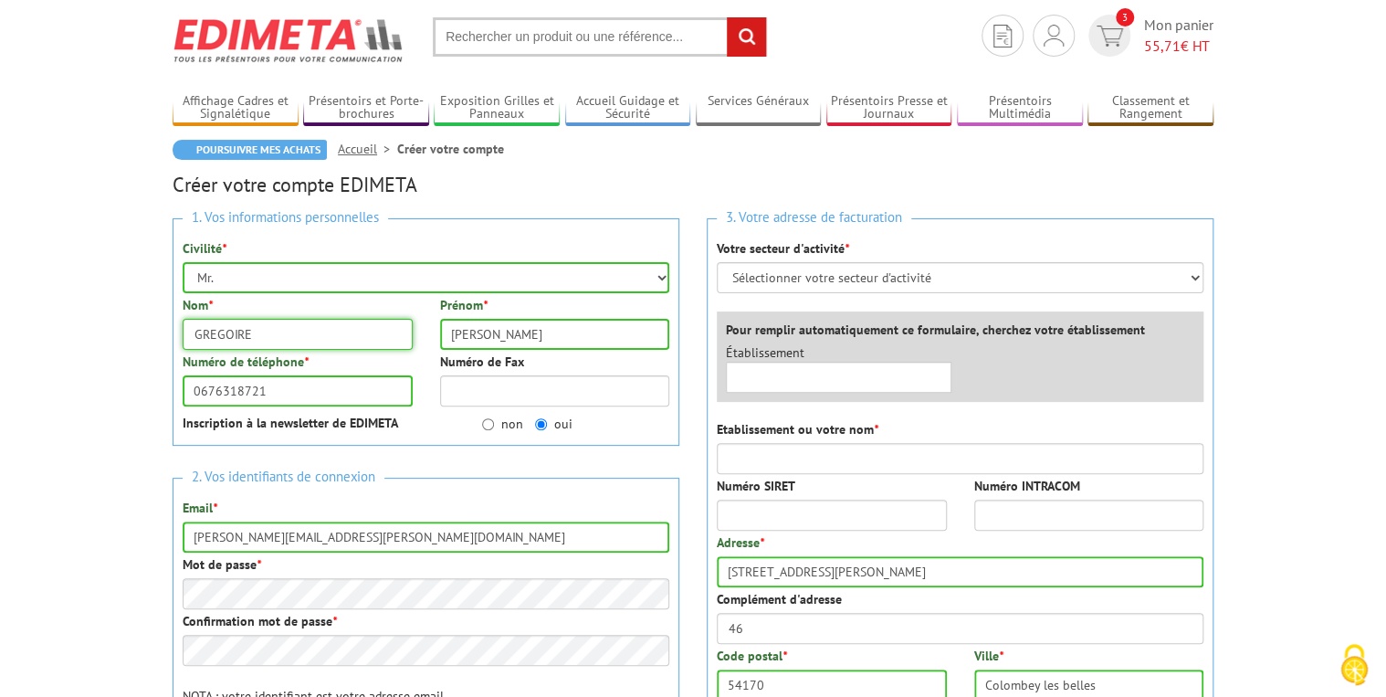
scroll to position [146, 0]
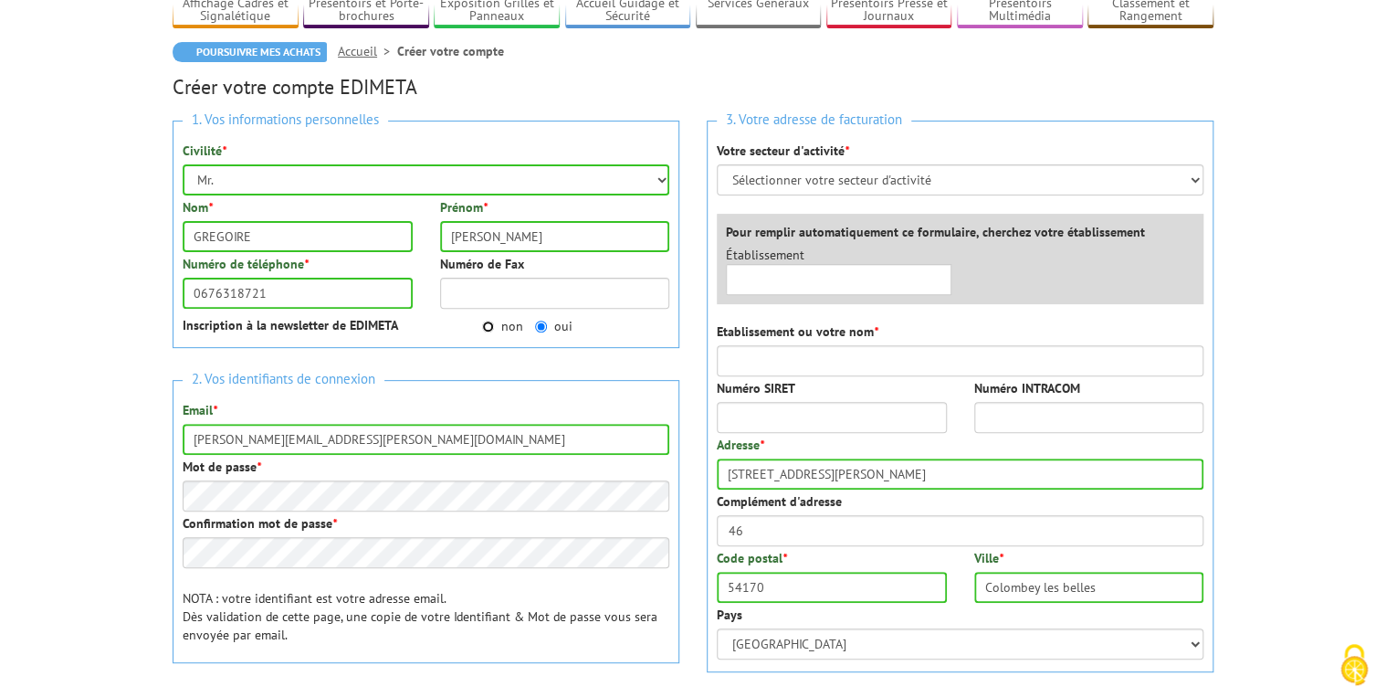
click at [489, 324] on input "non" at bounding box center [488, 326] width 12 height 12
radio input "true"
drag, startPoint x: 347, startPoint y: 438, endPoint x: 226, endPoint y: 437, distance: 121.4
click at [226, 437] on input "david.gregoire@clayton.fr" at bounding box center [426, 439] width 487 height 31
click at [369, 431] on input "davidgregoire@wanadoo.fr" at bounding box center [426, 439] width 487 height 31
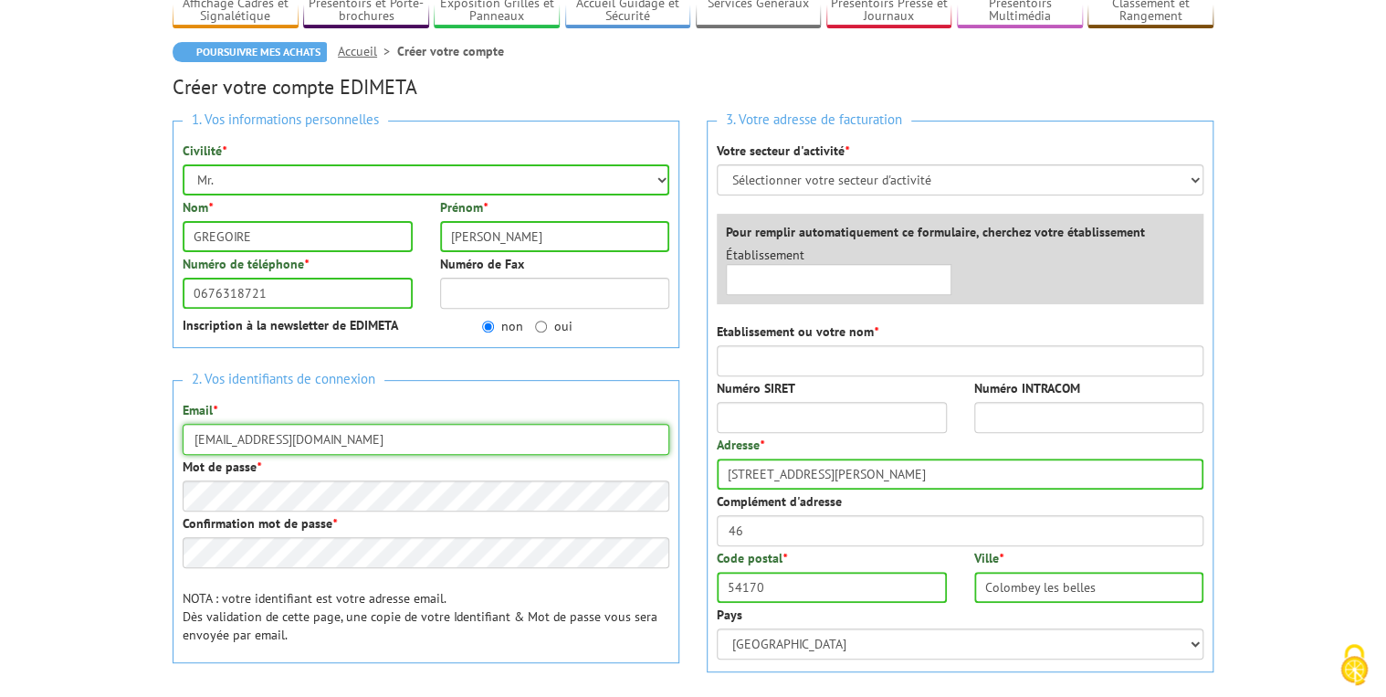
type input "davidgregoire@wanadoo.fr"
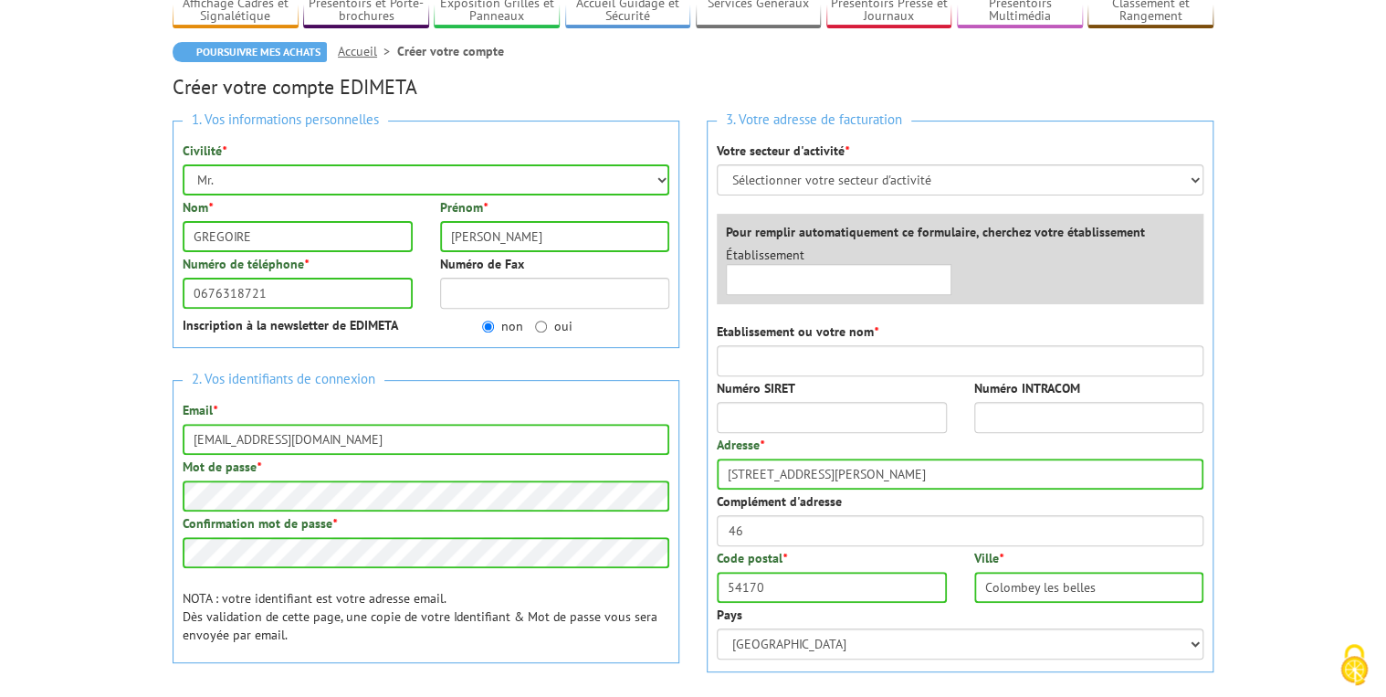
click at [1036, 142] on div "Votre secteur d'activité * Sélectionner votre secteur d'activité Administration…" at bounding box center [960, 169] width 487 height 54
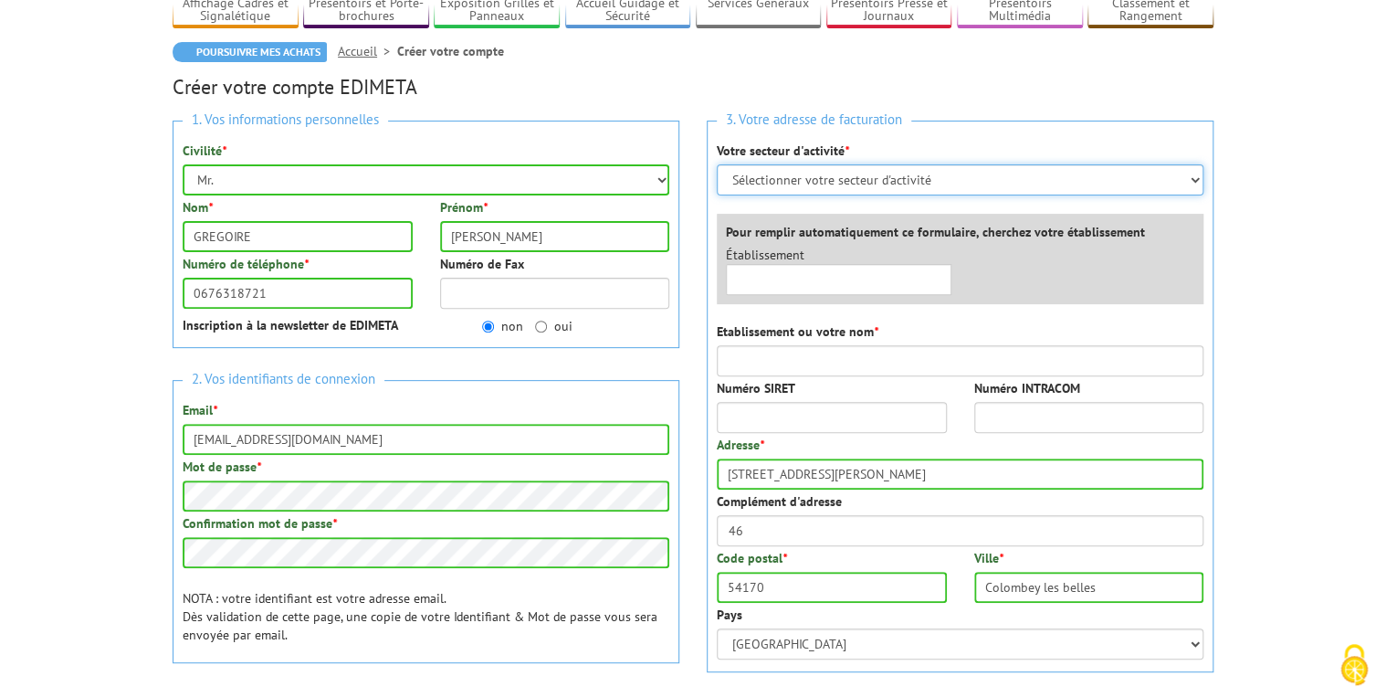
click at [855, 180] on select "Sélectionner votre secteur d'activité Administrations et collectivités Magasins…" at bounding box center [960, 179] width 487 height 31
select select "878"
click at [717, 164] on select "Sélectionner votre secteur d'activité Administrations et collectivités Magasins…" at bounding box center [960, 179] width 487 height 31
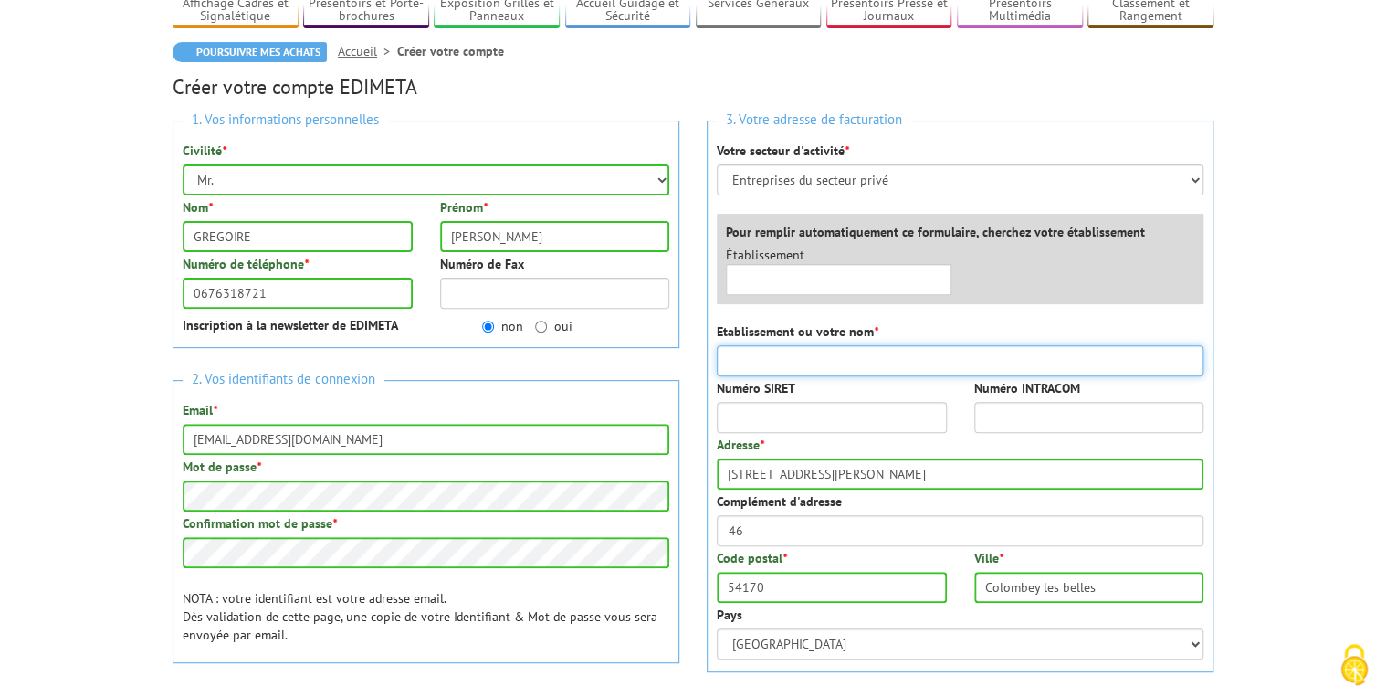
click at [811, 362] on input "Etablissement ou votre nom *" at bounding box center [960, 360] width 487 height 31
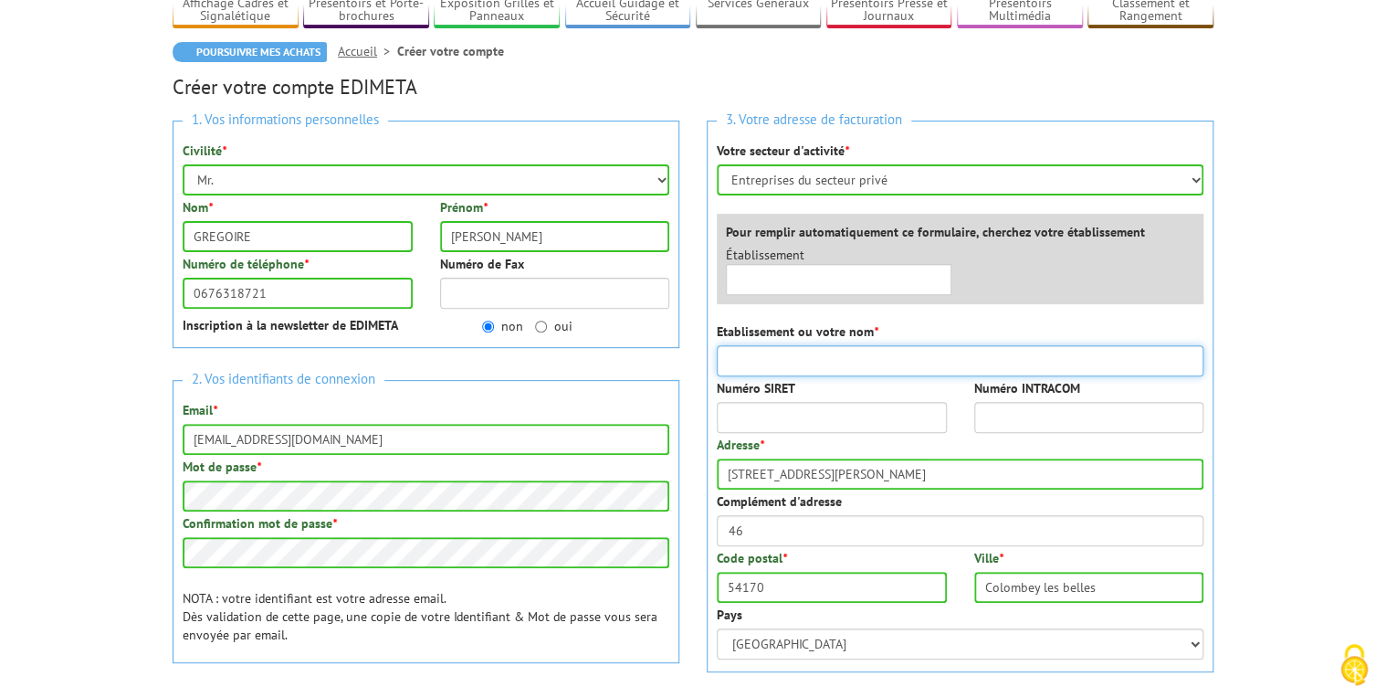
type input "CLAYTON DE FRANCE"
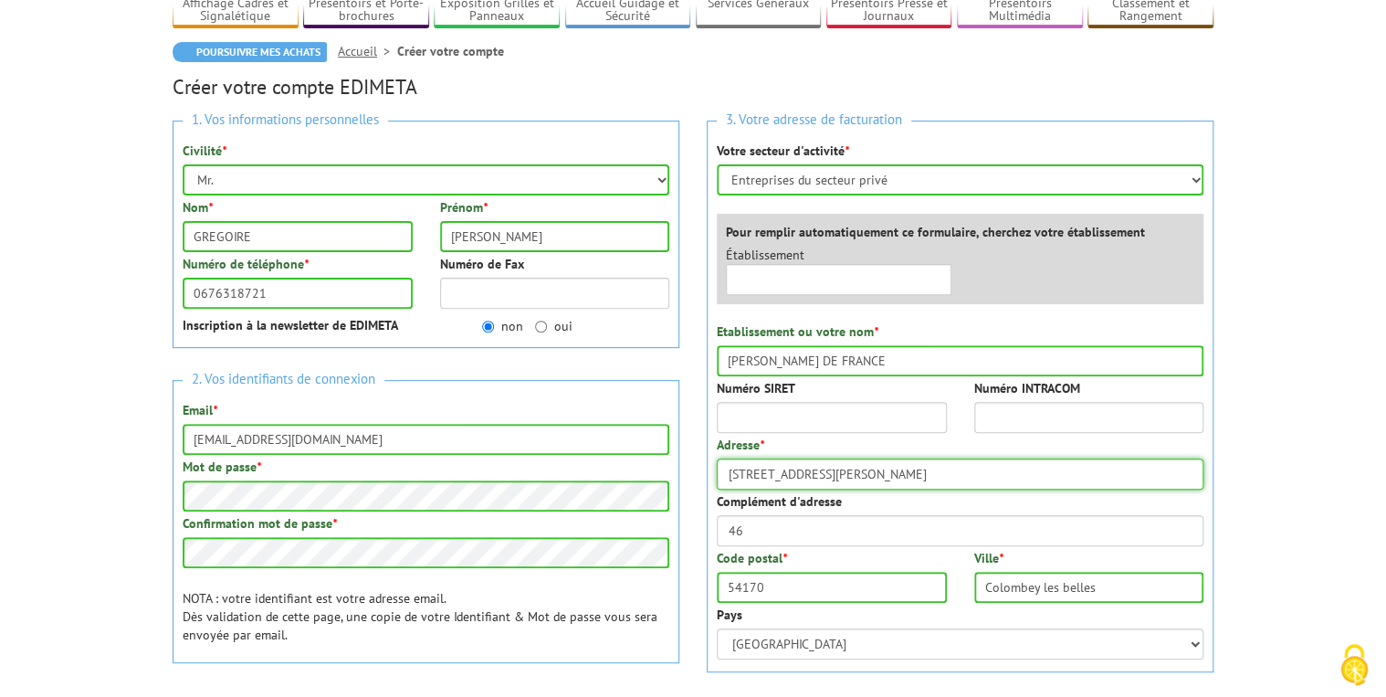
drag, startPoint x: 867, startPoint y: 478, endPoint x: 698, endPoint y: 476, distance: 169.9
click at [698, 476] on div "3. Votre adresse de facturation Votre secteur d'activité * Sélectionner votre s…" at bounding box center [960, 524] width 534 height 835
type input "824 Avenue du Lys"
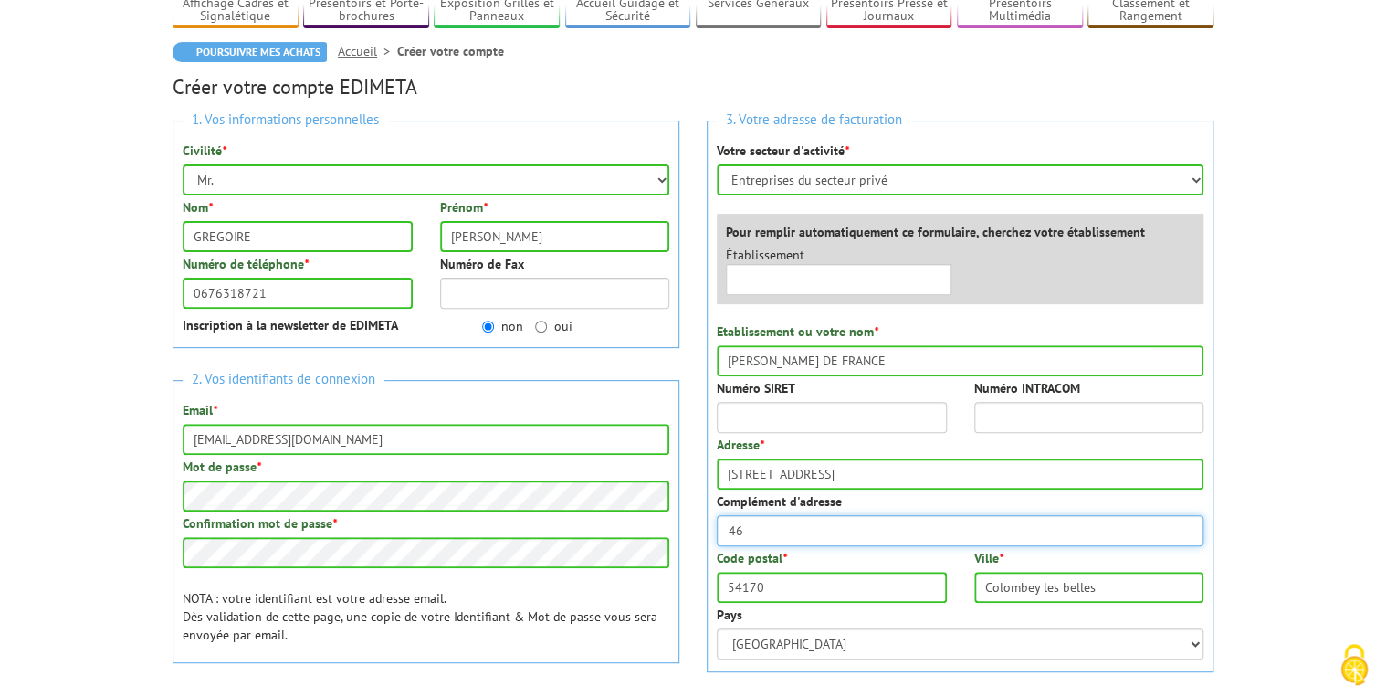
drag, startPoint x: 806, startPoint y: 527, endPoint x: 714, endPoint y: 526, distance: 92.2
click at [714, 526] on div "3. Votre adresse de facturation Votre secteur d'activité * Sélectionner votre s…" at bounding box center [960, 396] width 507 height 551
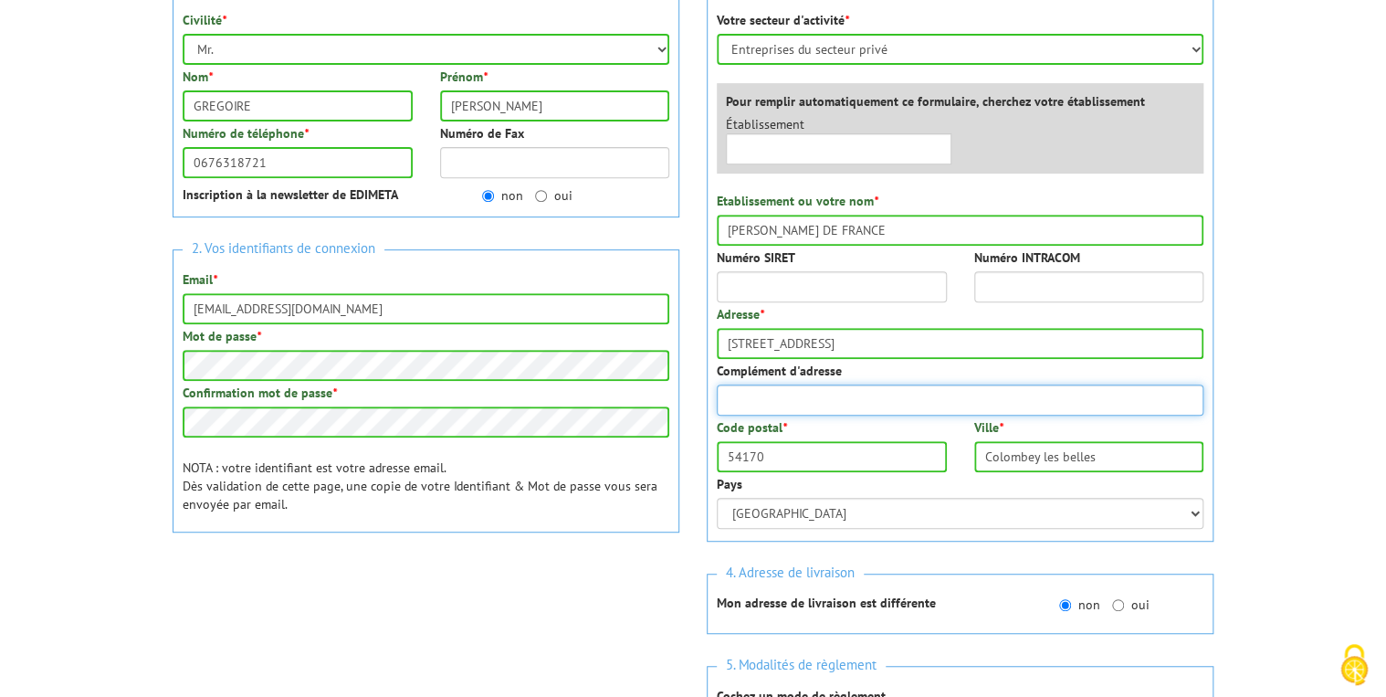
scroll to position [292, 0]
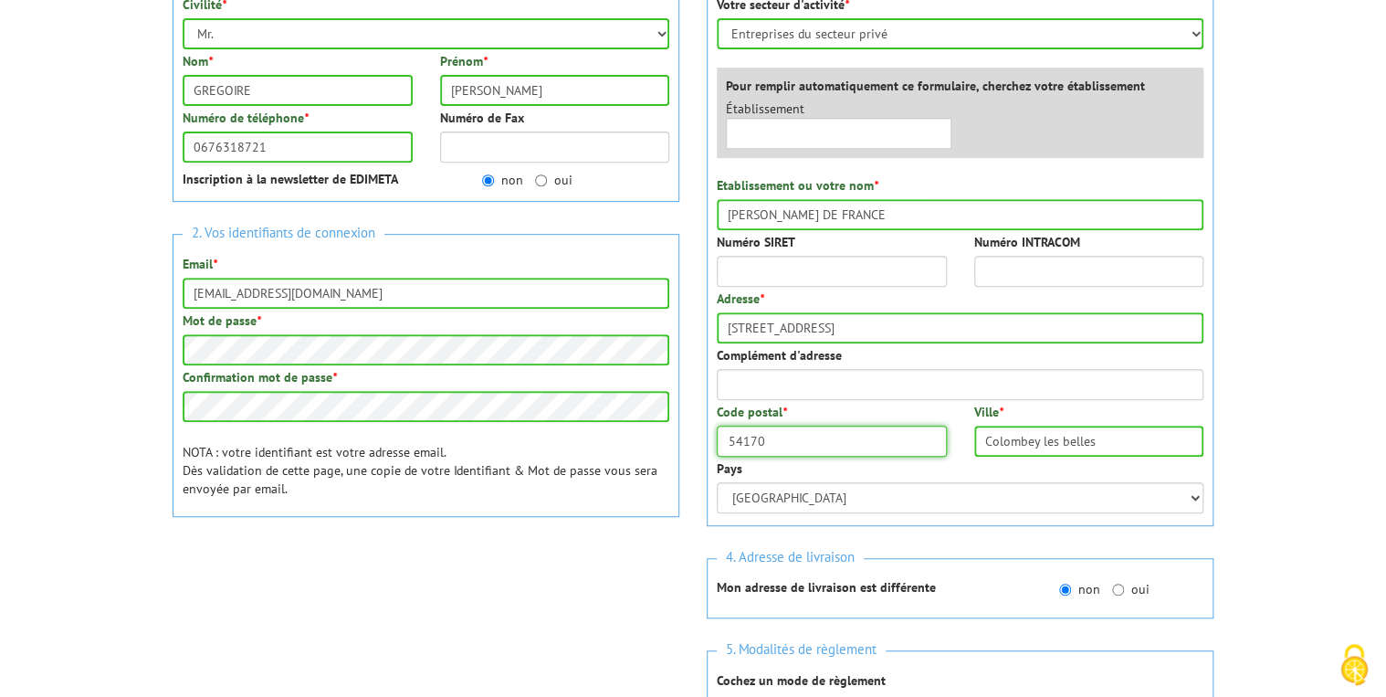
drag, startPoint x: 803, startPoint y: 446, endPoint x: 645, endPoint y: 439, distance: 158.1
click at [645, 439] on div "1. Vos informations personnelles Civilité * Mr. Mme. Mlle. Nom * GREGOIRE Préno…" at bounding box center [693, 378] width 1068 height 835
type input "77190"
click at [1103, 446] on input "Colombey les belles" at bounding box center [1089, 440] width 230 height 31
drag, startPoint x: 1118, startPoint y: 438, endPoint x: 795, endPoint y: 446, distance: 322.4
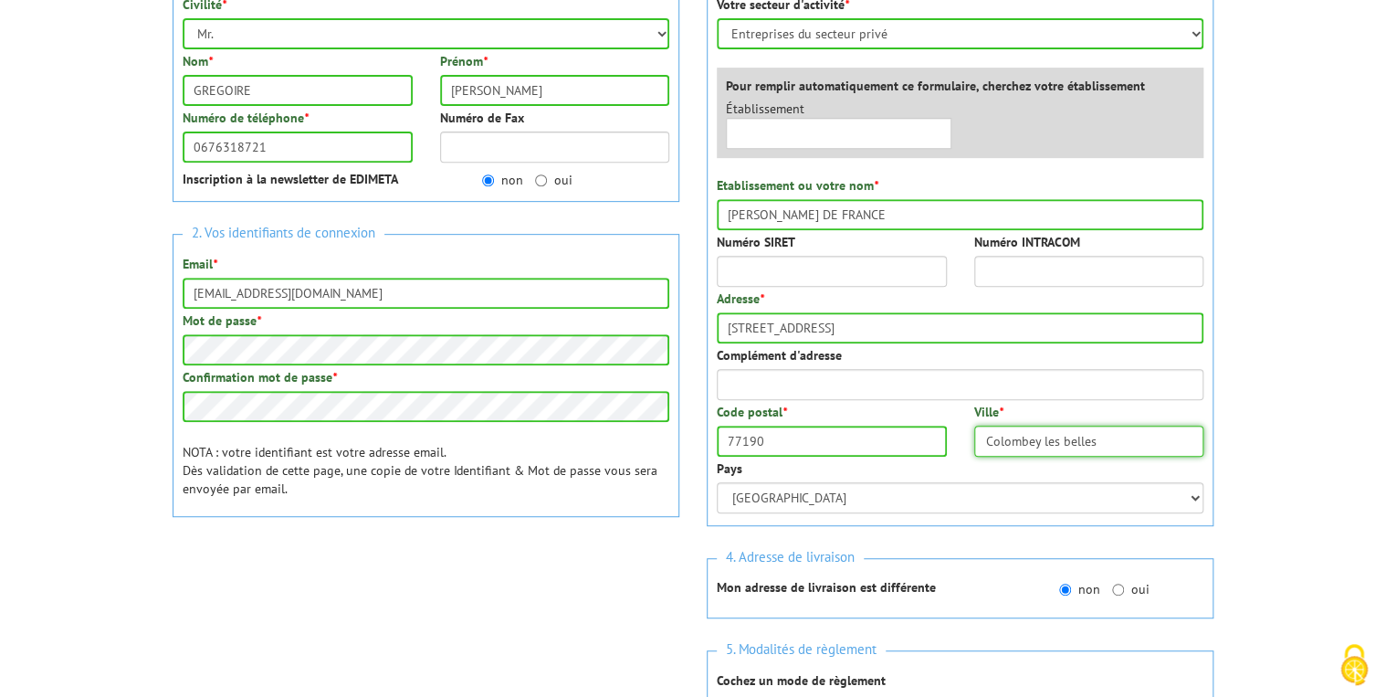
click at [795, 446] on div "Code postal * 77190 Ville * Colombey les belles" at bounding box center [960, 431] width 514 height 57
type input "d"
type input "S"
type input "Dammarie les Lys"
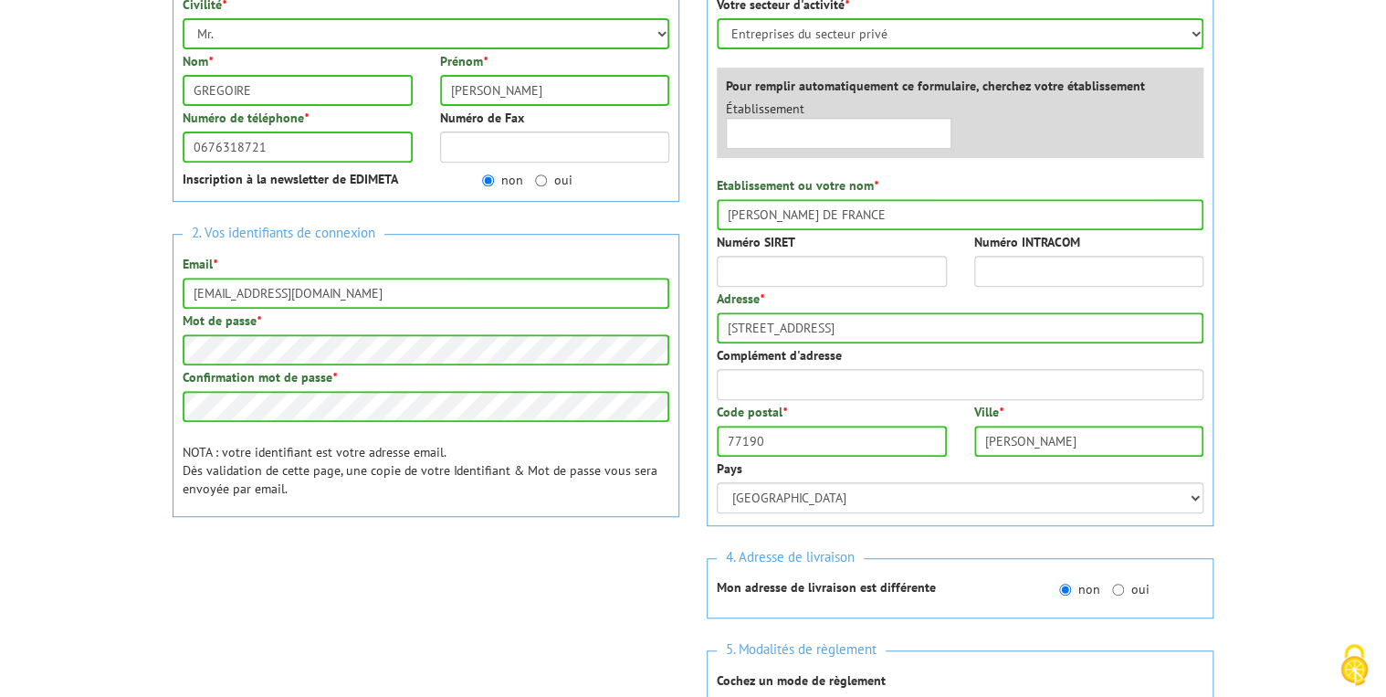
click at [529, 608] on div at bounding box center [426, 584] width 507 height 71
click at [1114, 588] on input "oui" at bounding box center [1118, 589] width 12 height 12
radio input "true"
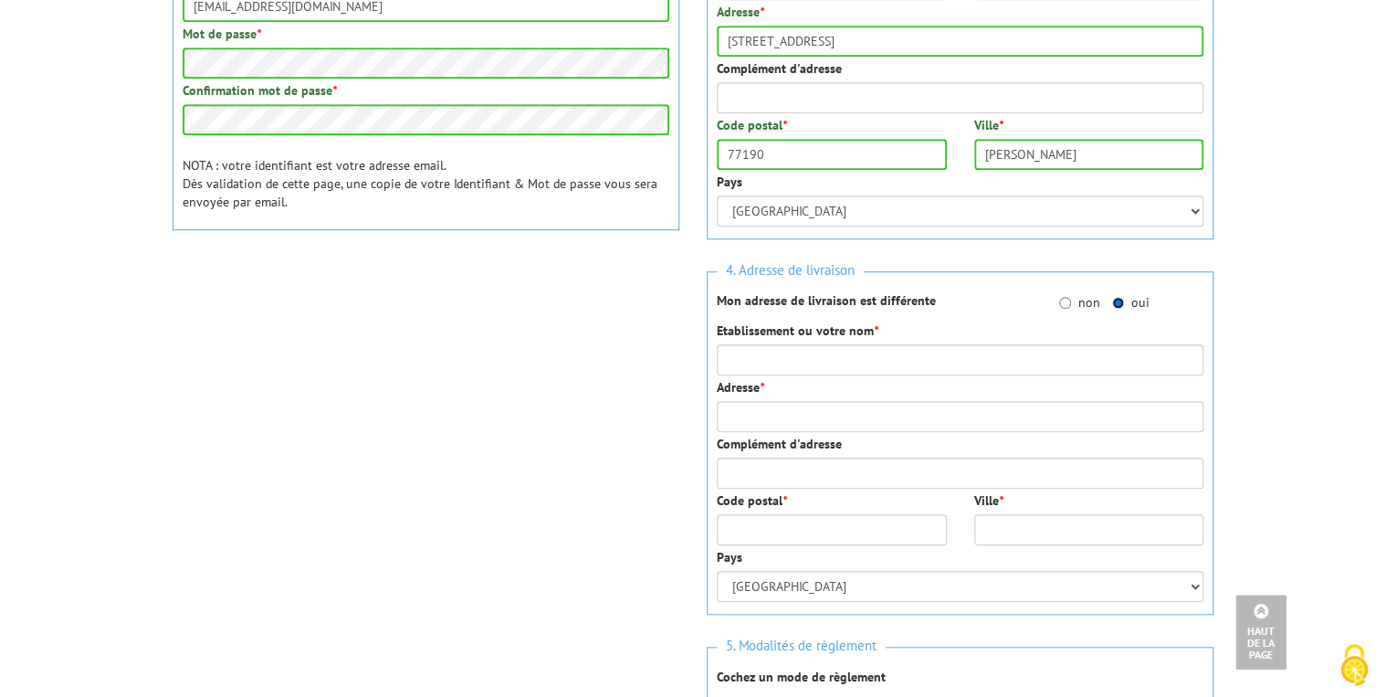
scroll to position [584, 0]
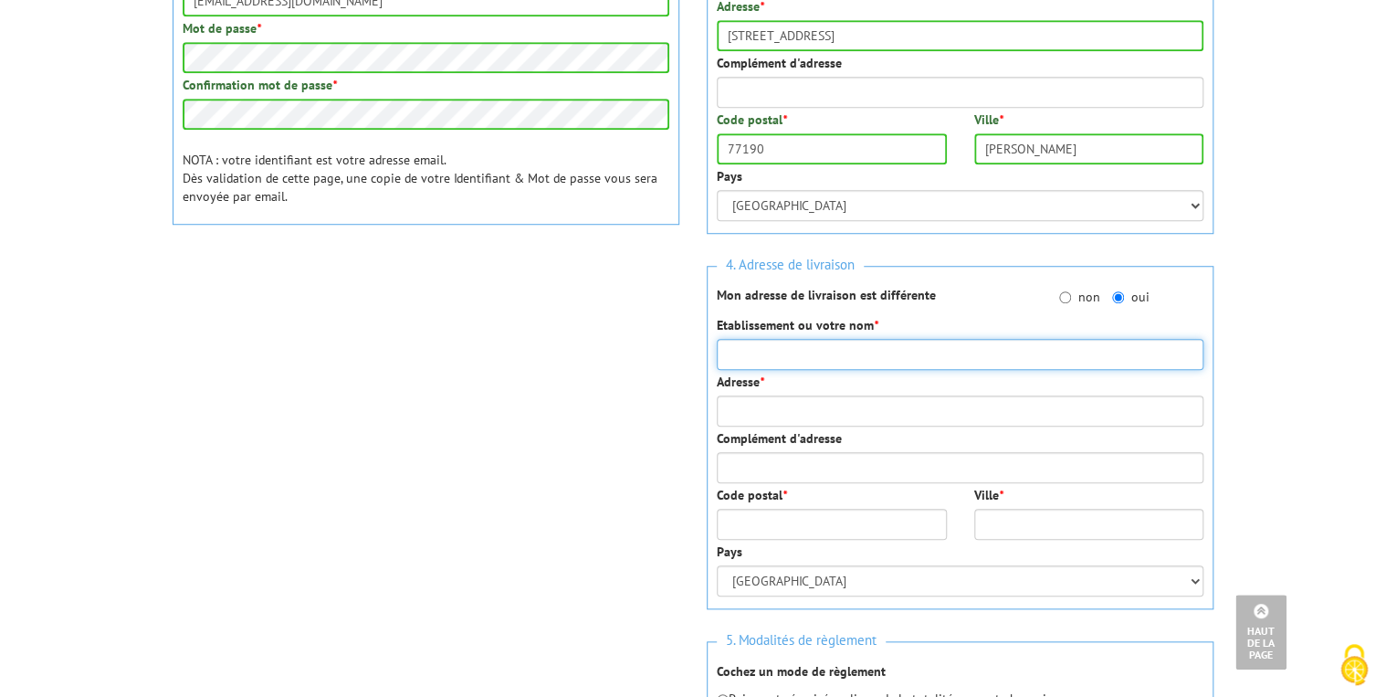
click at [887, 351] on input "Etablissement ou votre nom *" at bounding box center [960, 354] width 487 height 31
type input "d"
type input "David GREGOIRE"
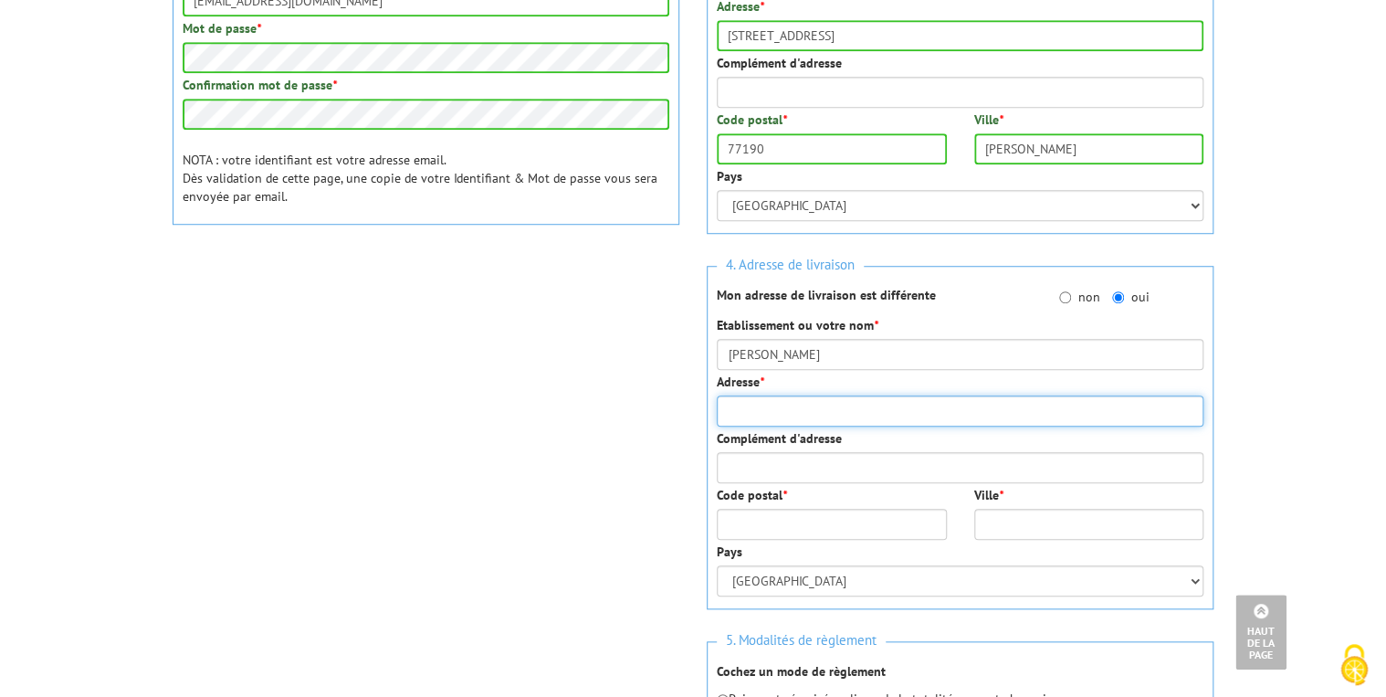
click at [862, 403] on input "Adresse *" at bounding box center [960, 410] width 487 height 31
type input "46 rue Alexandre 3"
type input "46"
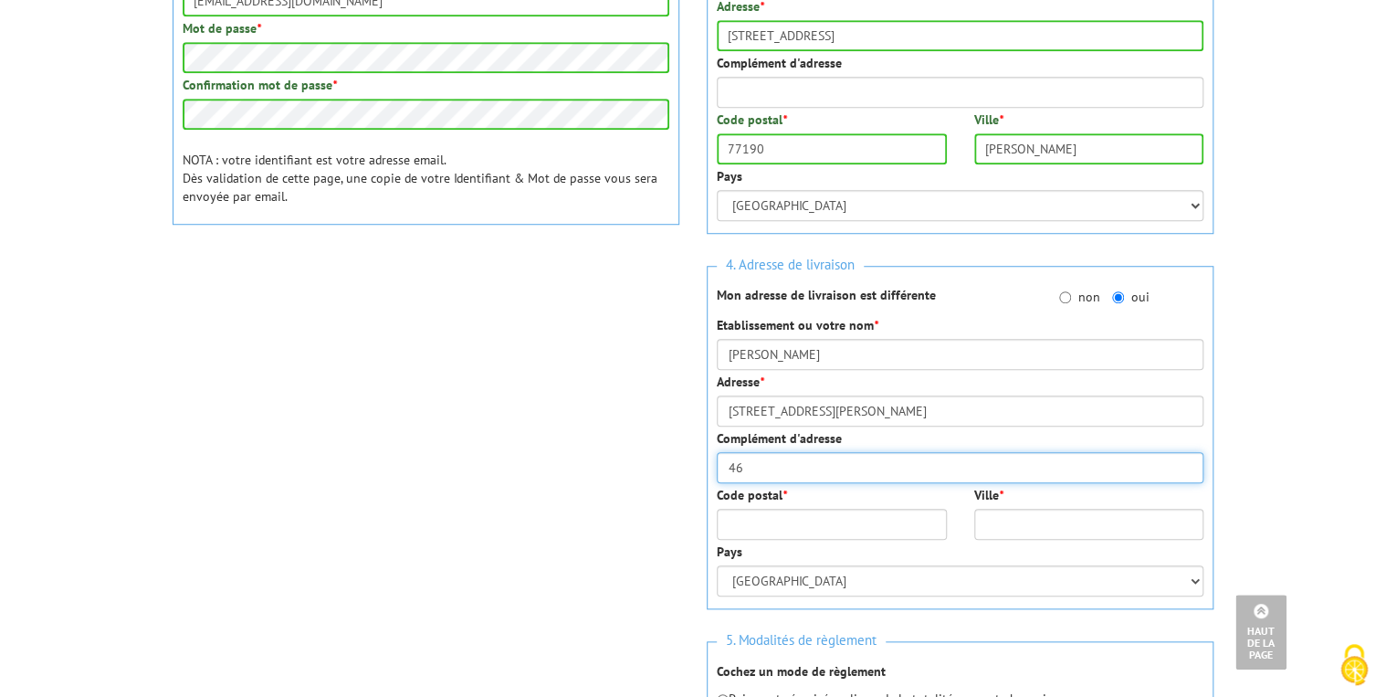
type input "54170"
type input "Colombey les belles"
click at [748, 460] on input "46" at bounding box center [960, 467] width 487 height 31
type input "4"
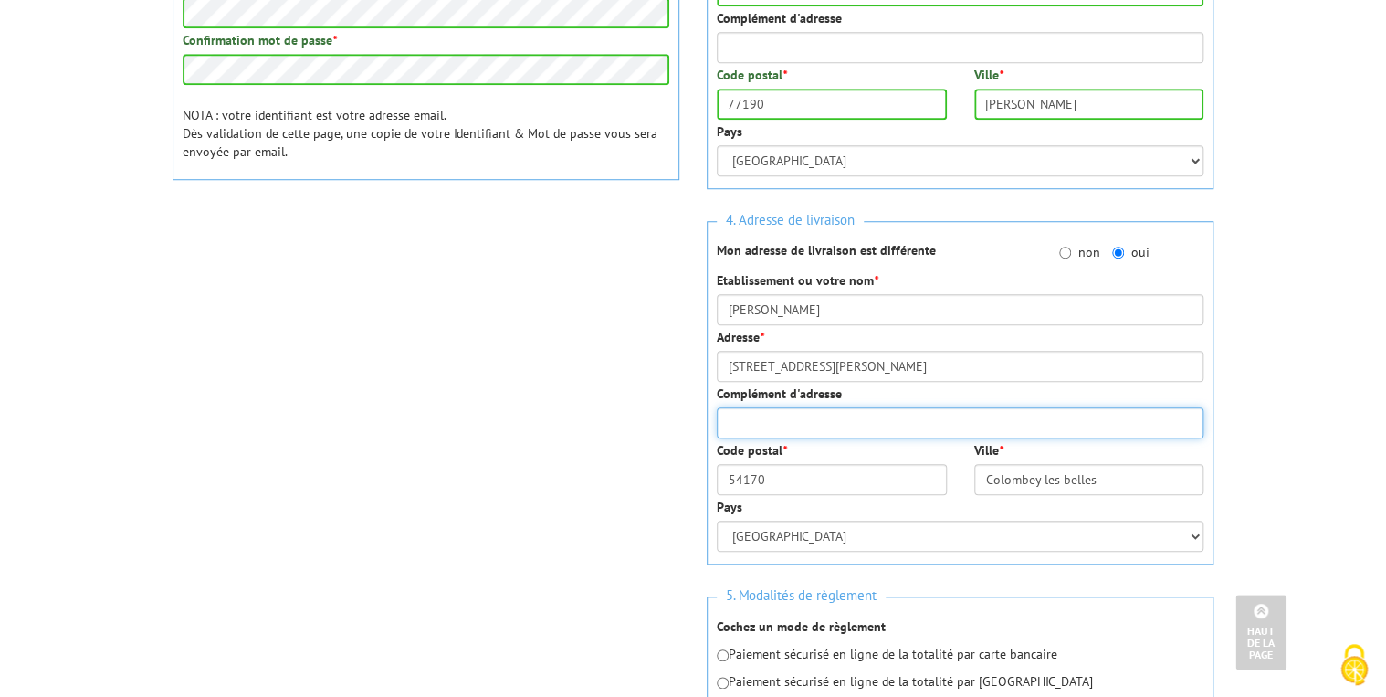
scroll to position [877, 0]
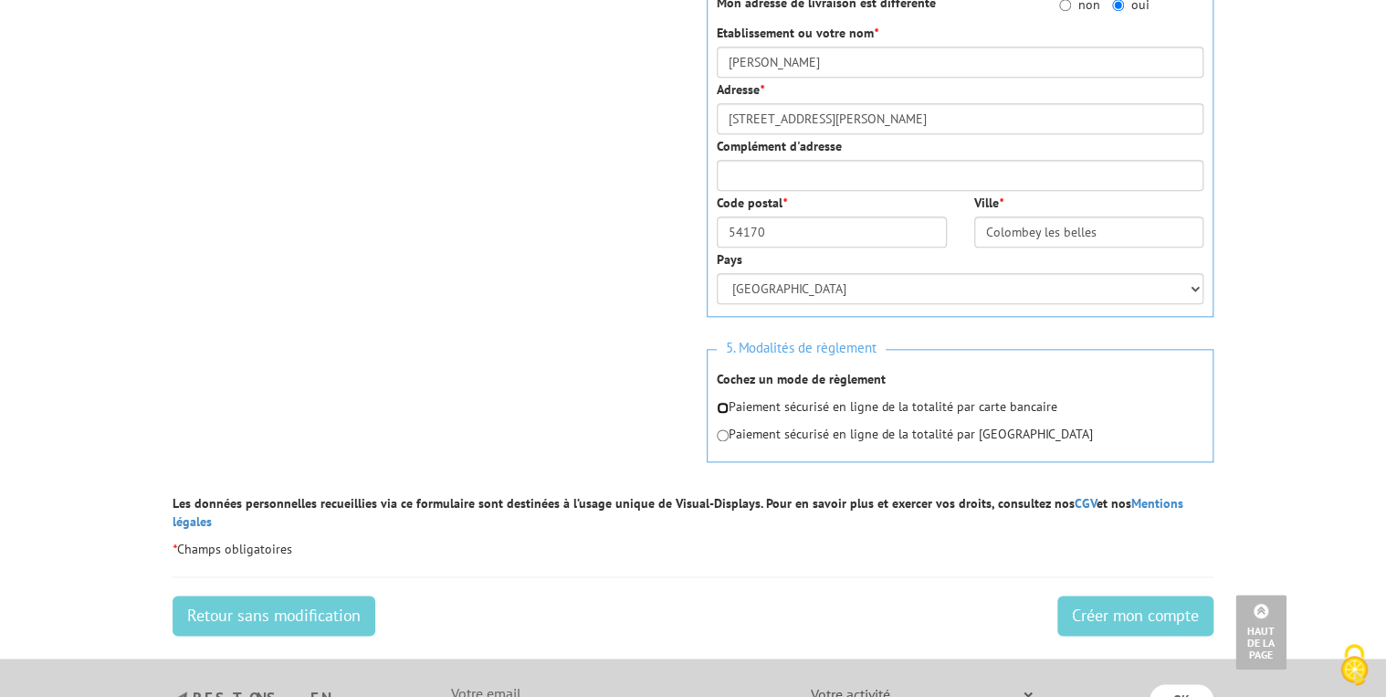
click at [723, 411] on input "radio" at bounding box center [723, 408] width 12 height 12
radio input "true"
click at [1103, 595] on input "Créer mon compte" at bounding box center [1135, 615] width 156 height 40
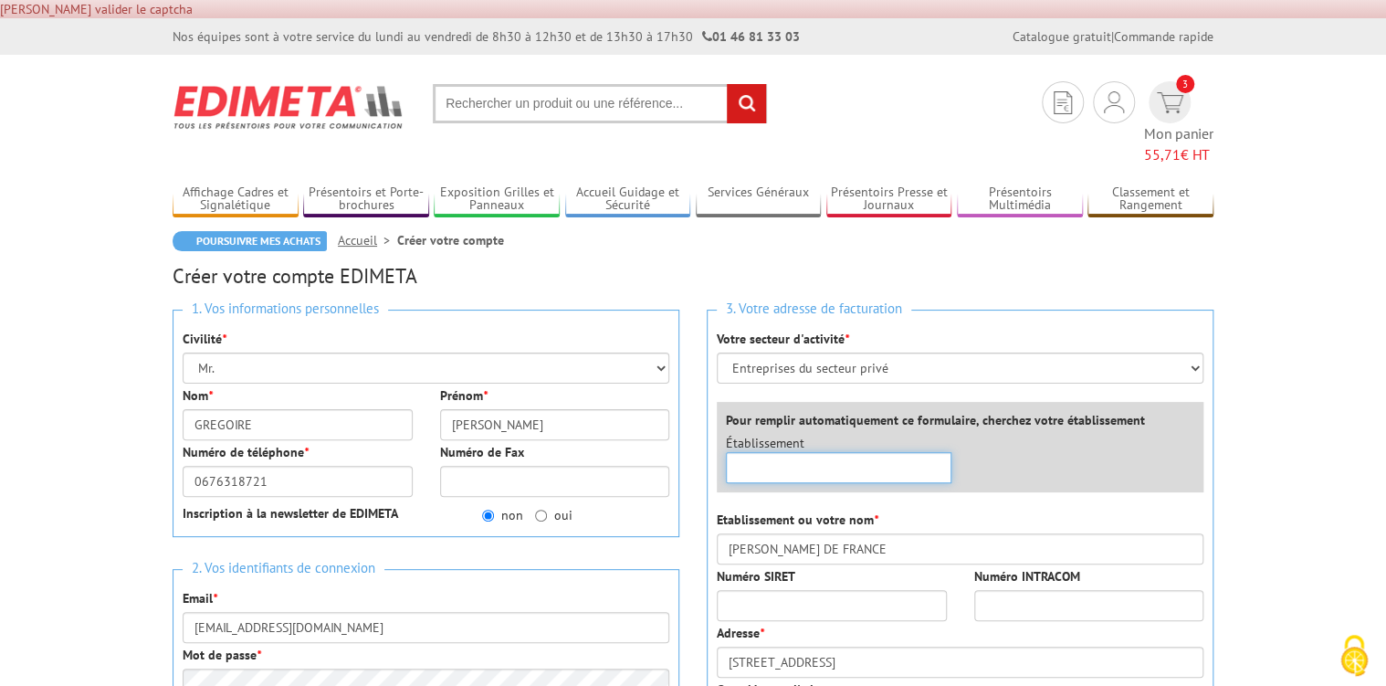
click at [850, 452] on input "text" at bounding box center [839, 467] width 226 height 31
type input "Clayton de France"
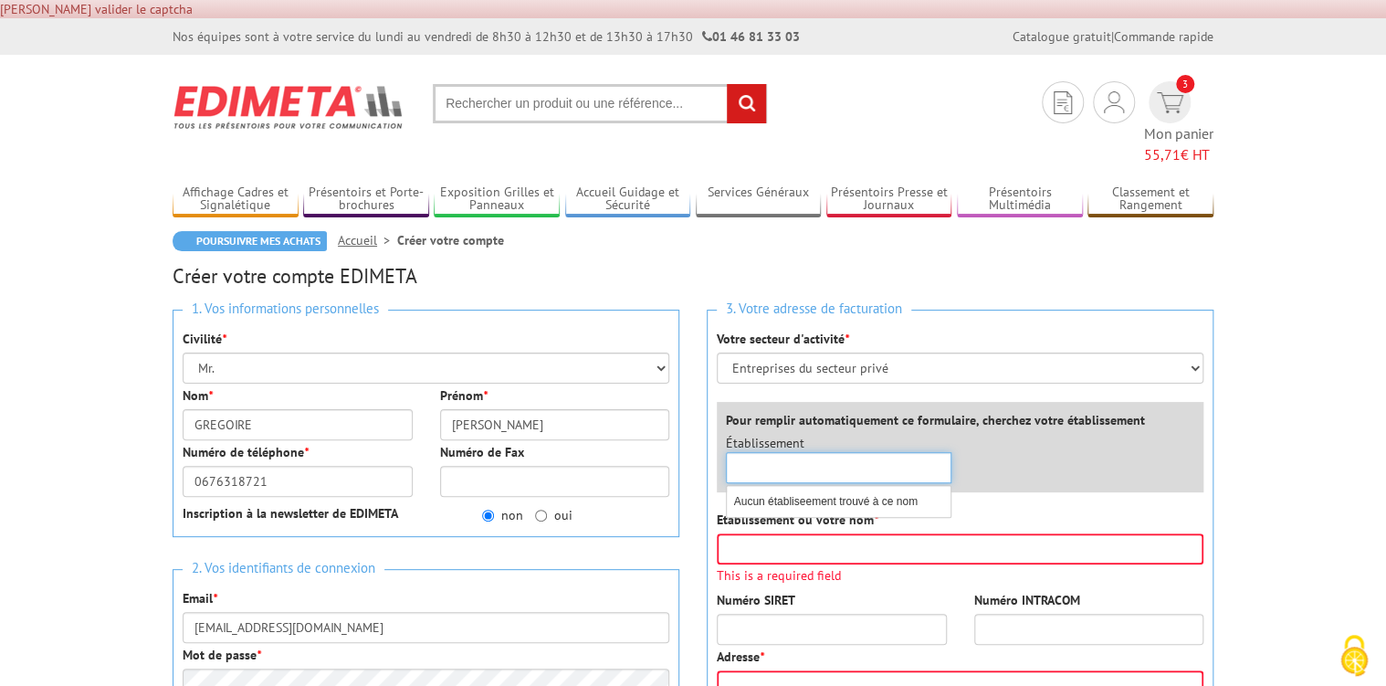
click at [941, 452] on div "×" at bounding box center [839, 467] width 226 height 31
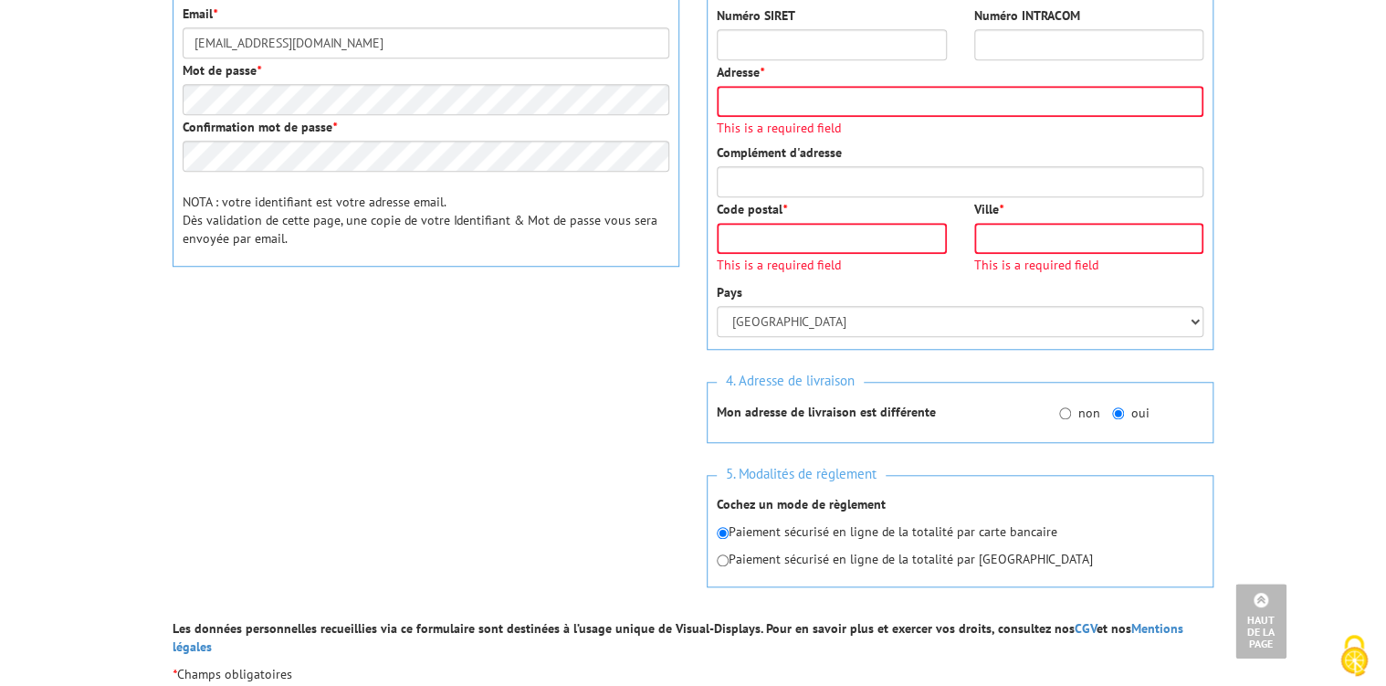
scroll to position [219, 0]
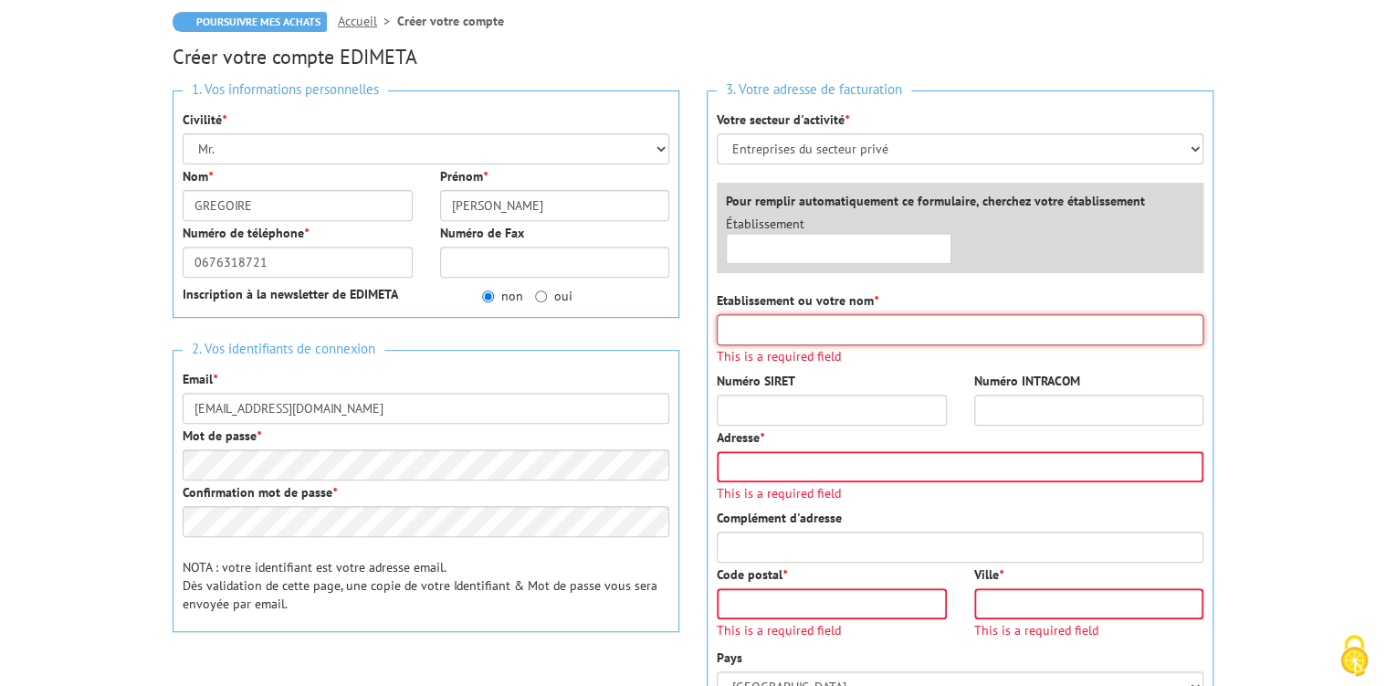
click at [773, 314] on input "Etablissement ou votre nom *" at bounding box center [960, 329] width 487 height 31
type input "[PERSON_NAME] DE FRANCE"
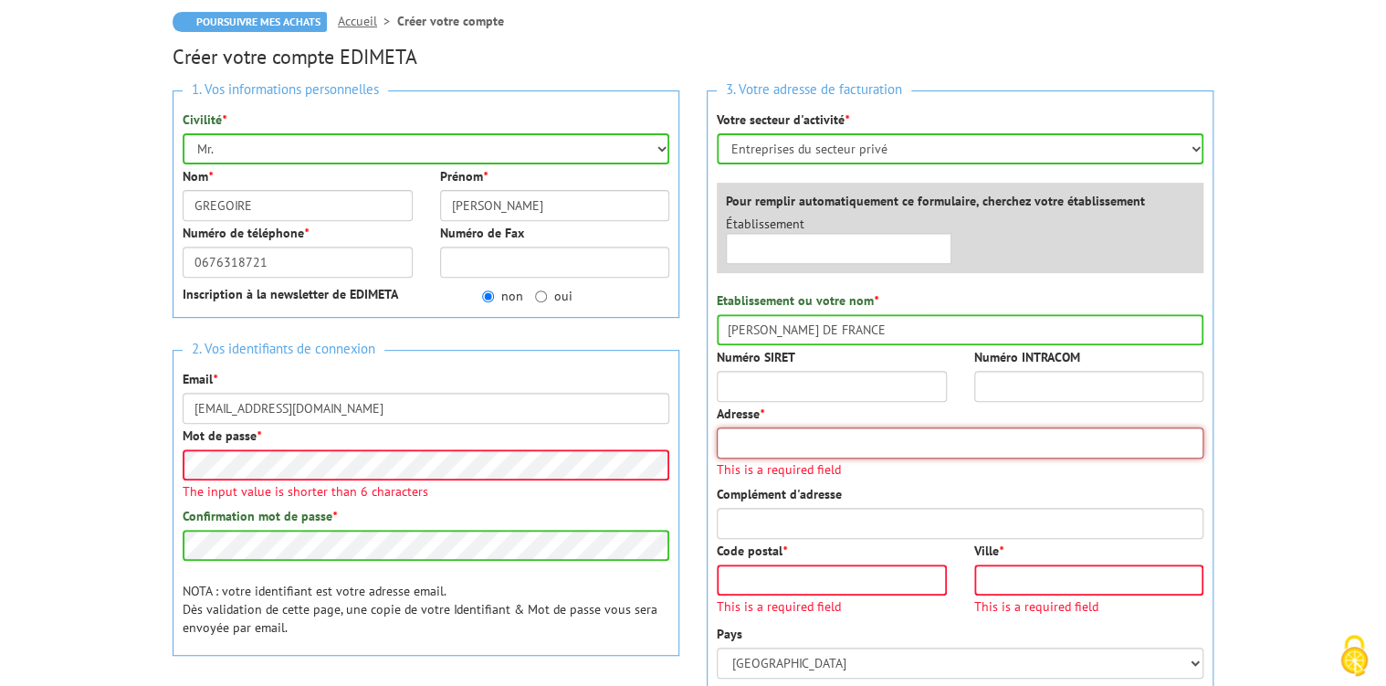
click at [874, 427] on input "Adresse *" at bounding box center [960, 442] width 487 height 31
type input "824 Avenue du Lys"
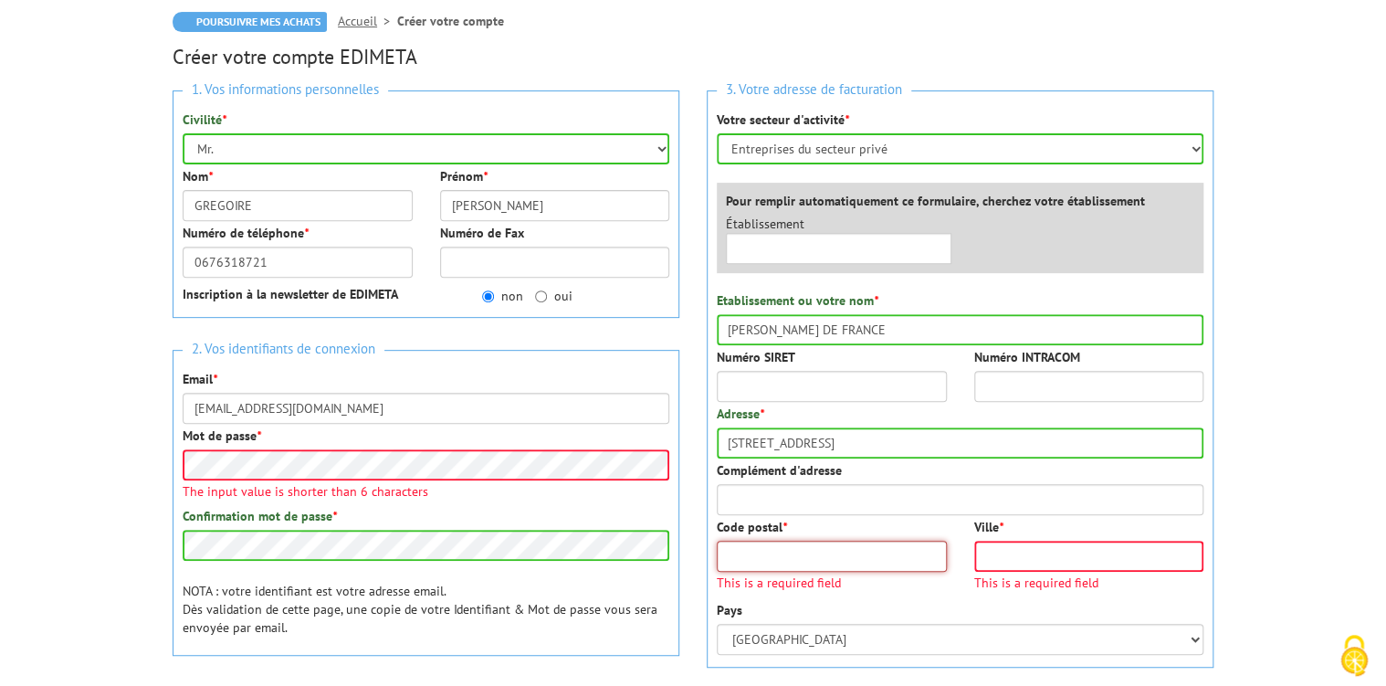
click at [806, 541] on input "Code postal *" at bounding box center [832, 556] width 230 height 31
type input "77190"
click at [1043, 542] on input "Ville *" at bounding box center [1089, 556] width 230 height 31
type input "Dammarie les Lys"
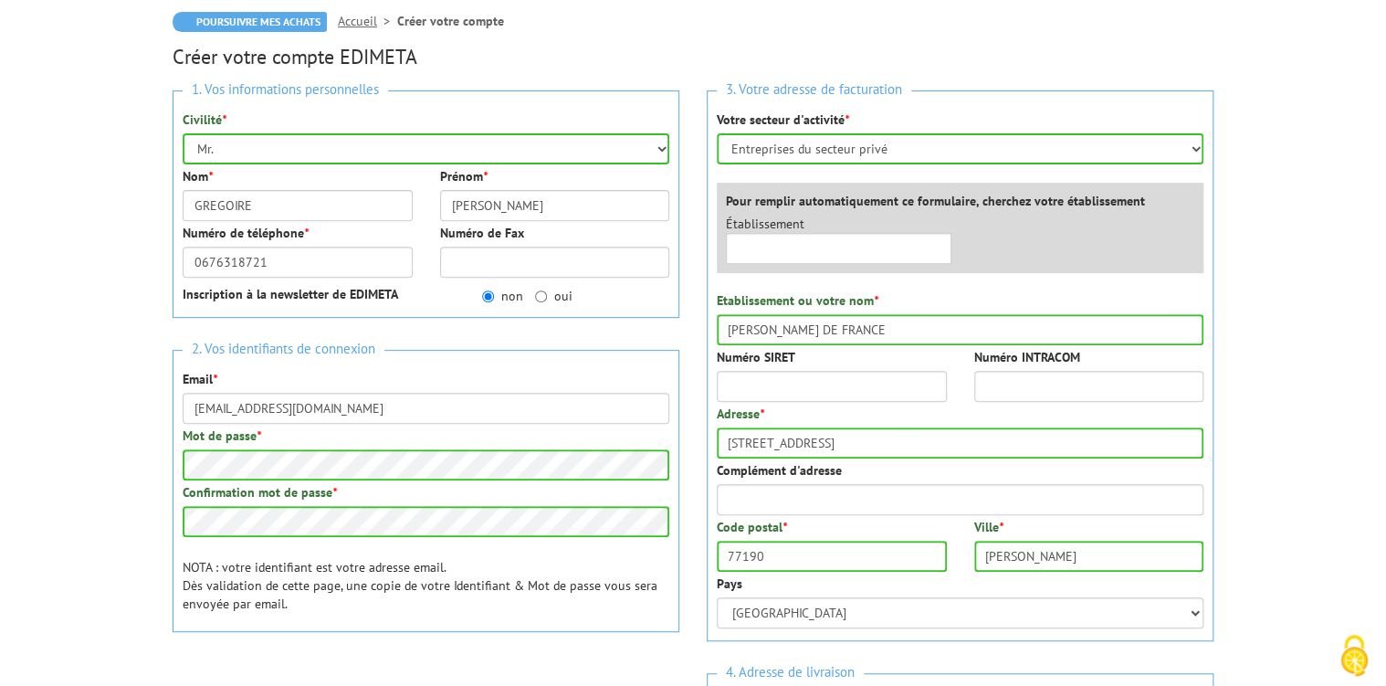
radio input "true"
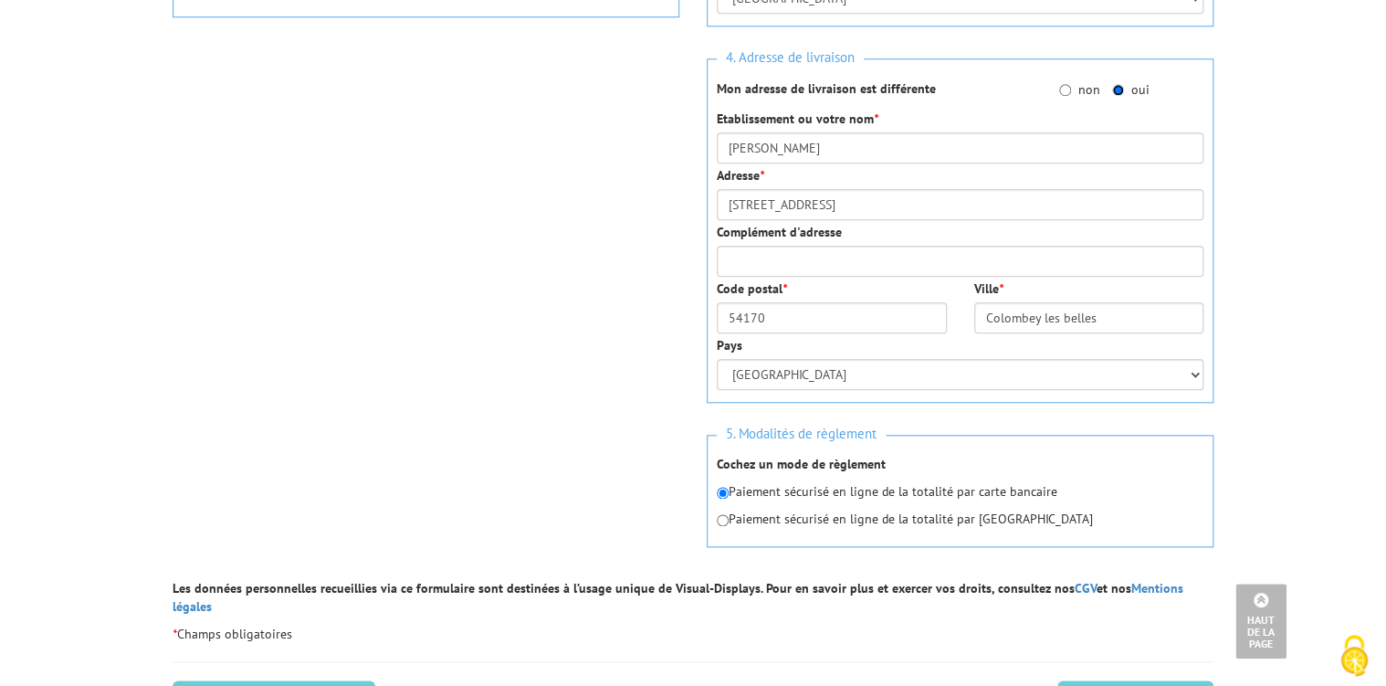
scroll to position [877, 0]
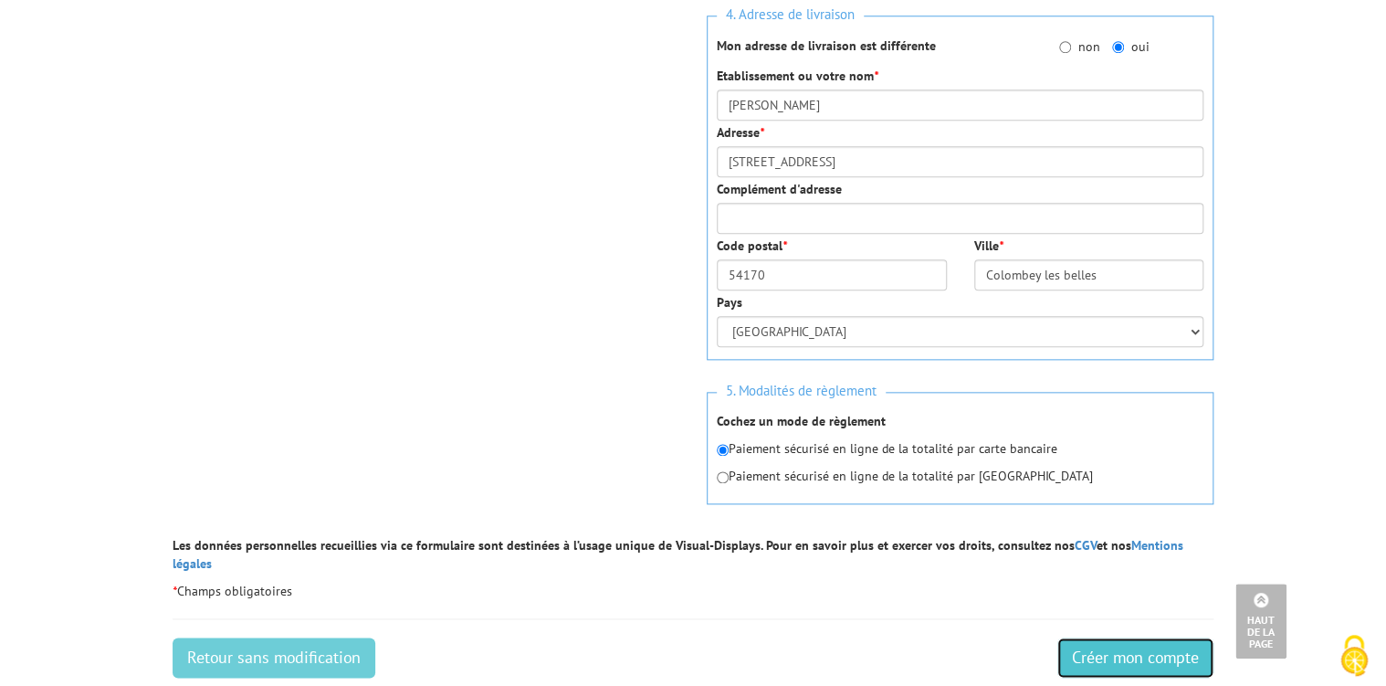
click at [1132, 637] on input "Créer mon compte" at bounding box center [1135, 657] width 156 height 40
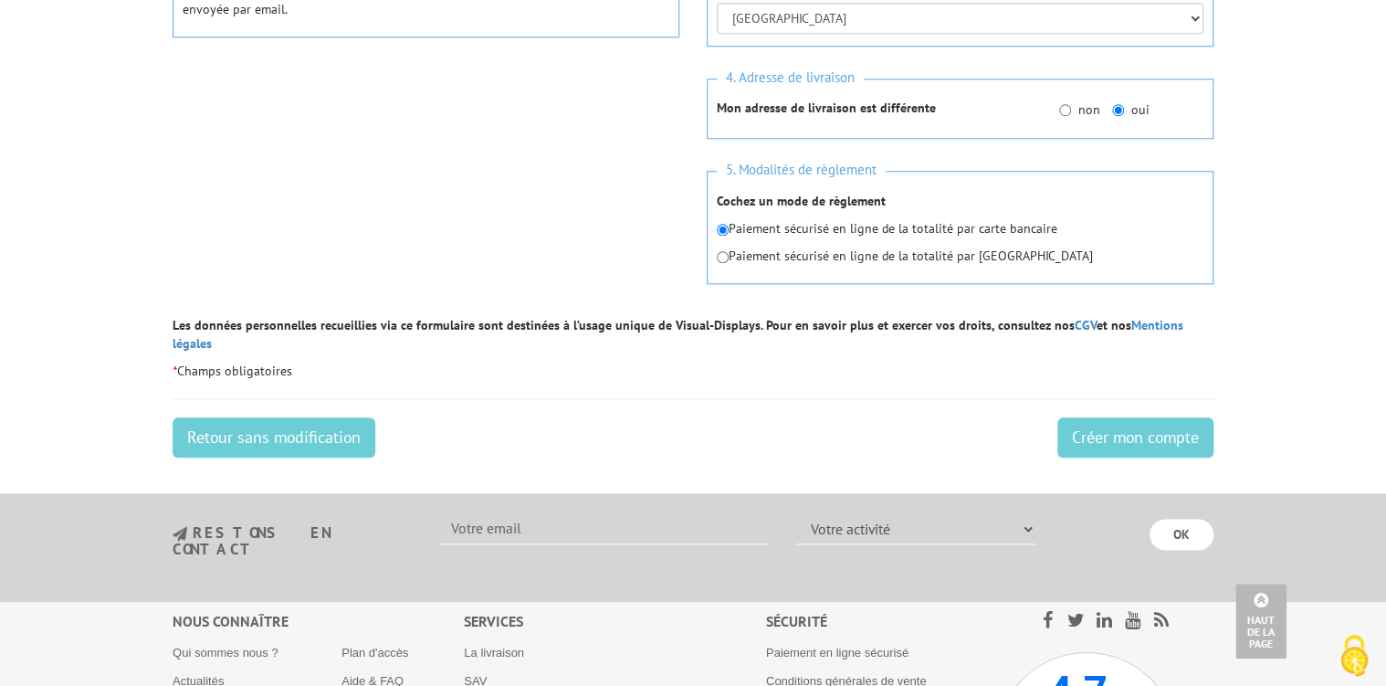
scroll to position [804, 0]
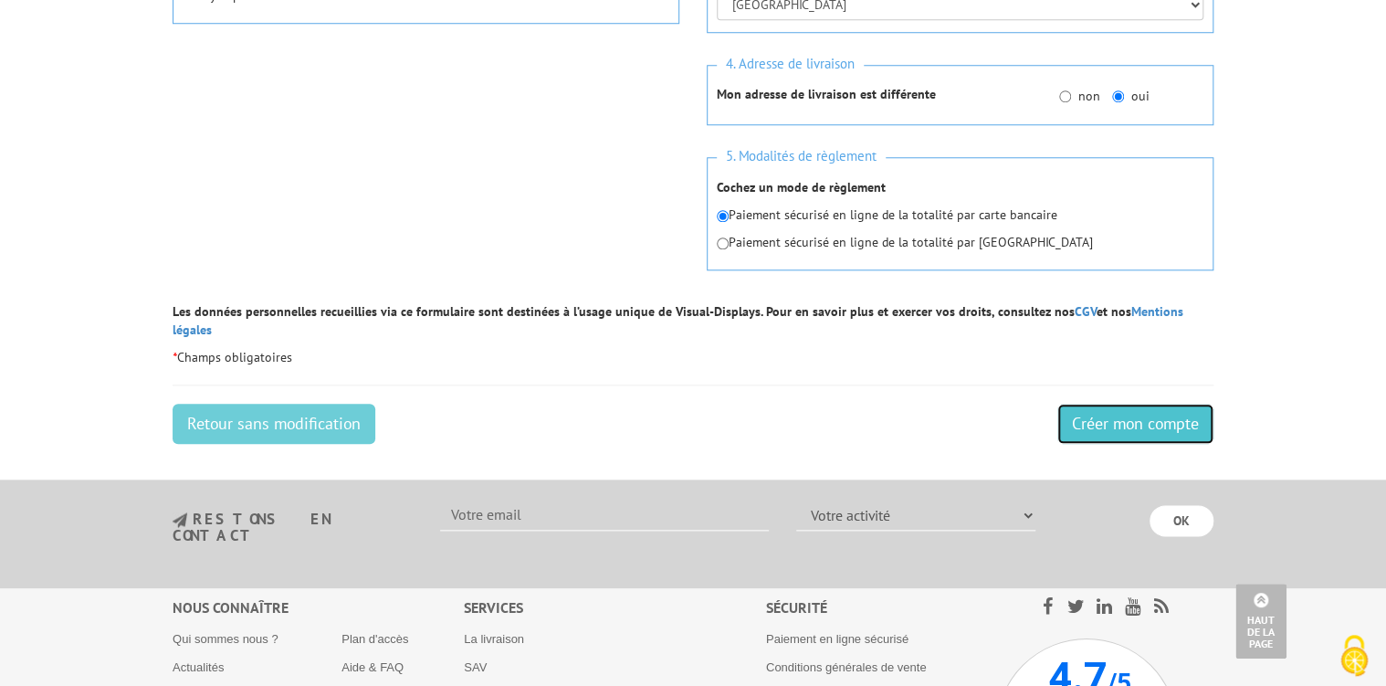
click at [1143, 410] on input "Créer mon compte" at bounding box center [1135, 424] width 156 height 40
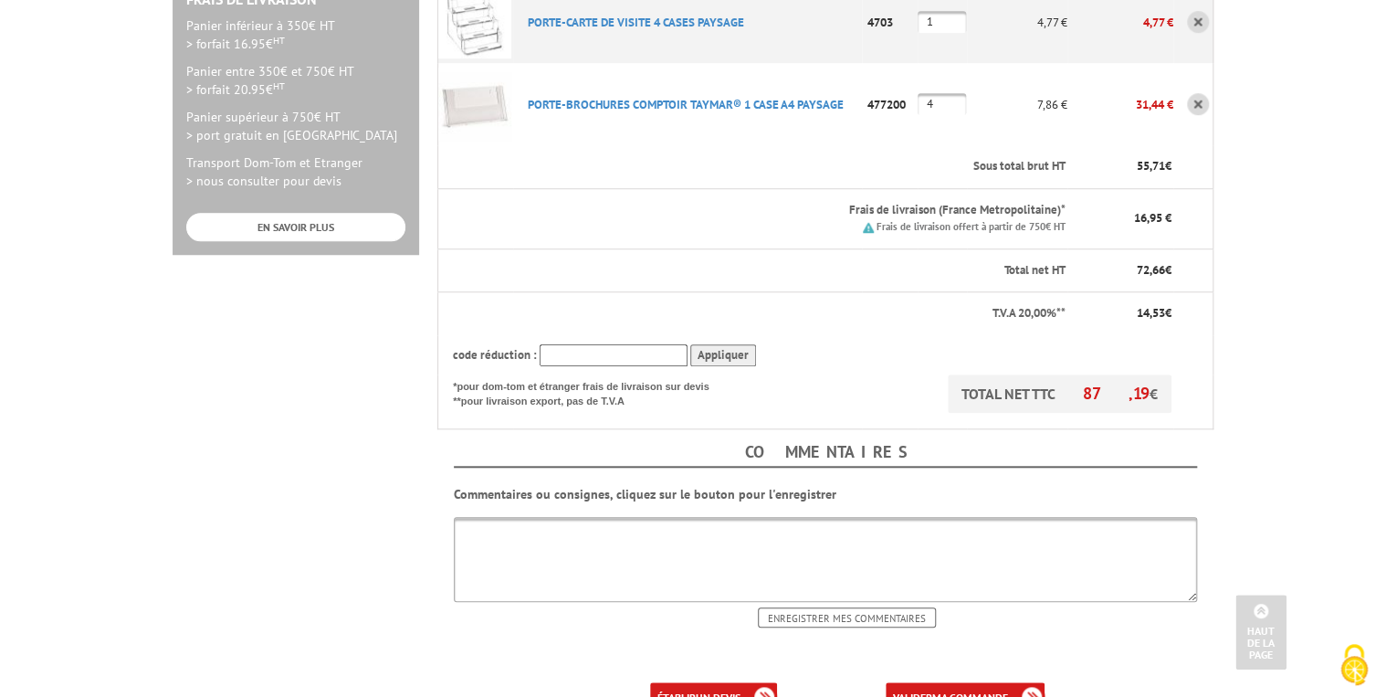
scroll to position [804, 0]
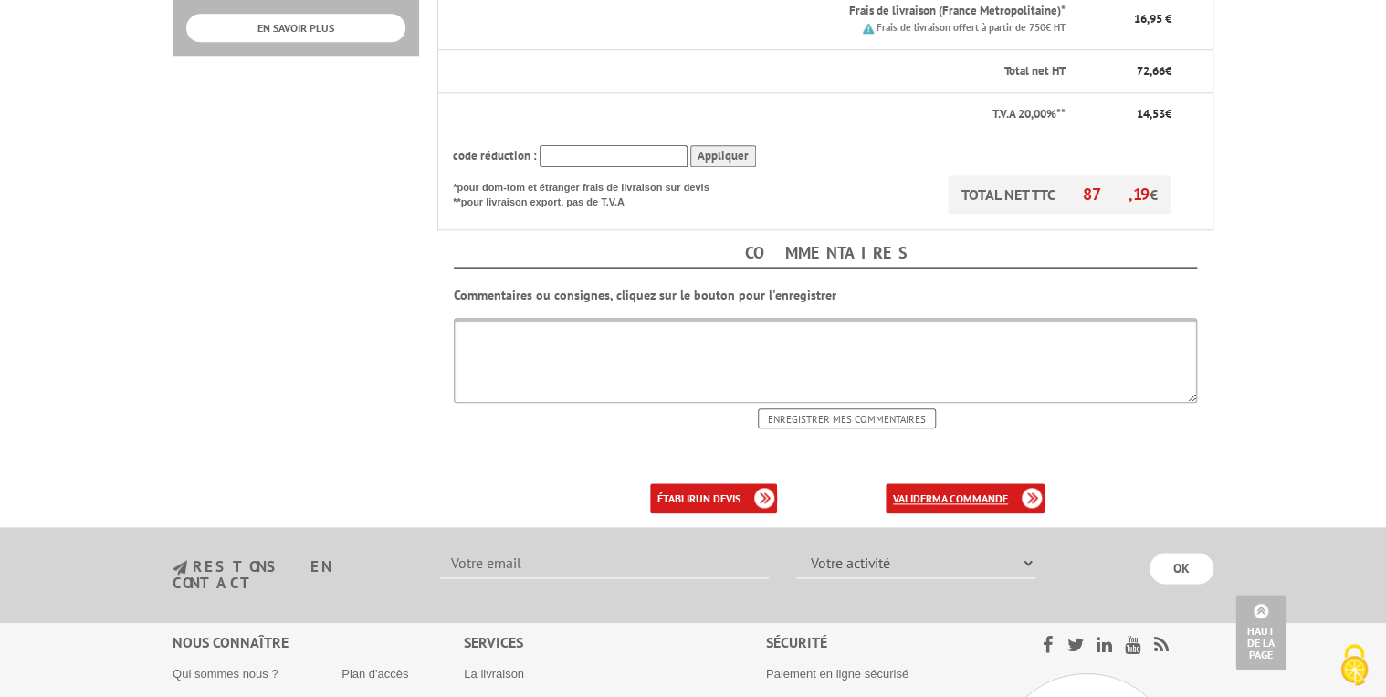
click at [978, 491] on b "ma commande" at bounding box center [970, 498] width 76 height 14
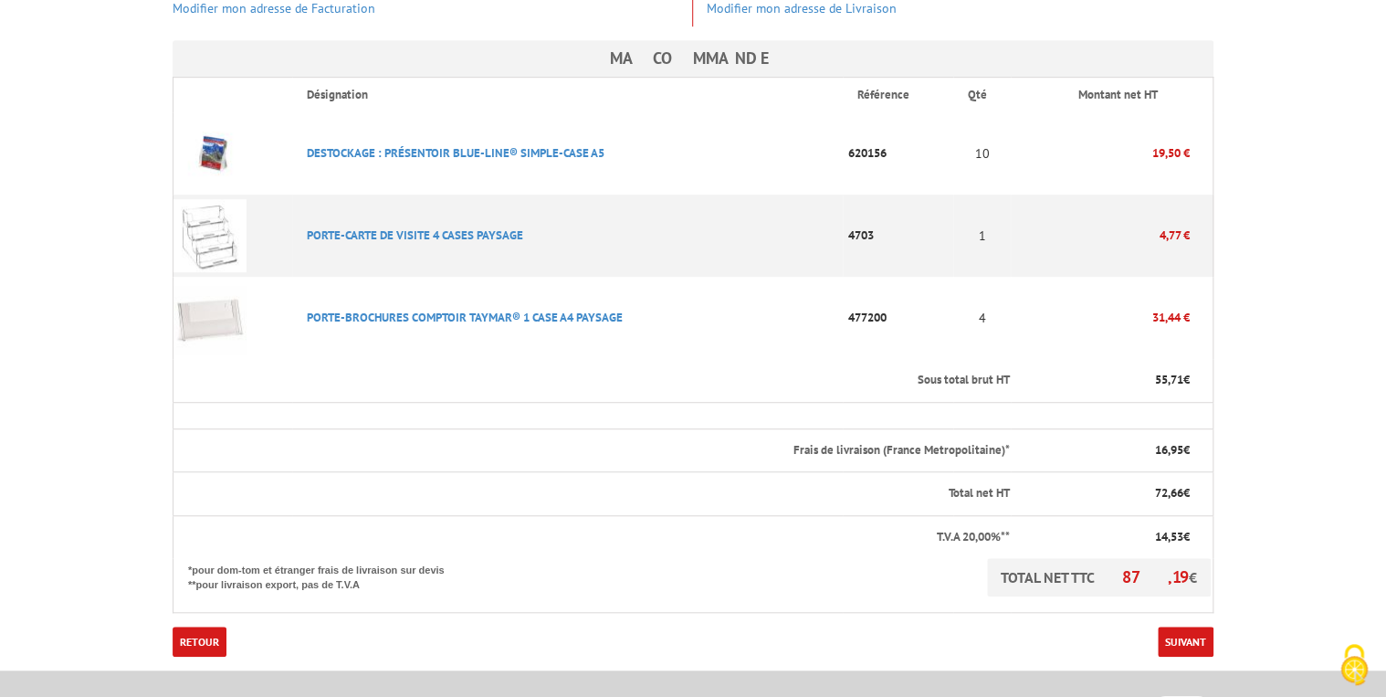
scroll to position [511, 0]
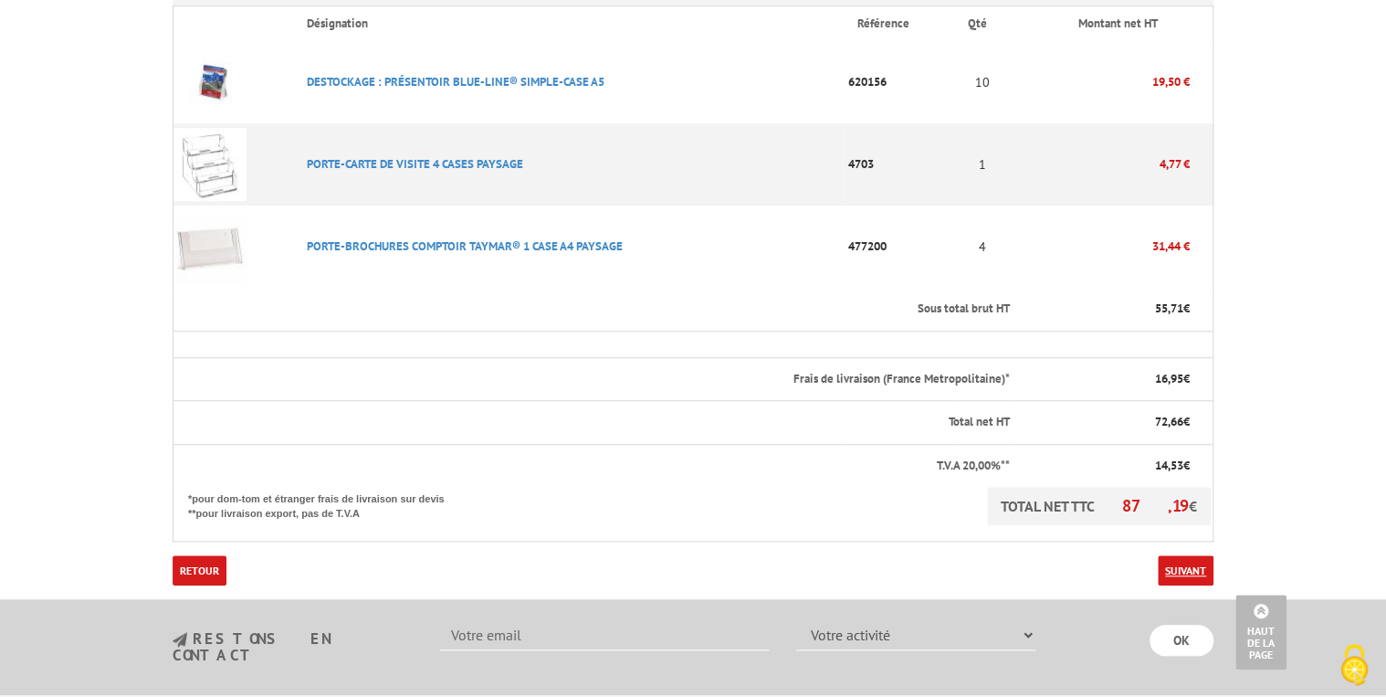
click at [1196, 555] on link "Suivant" at bounding box center [1186, 570] width 56 height 30
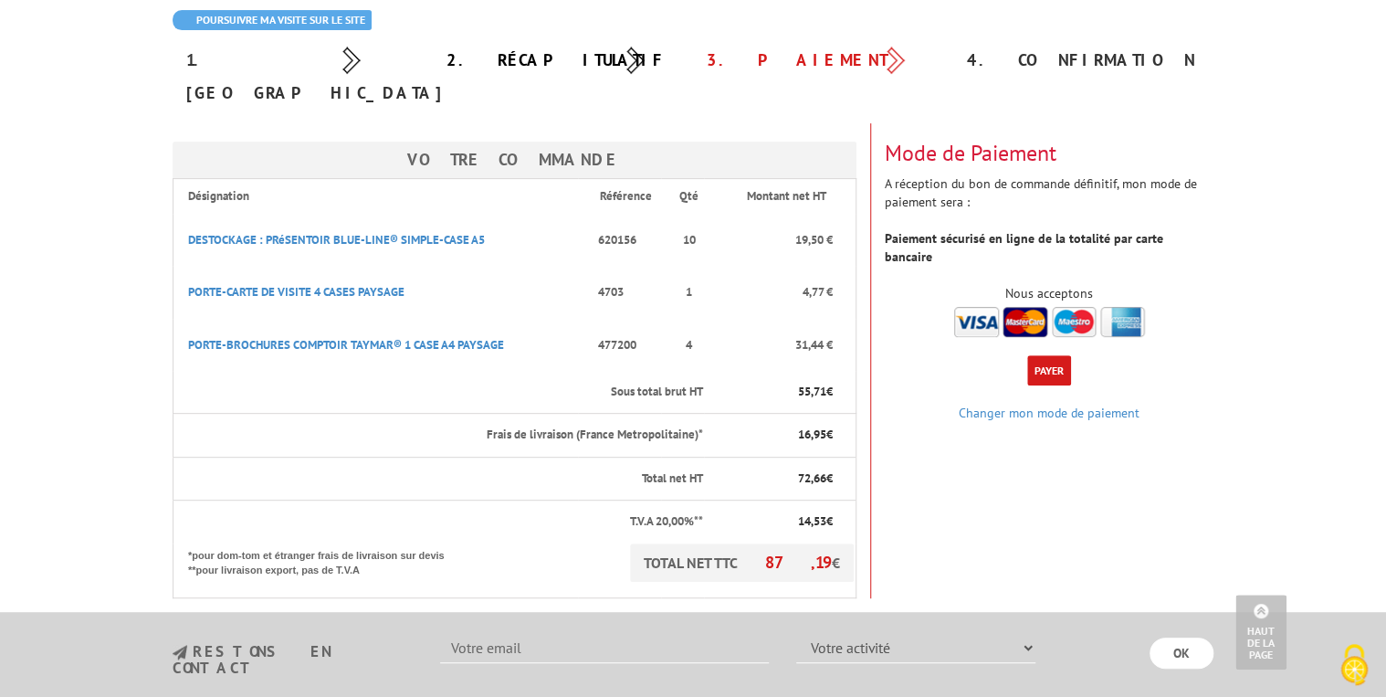
scroll to position [146, 0]
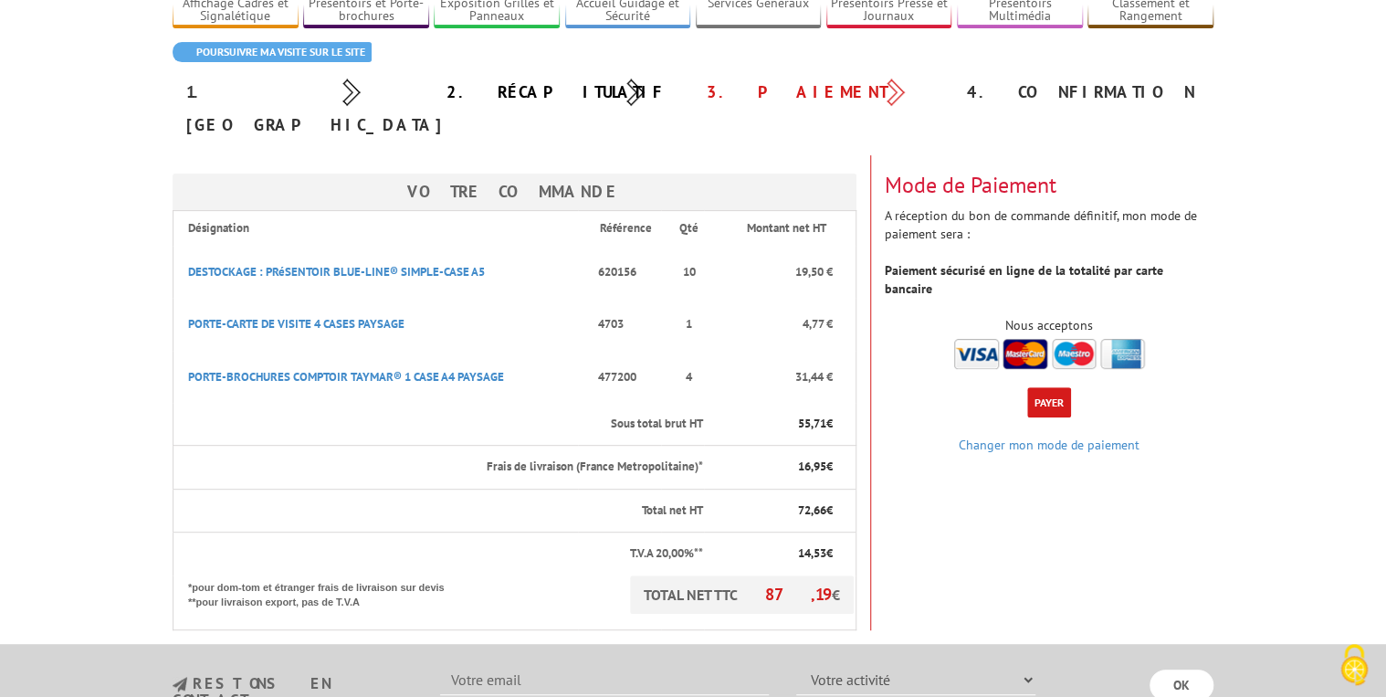
click at [972, 339] on img at bounding box center [1049, 354] width 191 height 30
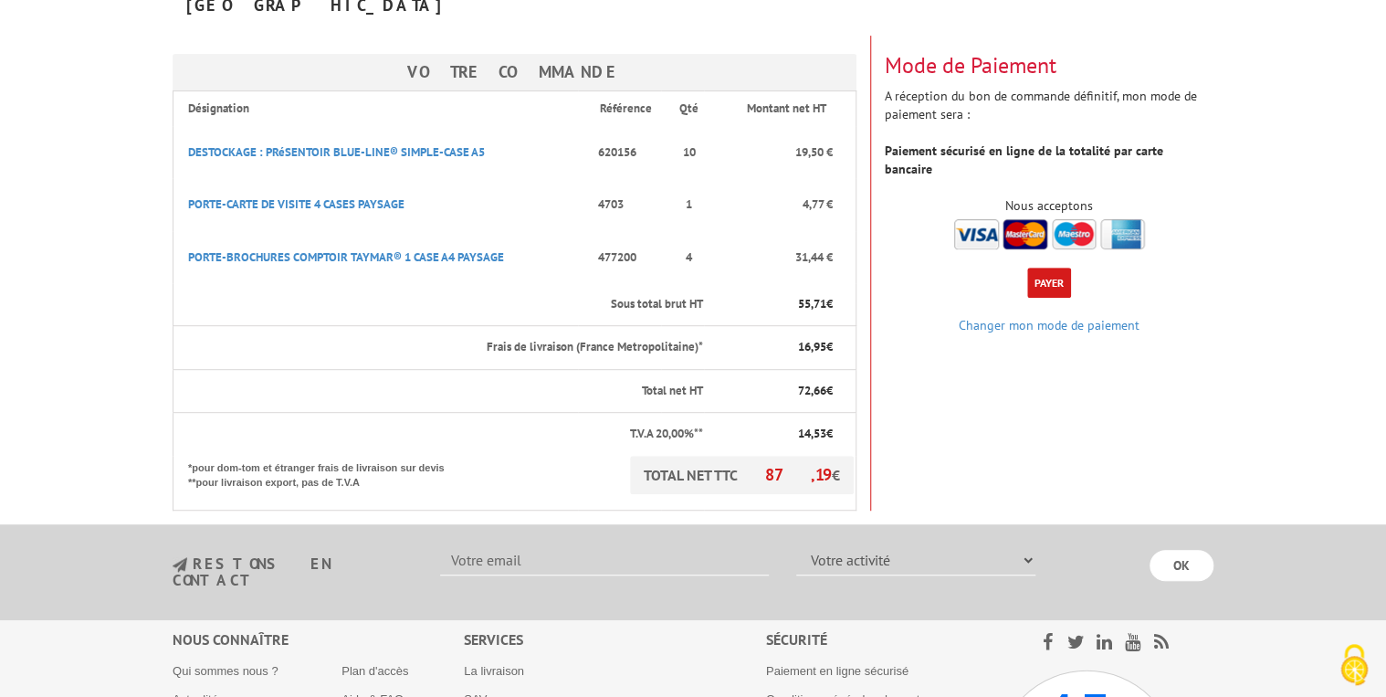
scroll to position [292, 0]
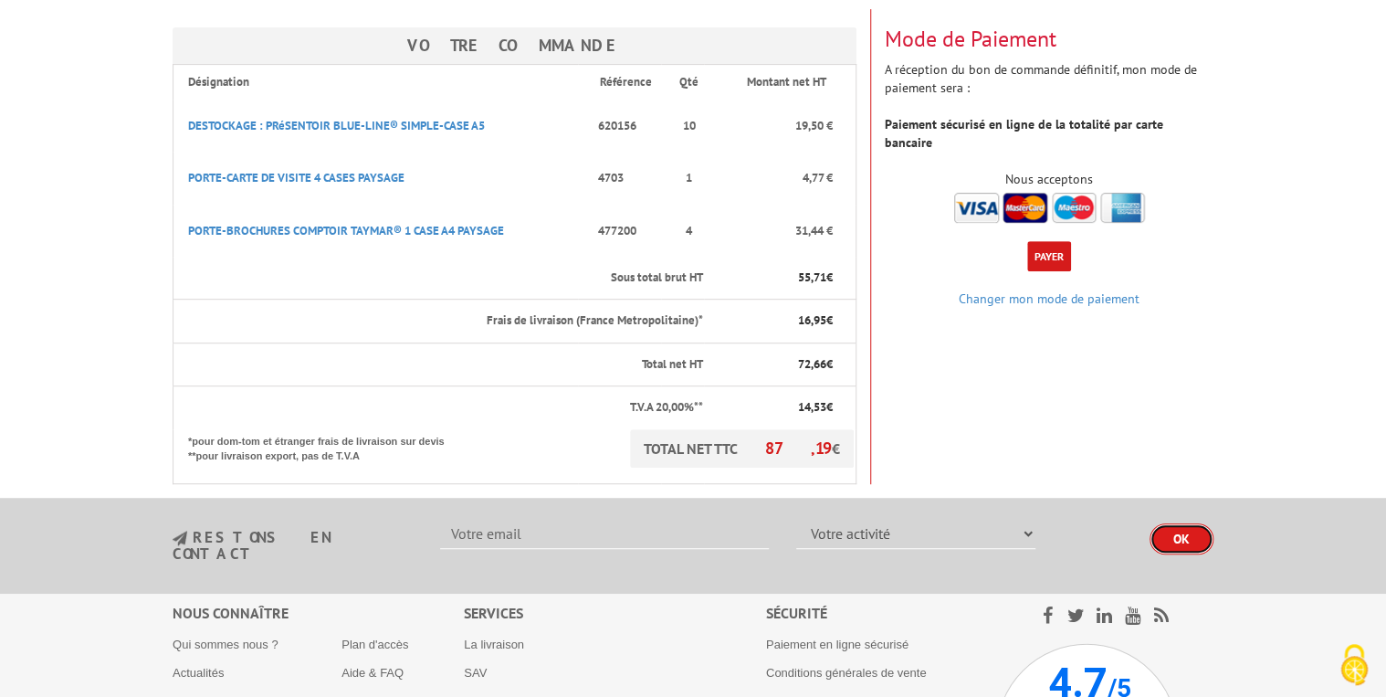
click at [1168, 523] on input "OK" at bounding box center [1182, 538] width 64 height 31
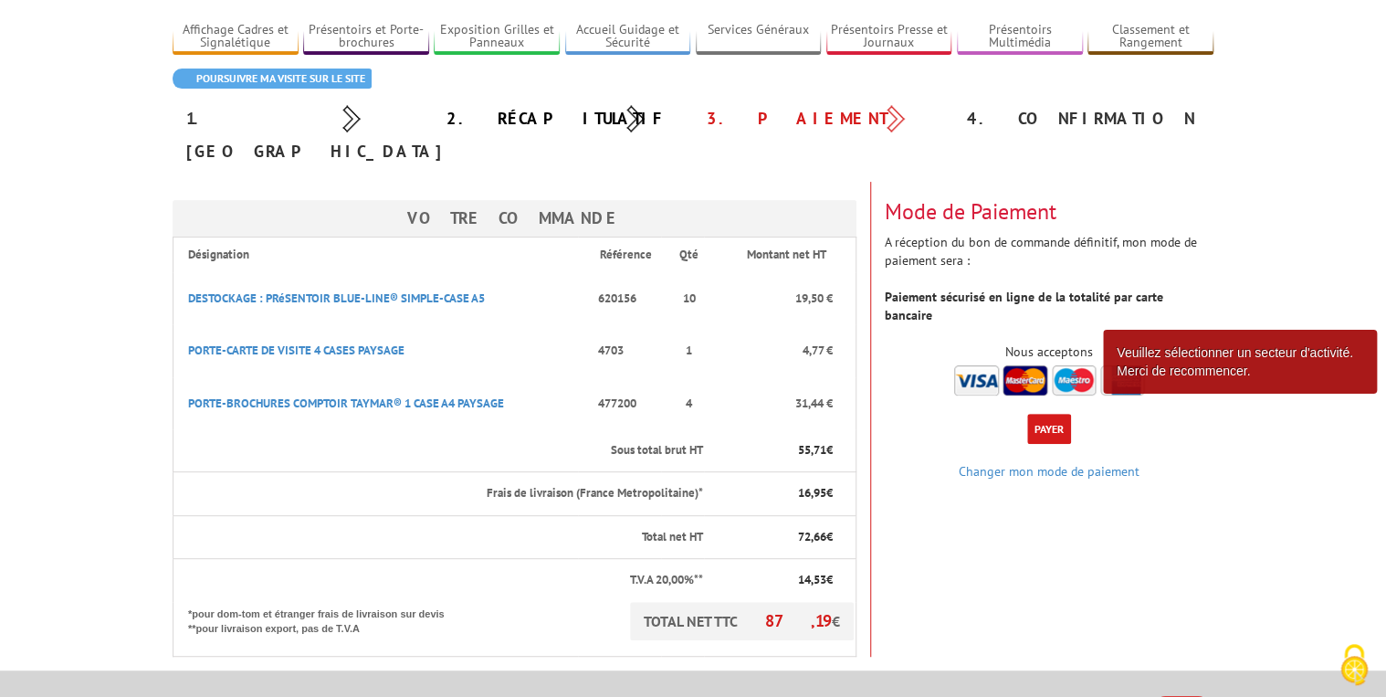
scroll to position [73, 0]
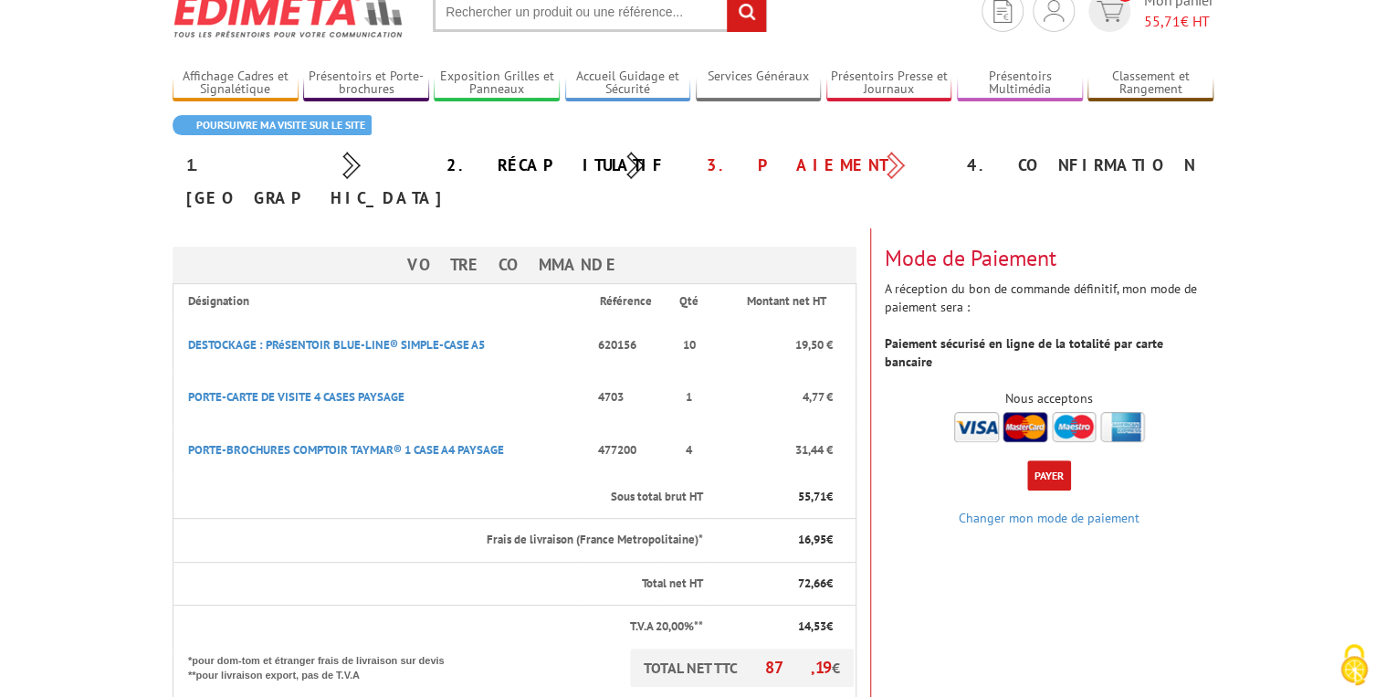
click at [1056, 460] on button "Payer" at bounding box center [1049, 475] width 44 height 30
